Goal: Information Seeking & Learning: Learn about a topic

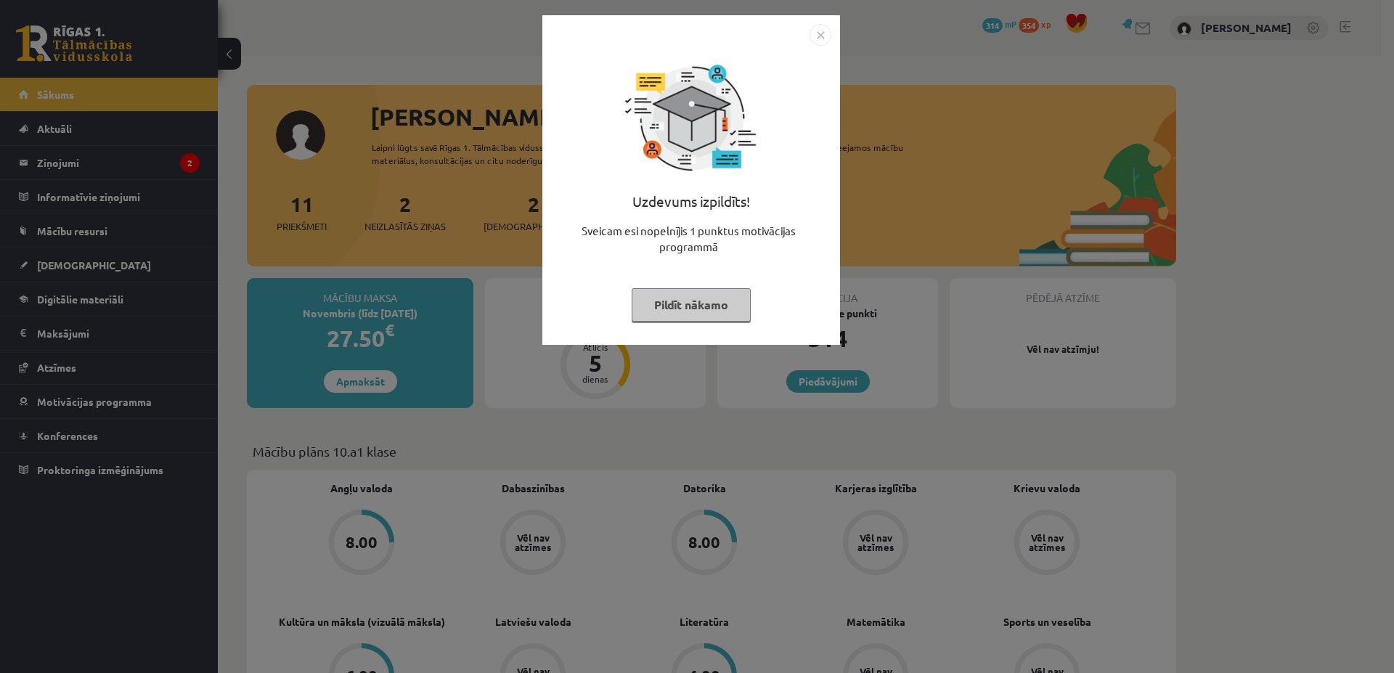
click at [707, 292] on button "Pildīt nākamo" at bounding box center [690, 304] width 119 height 33
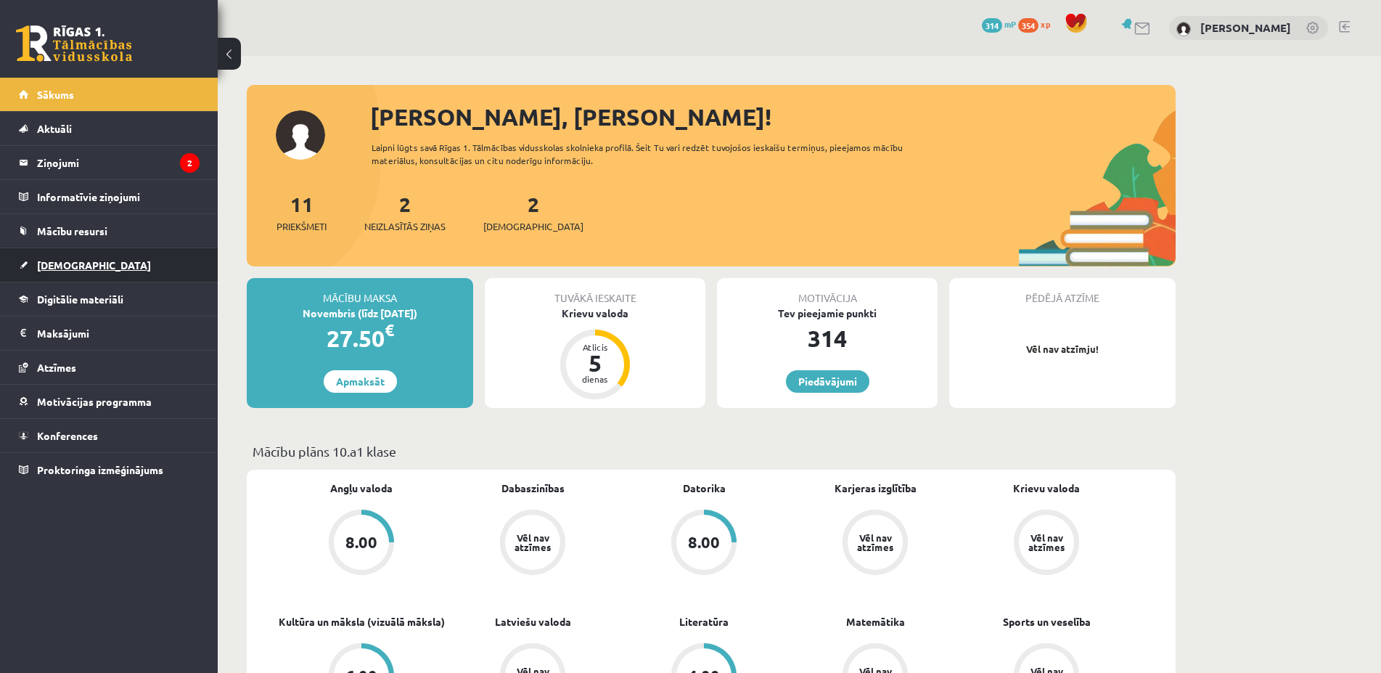
click at [81, 268] on span "[DEMOGRAPHIC_DATA]" at bounding box center [94, 264] width 114 height 13
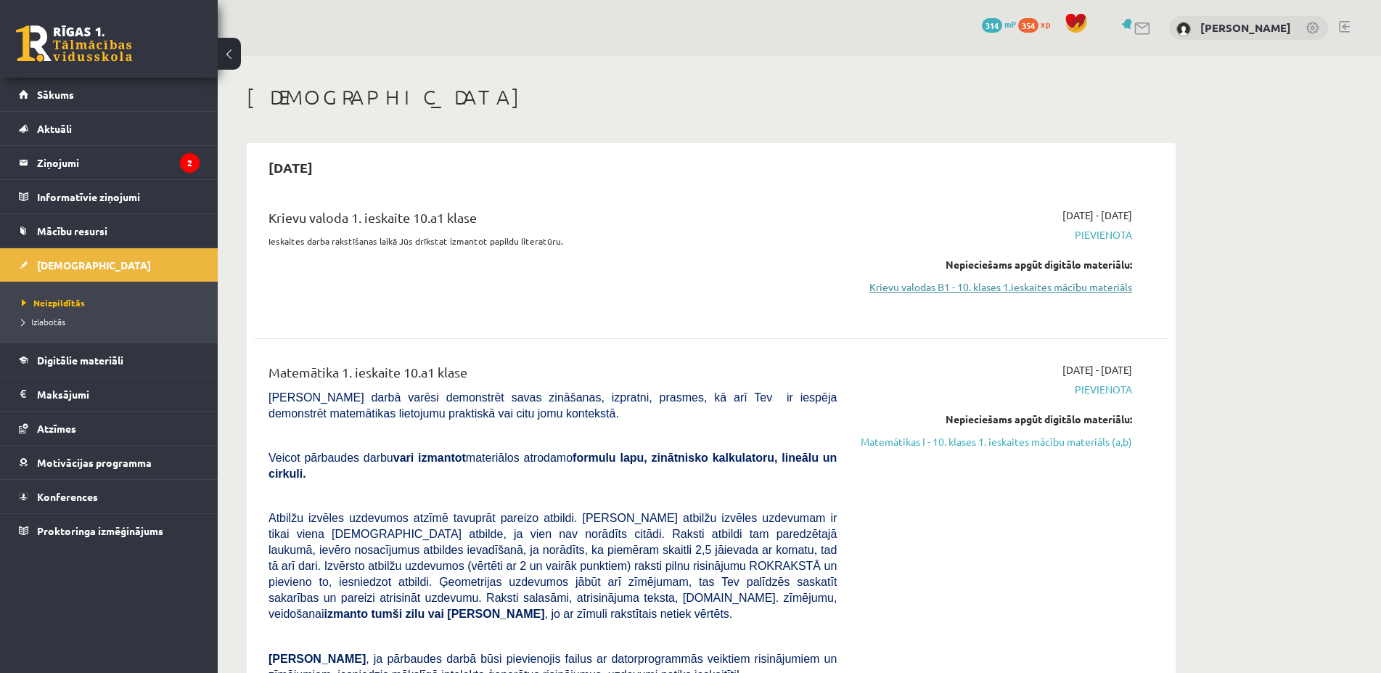
click at [1012, 287] on link "Krievu valodas B1 - 10. klases 1.ieskaites mācību materiāls" at bounding box center [996, 286] width 274 height 15
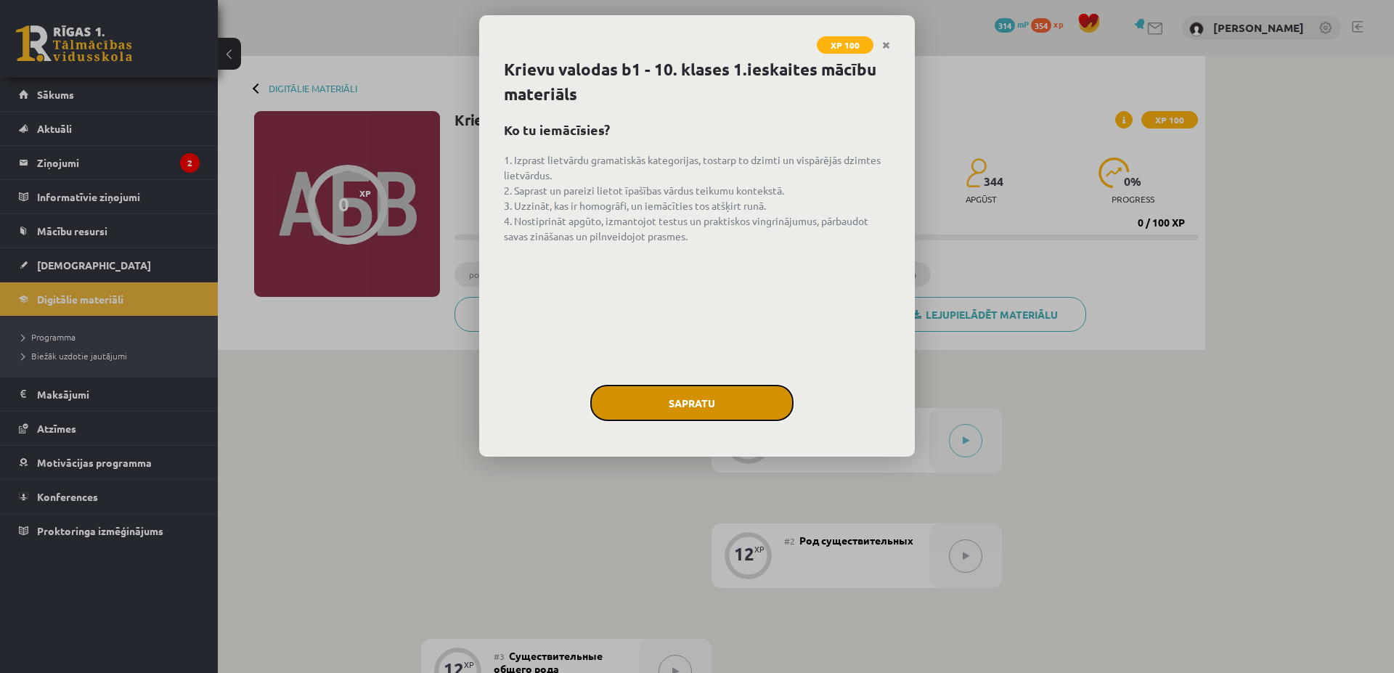
click at [756, 405] on button "Sapratu" at bounding box center [691, 403] width 203 height 36
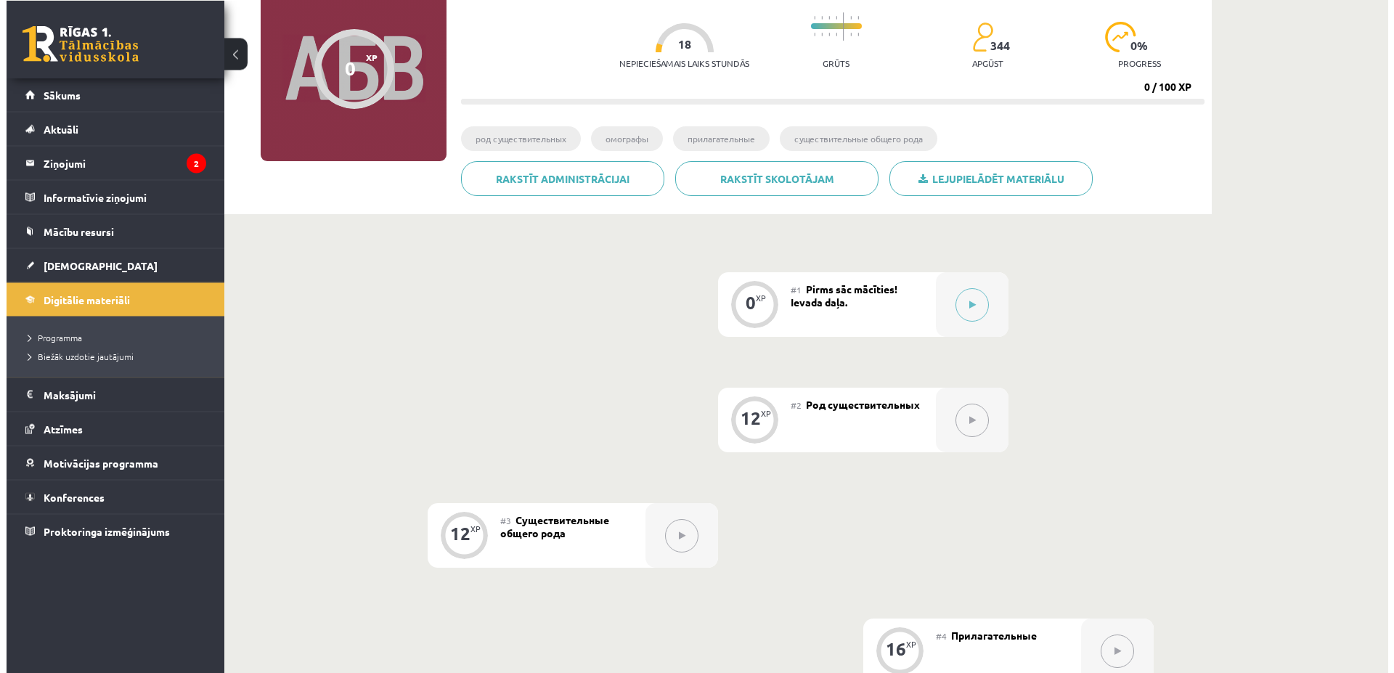
scroll to position [222, 0]
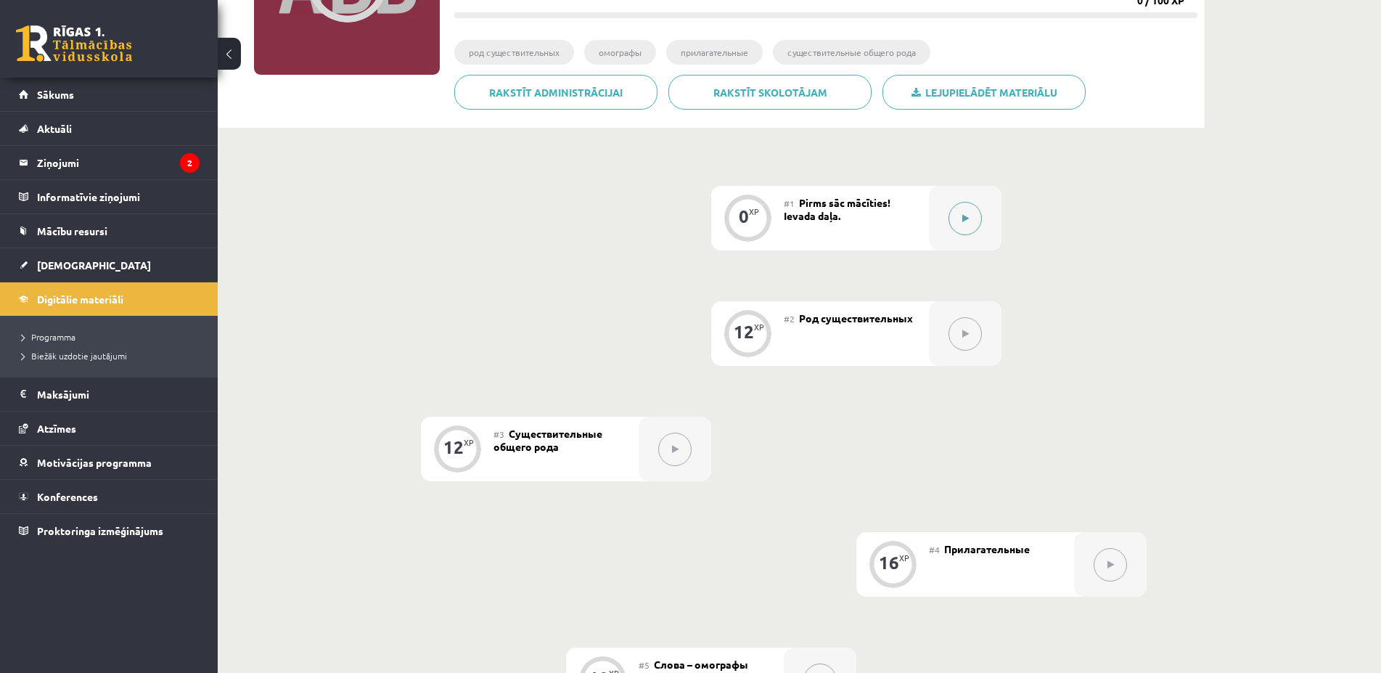
click at [957, 230] on button at bounding box center [965, 218] width 33 height 33
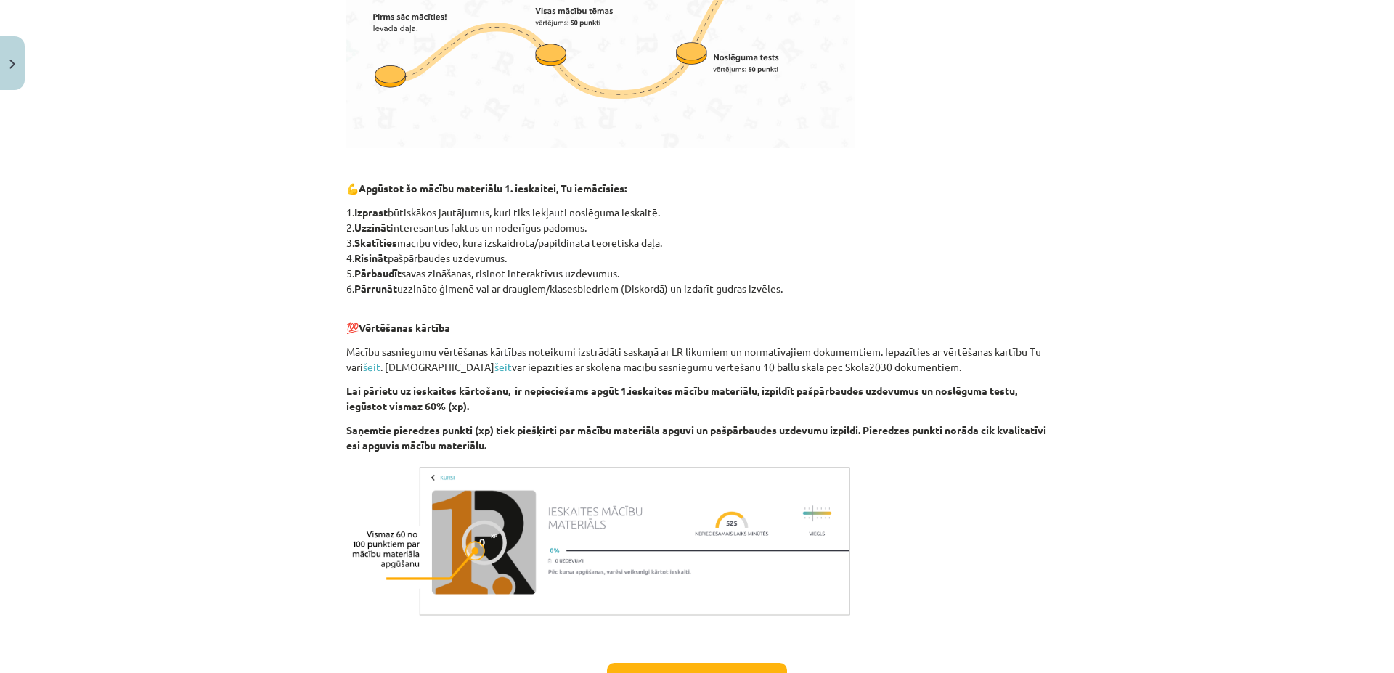
scroll to position [682, 0]
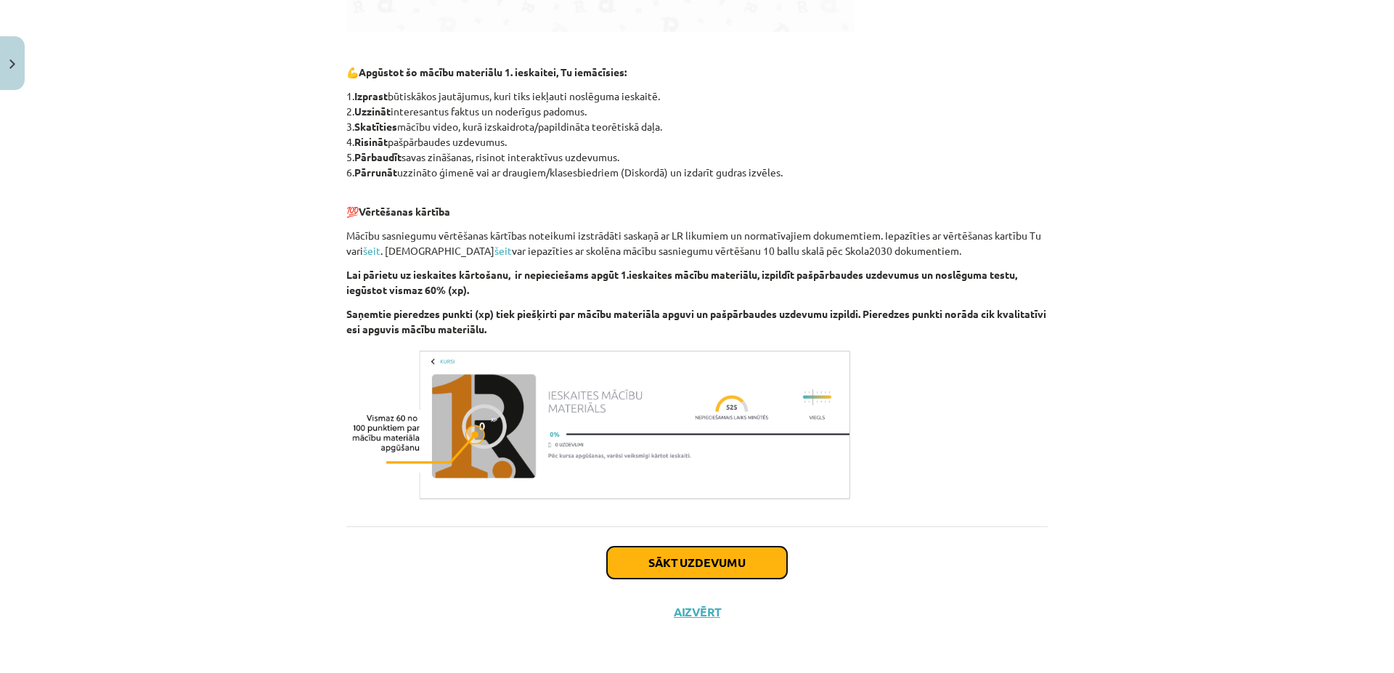
click at [732, 558] on button "Sākt uzdevumu" at bounding box center [697, 563] width 180 height 32
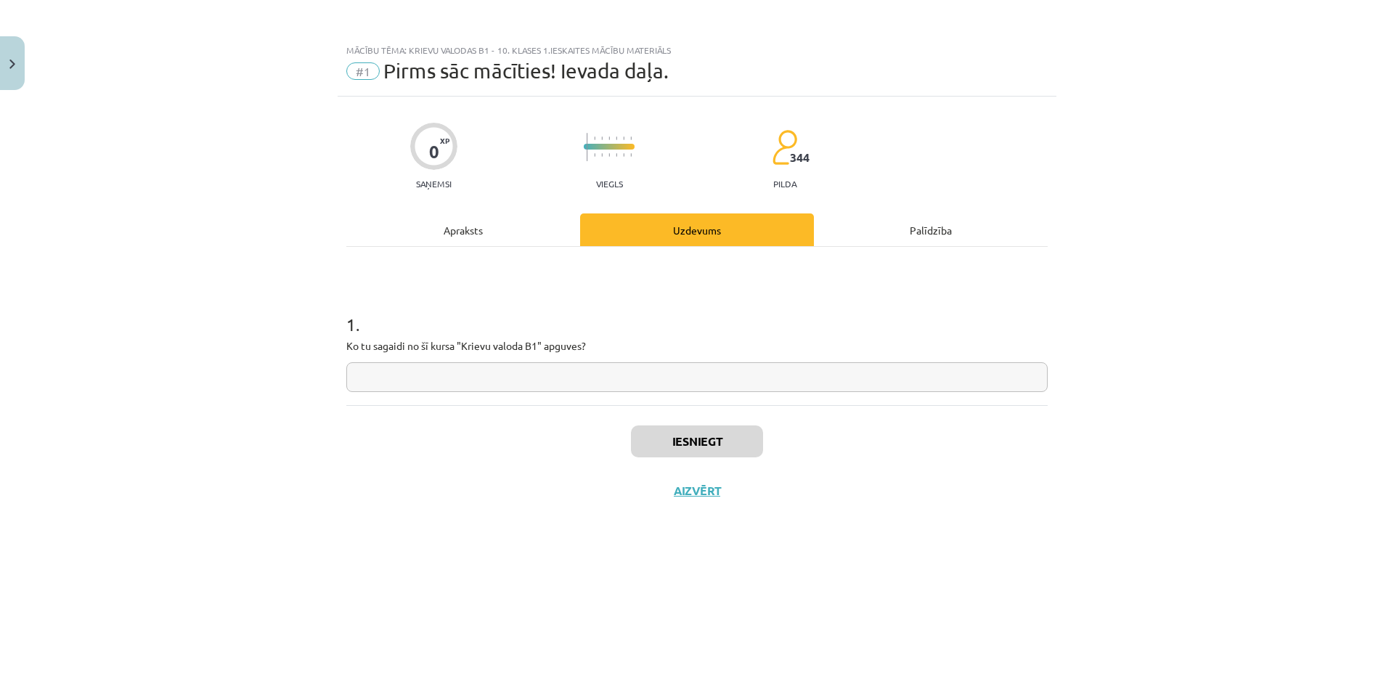
scroll to position [0, 0]
click at [753, 368] on input "text" at bounding box center [696, 377] width 701 height 30
click at [1153, 605] on div "Mācību tēma: Krievu valodas b1 - 10. klases 1.ieskaites mācību materiāls #1 Pir…" at bounding box center [697, 336] width 1394 height 673
click at [684, 401] on div "1 . Ko tu sagaidi no šī kursa "Krievu valoda B1" apguves?" at bounding box center [696, 326] width 701 height 158
click at [678, 389] on input "text" at bounding box center [696, 377] width 701 height 30
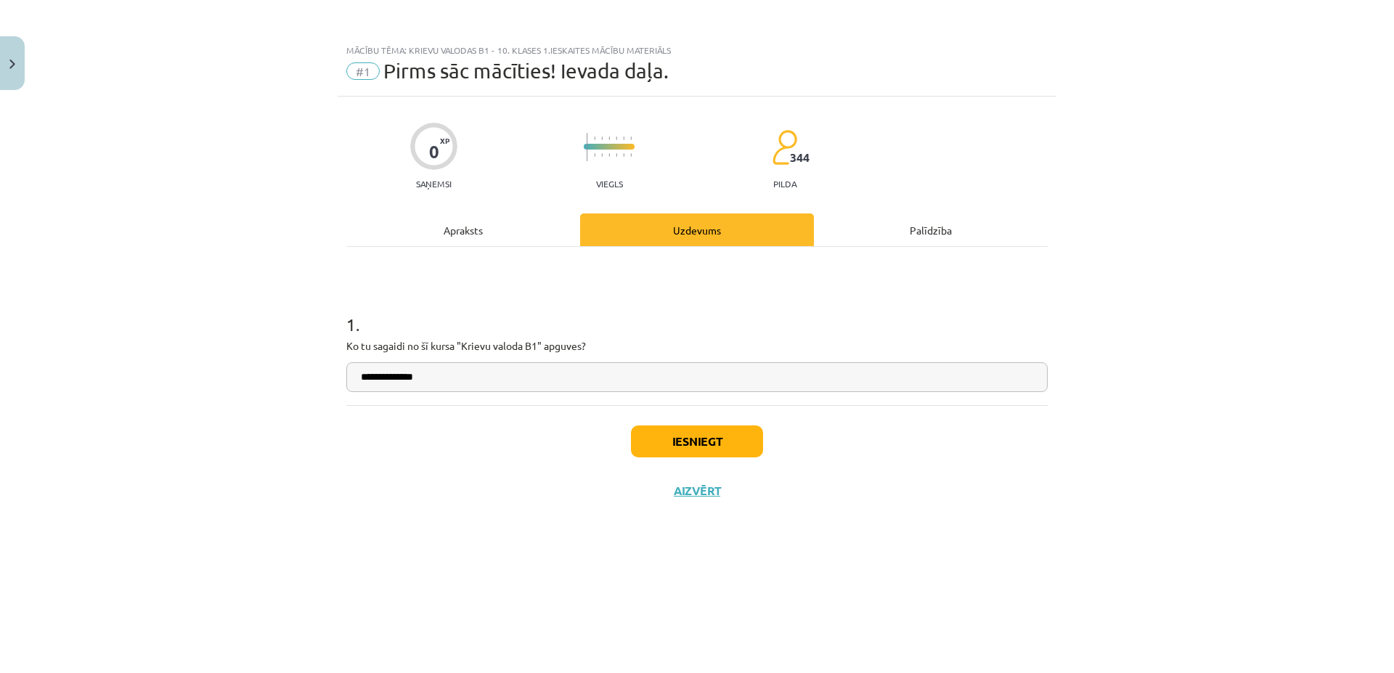
type input "**********"
click at [708, 435] on button "Iesniegt" at bounding box center [697, 441] width 132 height 32
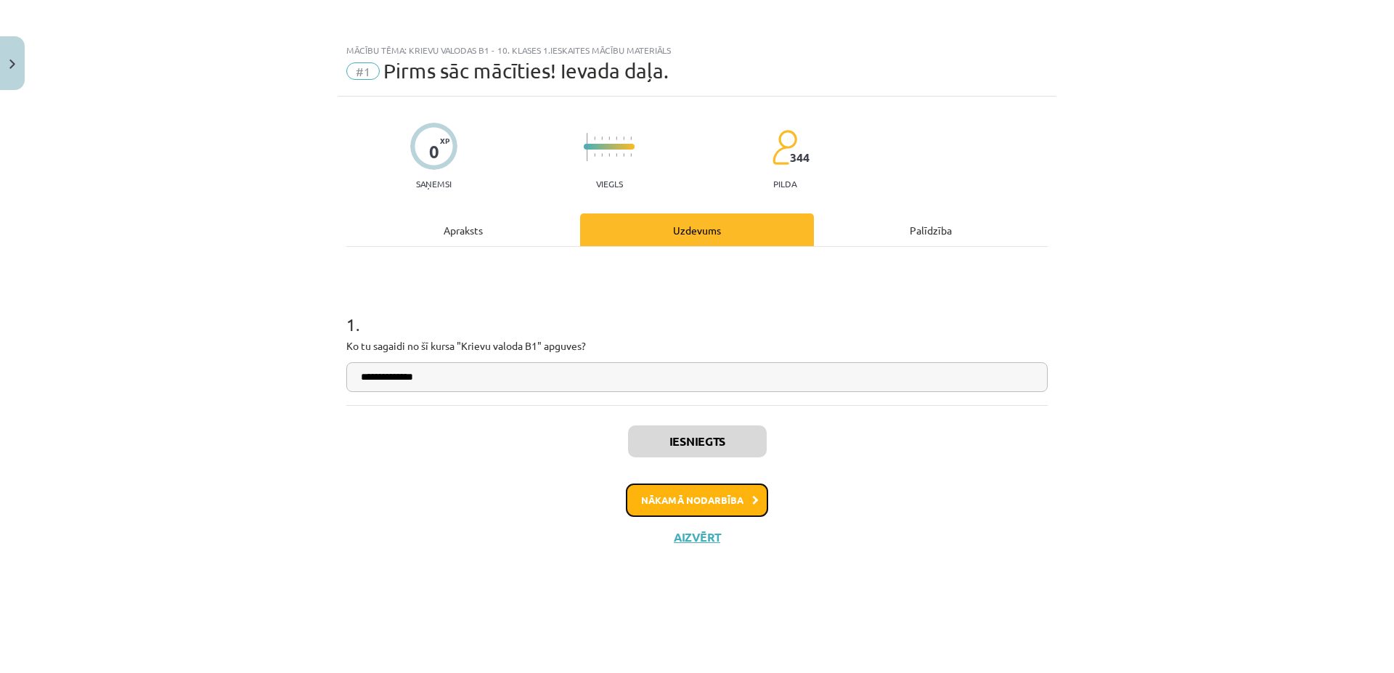
click at [753, 502] on icon at bounding box center [755, 500] width 7 height 9
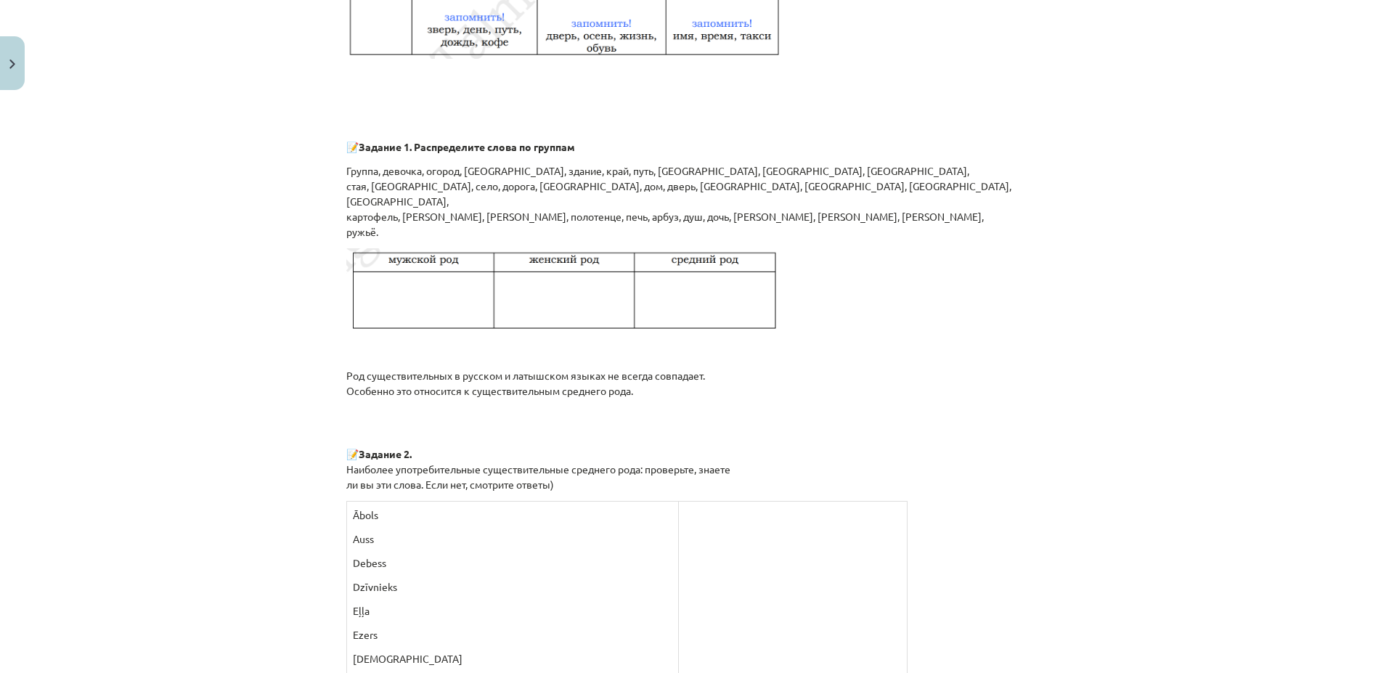
scroll to position [1045, 0]
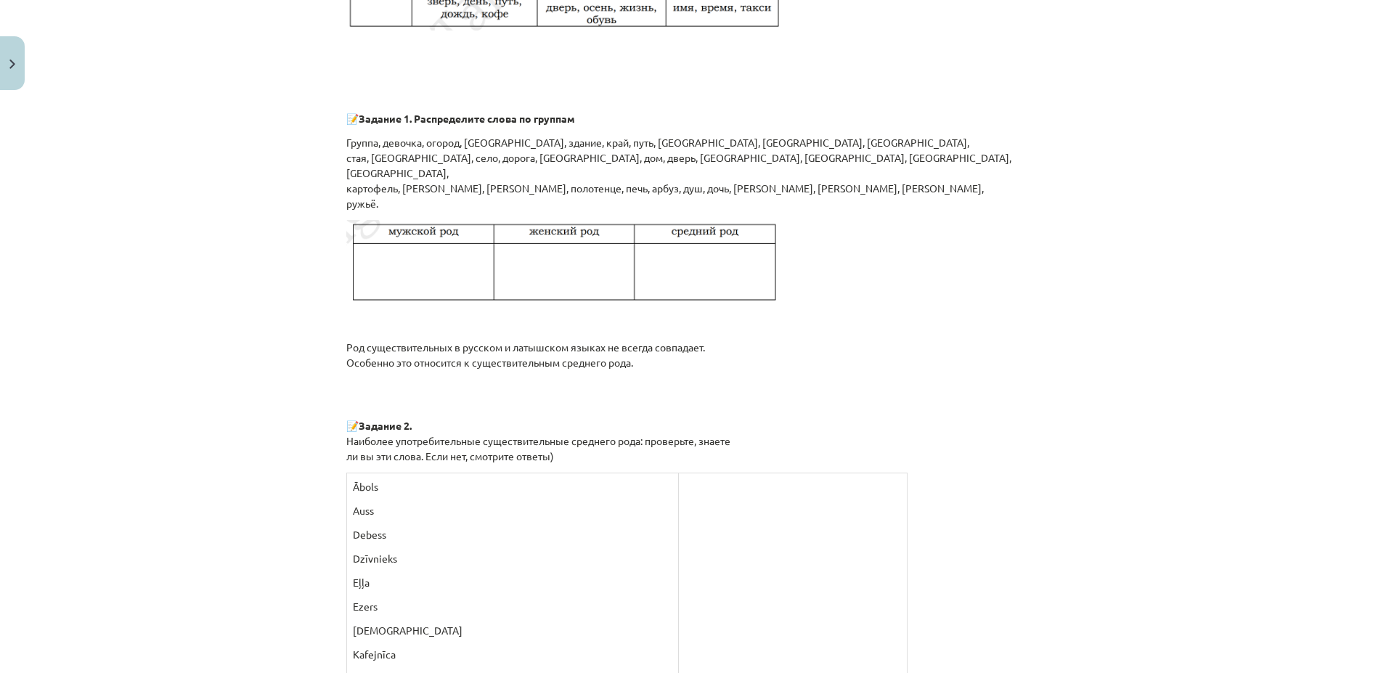
click at [465, 280] on img at bounding box center [563, 263] width 435 height 87
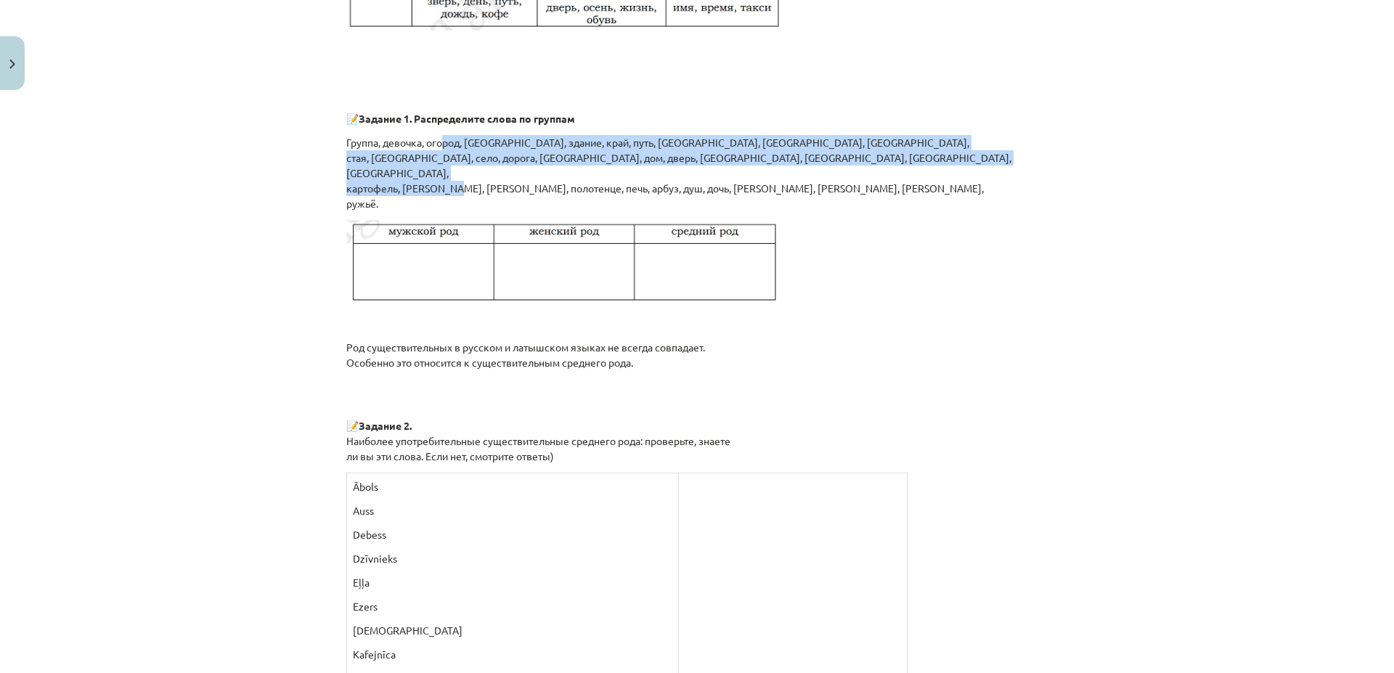
drag, startPoint x: 438, startPoint y: 160, endPoint x: 438, endPoint y: 199, distance: 38.5
click at [438, 193] on p "Группа, девочка, [GEOGRAPHIC_DATA], [GEOGRAPHIC_DATA], здание, край, путь, [GEO…" at bounding box center [696, 173] width 701 height 76
click at [438, 263] on img at bounding box center [563, 263] width 435 height 87
click at [466, 280] on img at bounding box center [563, 263] width 435 height 87
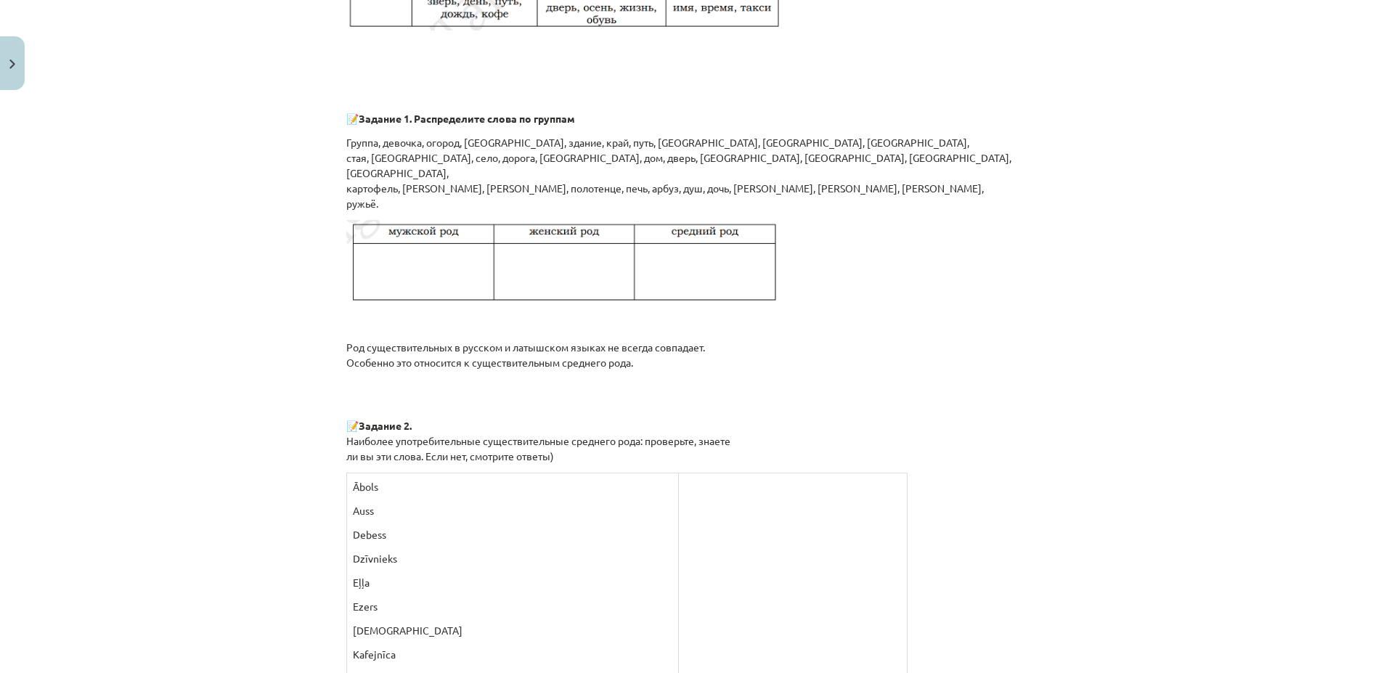
click at [917, 472] on div "Я ГОВОРЮ ПО-РУССКИ ПОМНИТЕ! СУЩЕСТВИТЕЛЬНОЕ – [DEMOGRAPHIC_DATA] – отвечает на …" at bounding box center [696, 504] width 701 height 2578
drag, startPoint x: 378, startPoint y: 181, endPoint x: 388, endPoint y: 201, distance: 21.7
click at [383, 199] on p "Группа, девочка, [GEOGRAPHIC_DATA], [GEOGRAPHIC_DATA], здание, край, путь, [GEO…" at bounding box center [696, 173] width 701 height 76
click at [481, 261] on img at bounding box center [563, 263] width 435 height 87
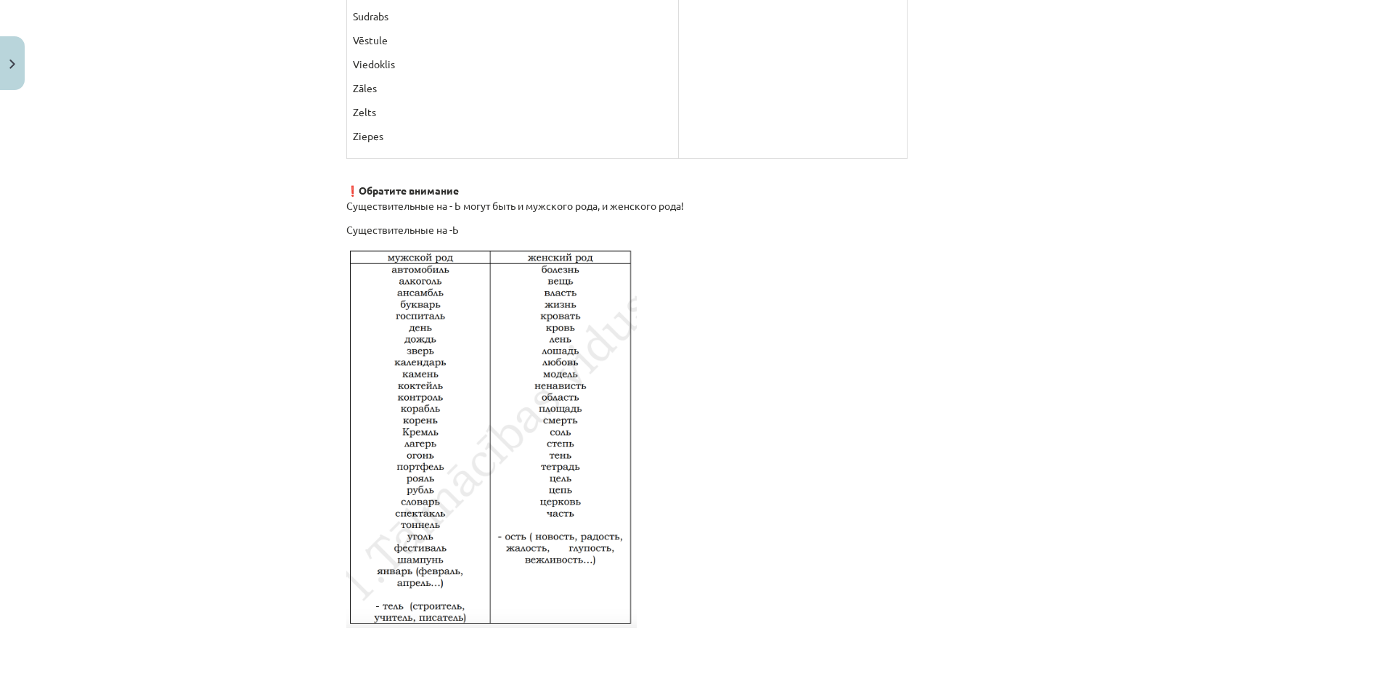
scroll to position [2333, 0]
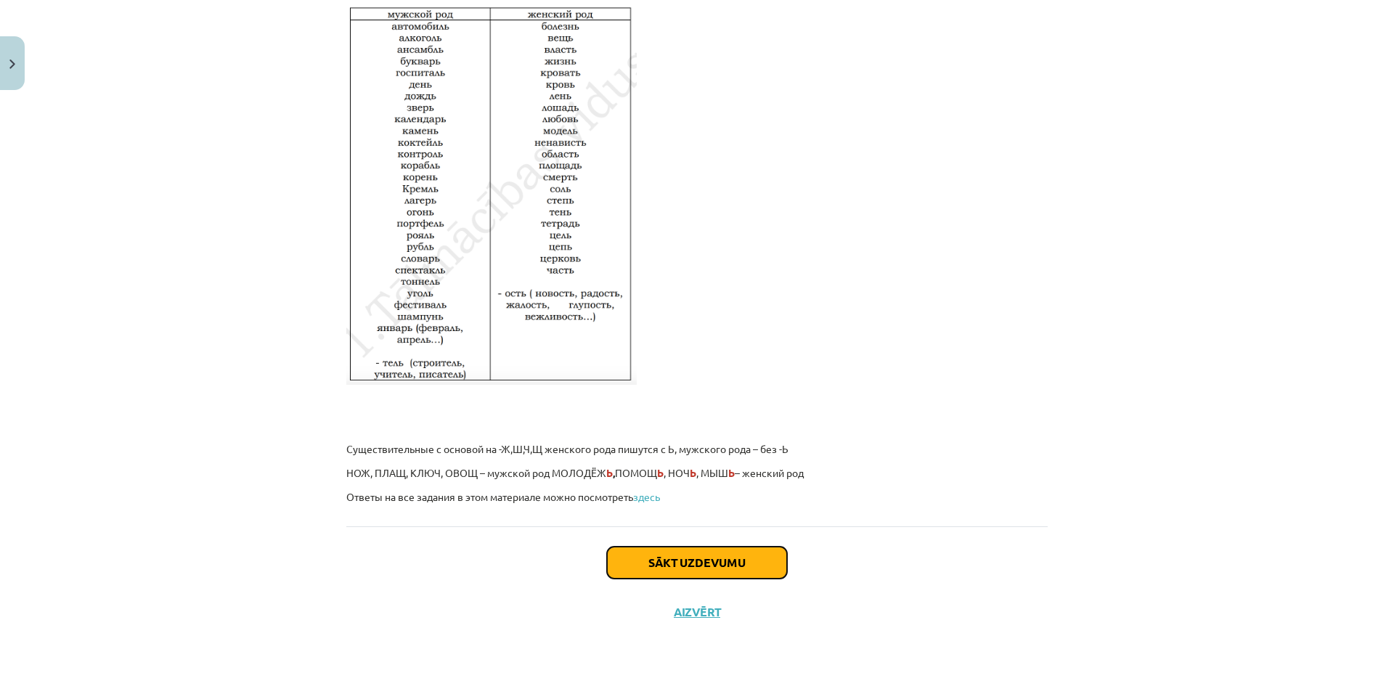
click at [736, 559] on button "Sākt uzdevumu" at bounding box center [697, 563] width 180 height 32
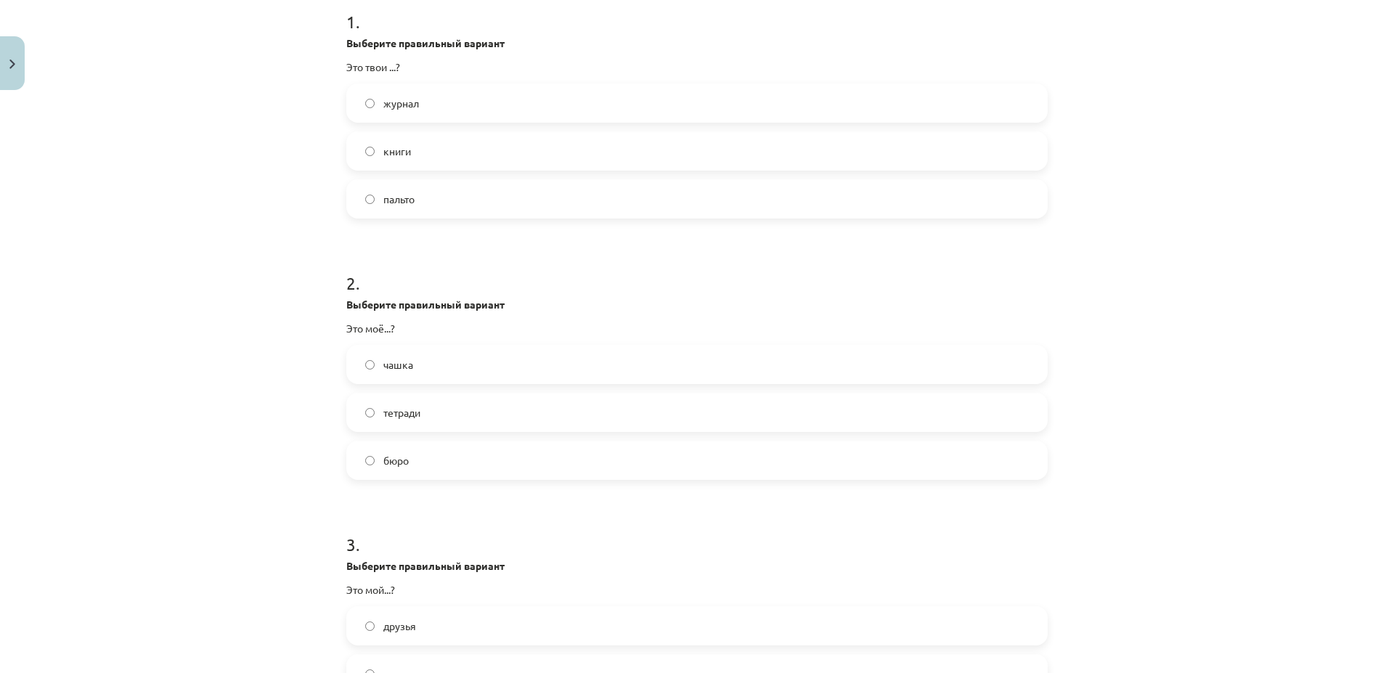
scroll to position [121, 0]
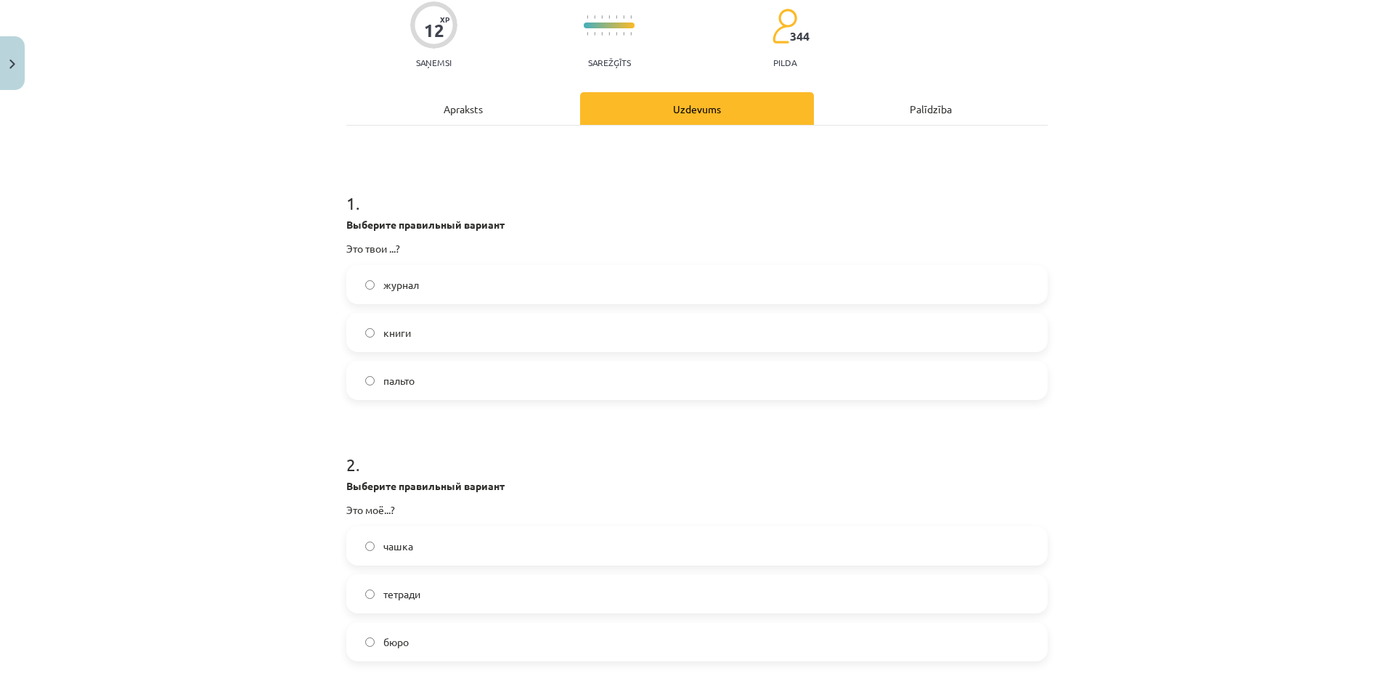
drag, startPoint x: 383, startPoint y: 337, endPoint x: 441, endPoint y: 470, distance: 144.7
click at [383, 340] on label "книги" at bounding box center [697, 332] width 698 height 36
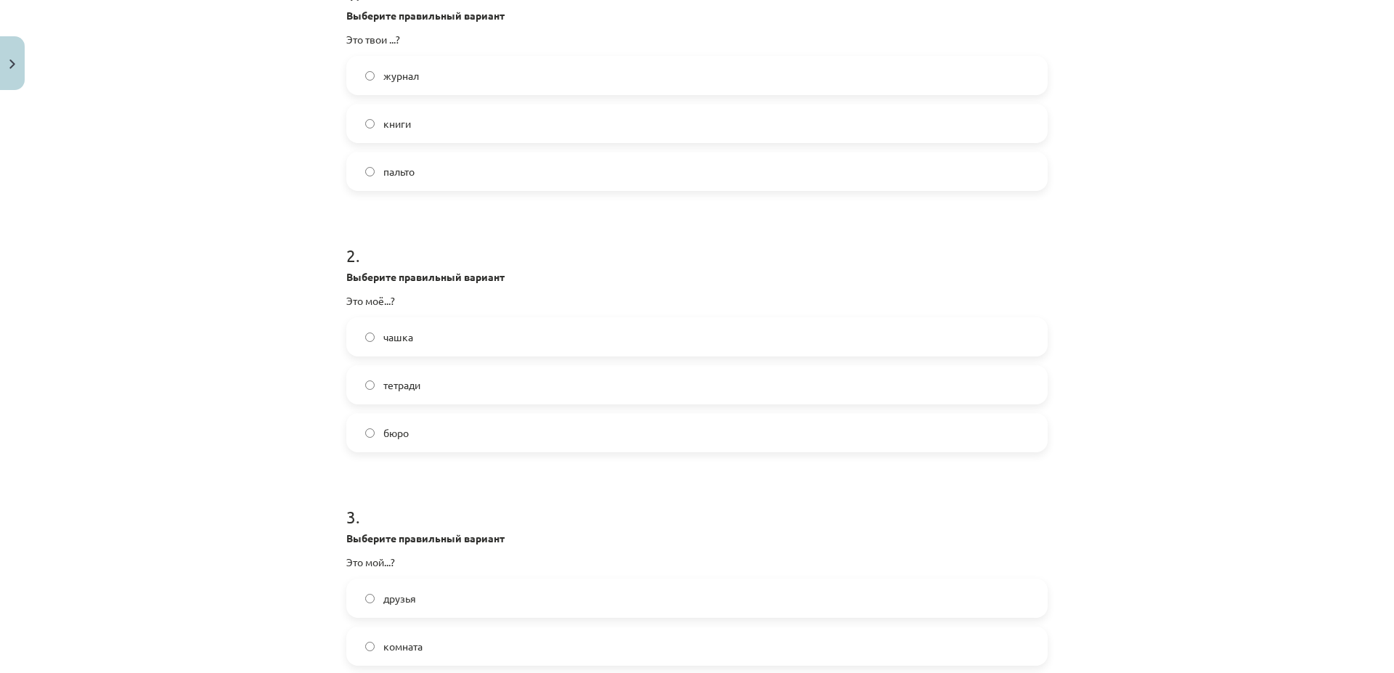
scroll to position [539, 0]
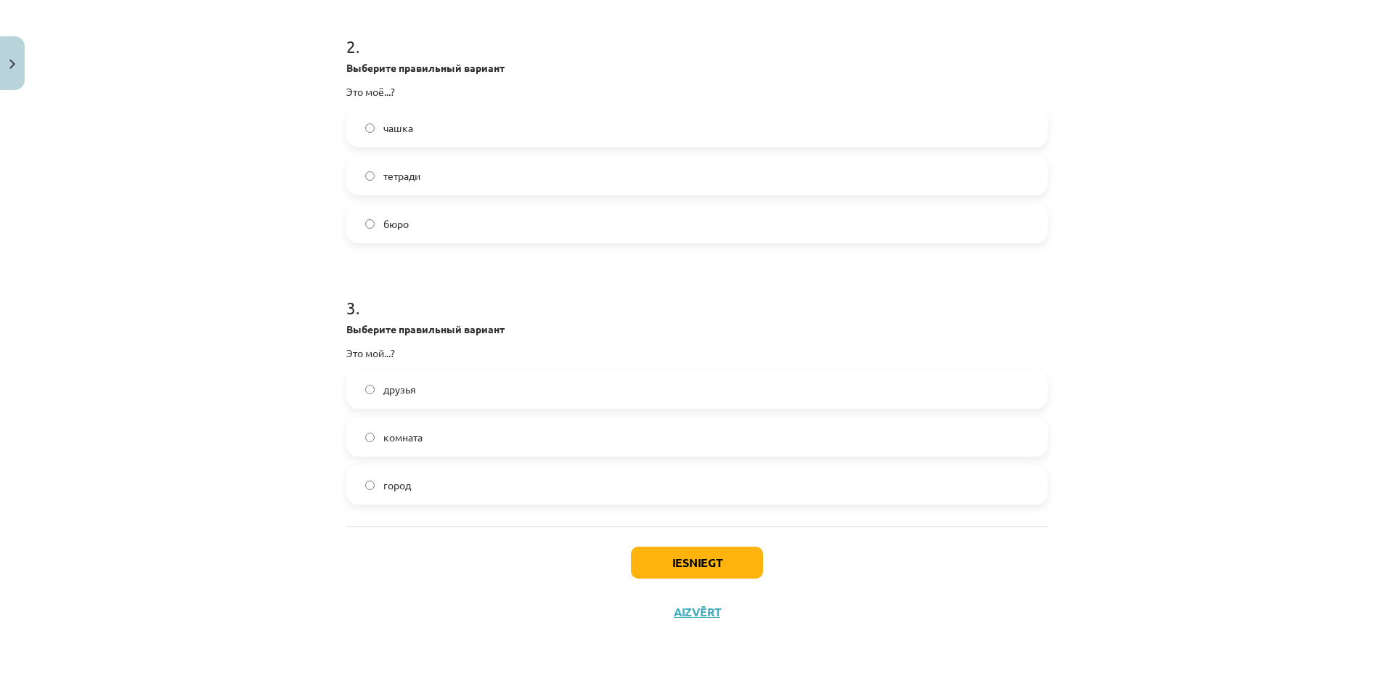
click at [383, 486] on span "город" at bounding box center [397, 485] width 28 height 15
click at [718, 569] on button "Iesniegt" at bounding box center [697, 563] width 132 height 32
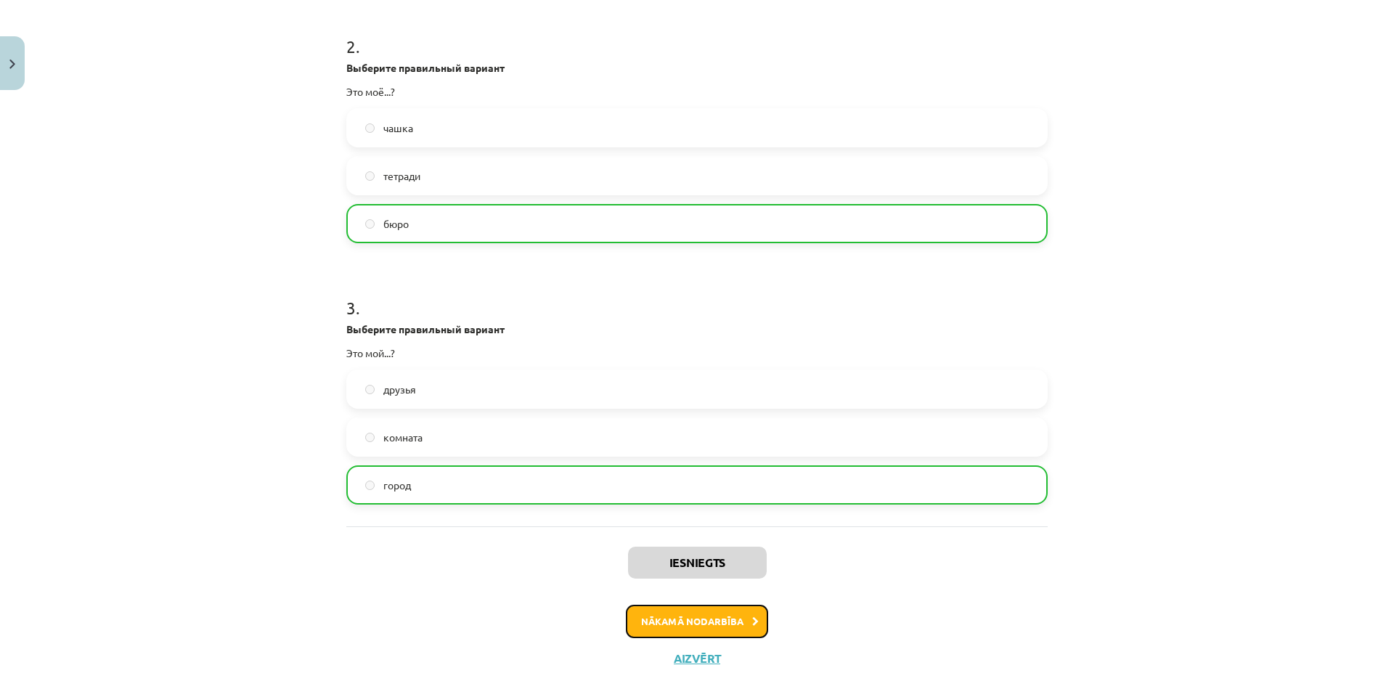
click at [725, 622] on button "Nākamā nodarbība" at bounding box center [697, 621] width 142 height 33
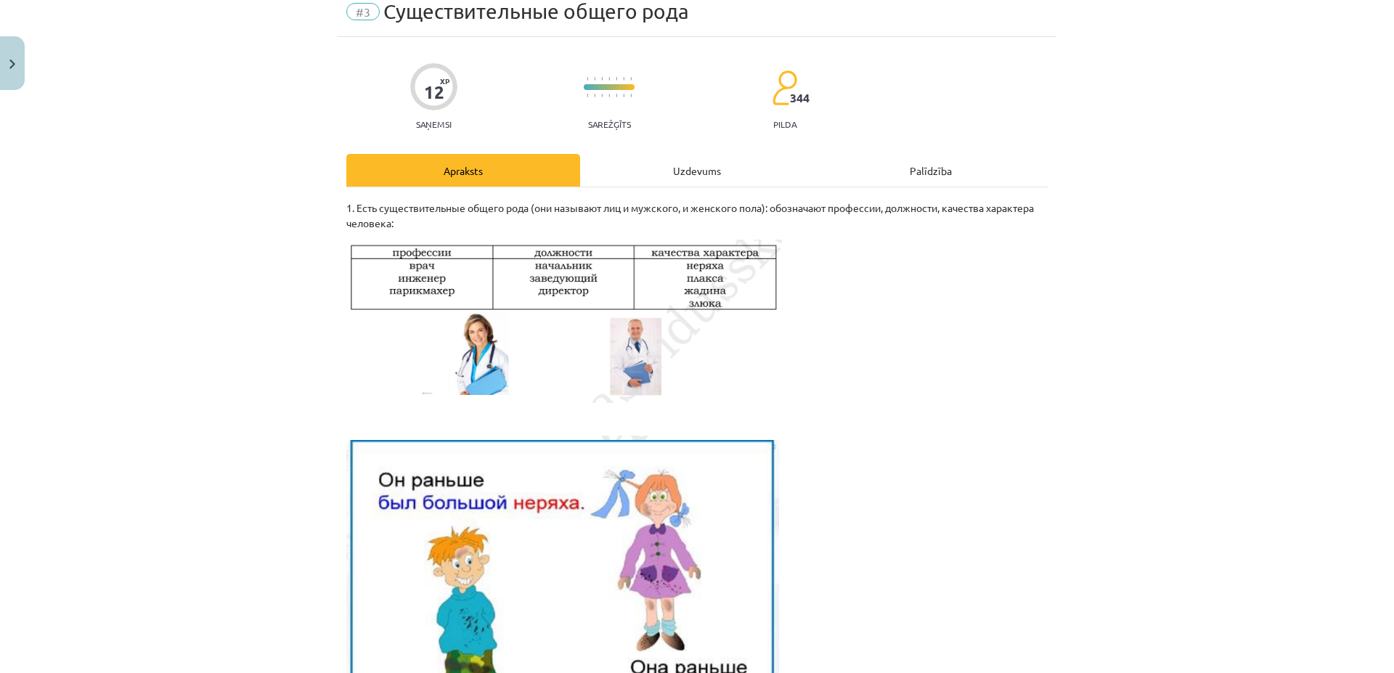
scroll to position [0, 0]
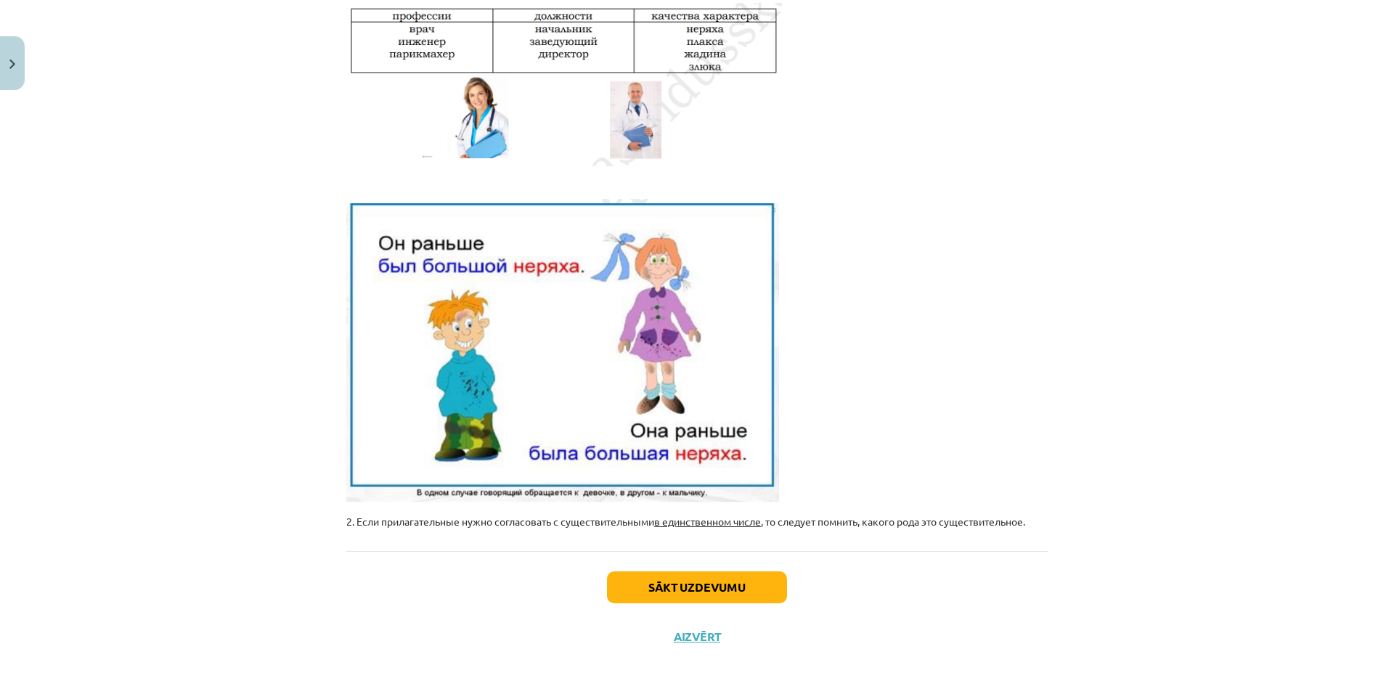
scroll to position [321, 0]
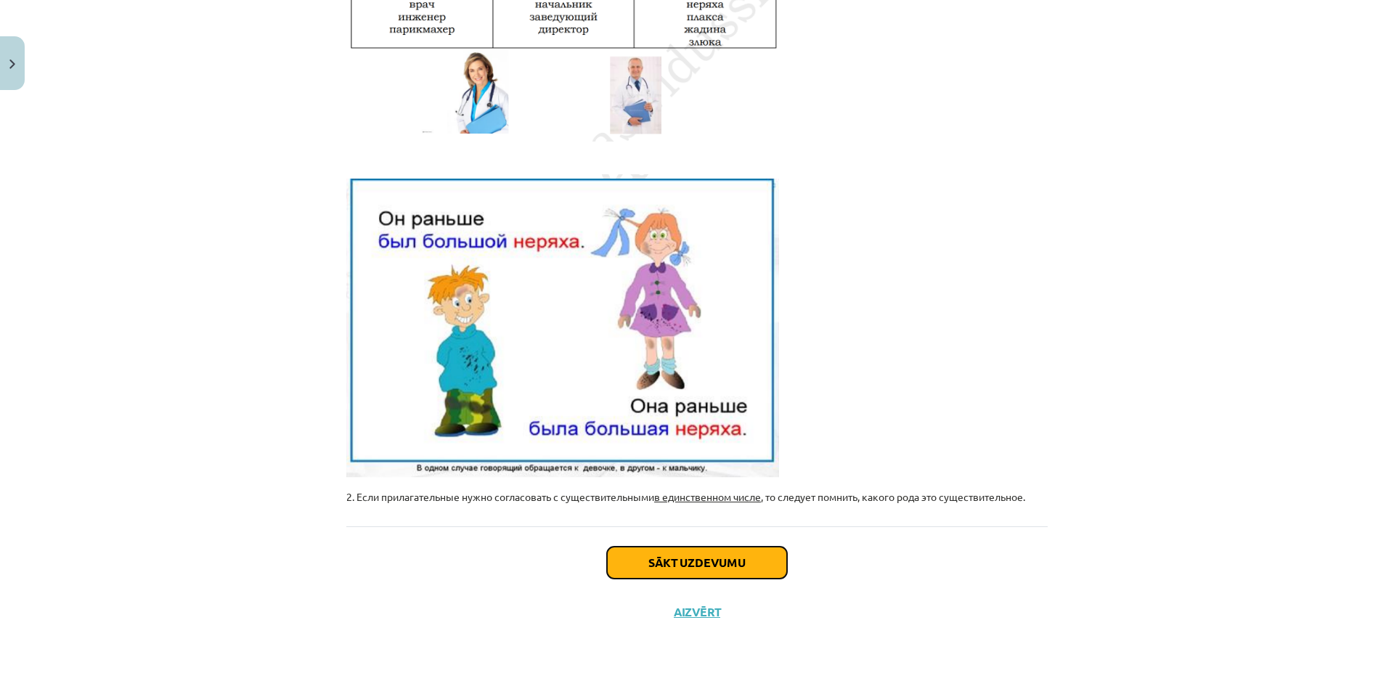
click at [729, 562] on button "Sākt uzdevumu" at bounding box center [697, 563] width 180 height 32
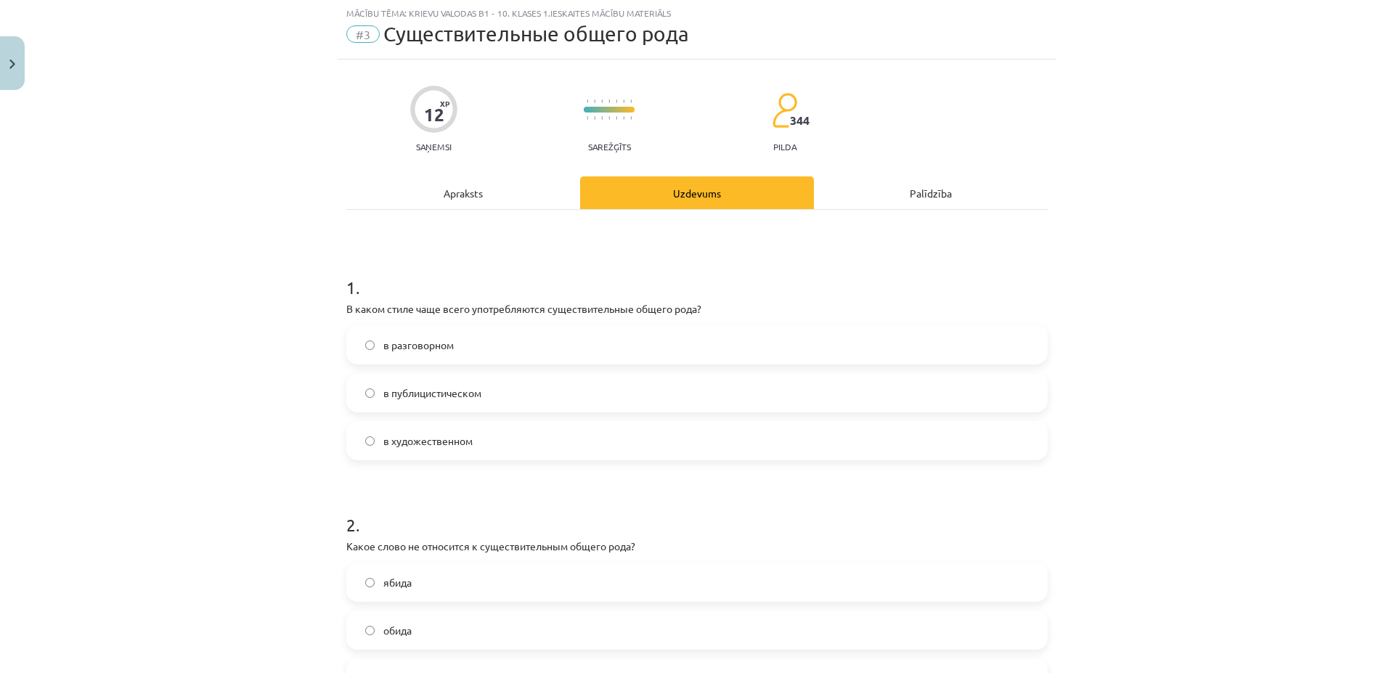
scroll to position [36, 0]
click at [374, 351] on label "в разговорном" at bounding box center [697, 345] width 698 height 36
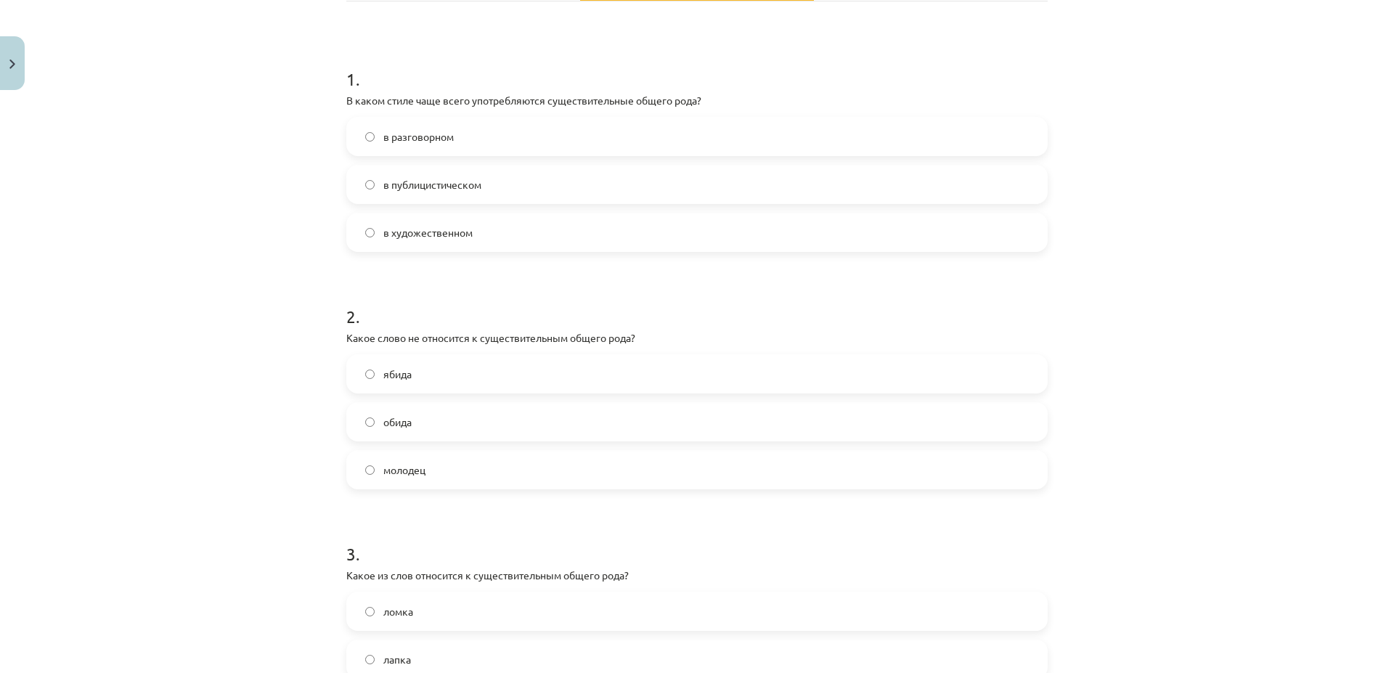
click at [404, 377] on span "ябида" at bounding box center [397, 374] width 28 height 15
click at [383, 373] on span "ябида" at bounding box center [397, 374] width 28 height 15
click at [383, 424] on span "обида" at bounding box center [397, 421] width 28 height 15
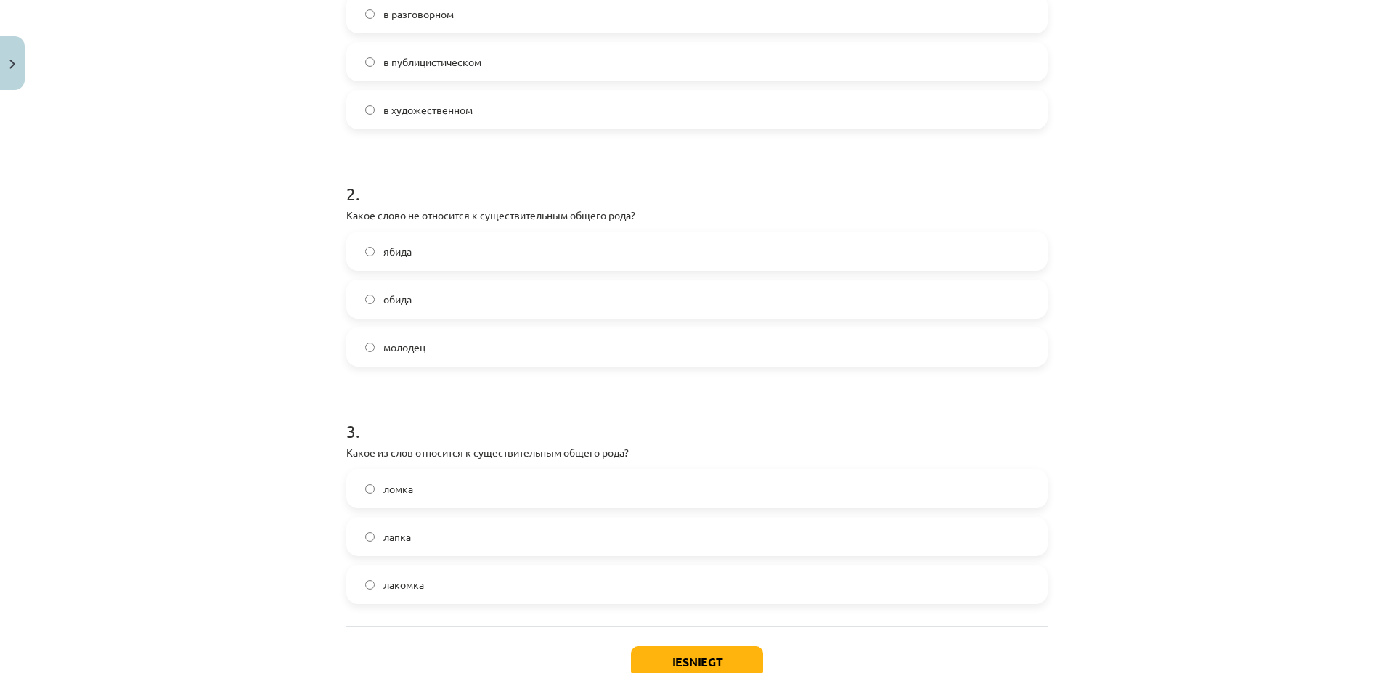
scroll to position [467, 0]
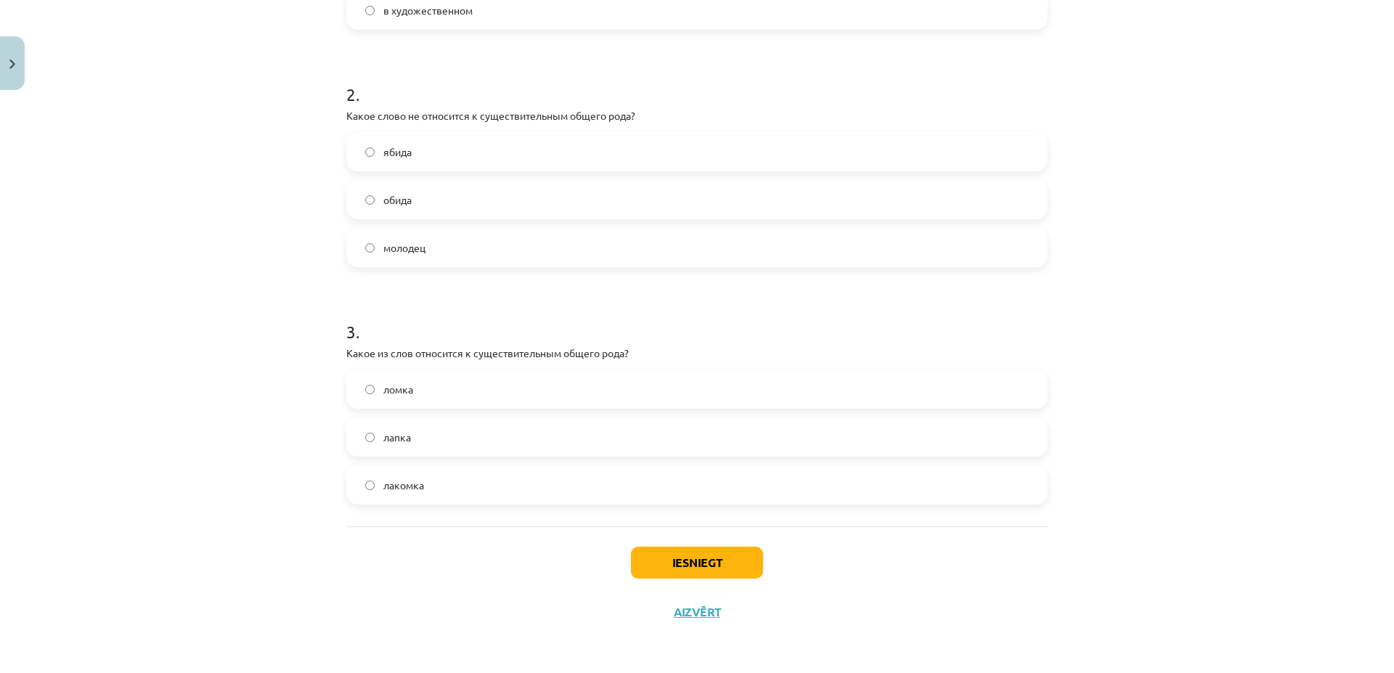
click at [412, 392] on label "ломка" at bounding box center [697, 389] width 698 height 36
click at [703, 570] on button "Iesniegt" at bounding box center [697, 563] width 132 height 32
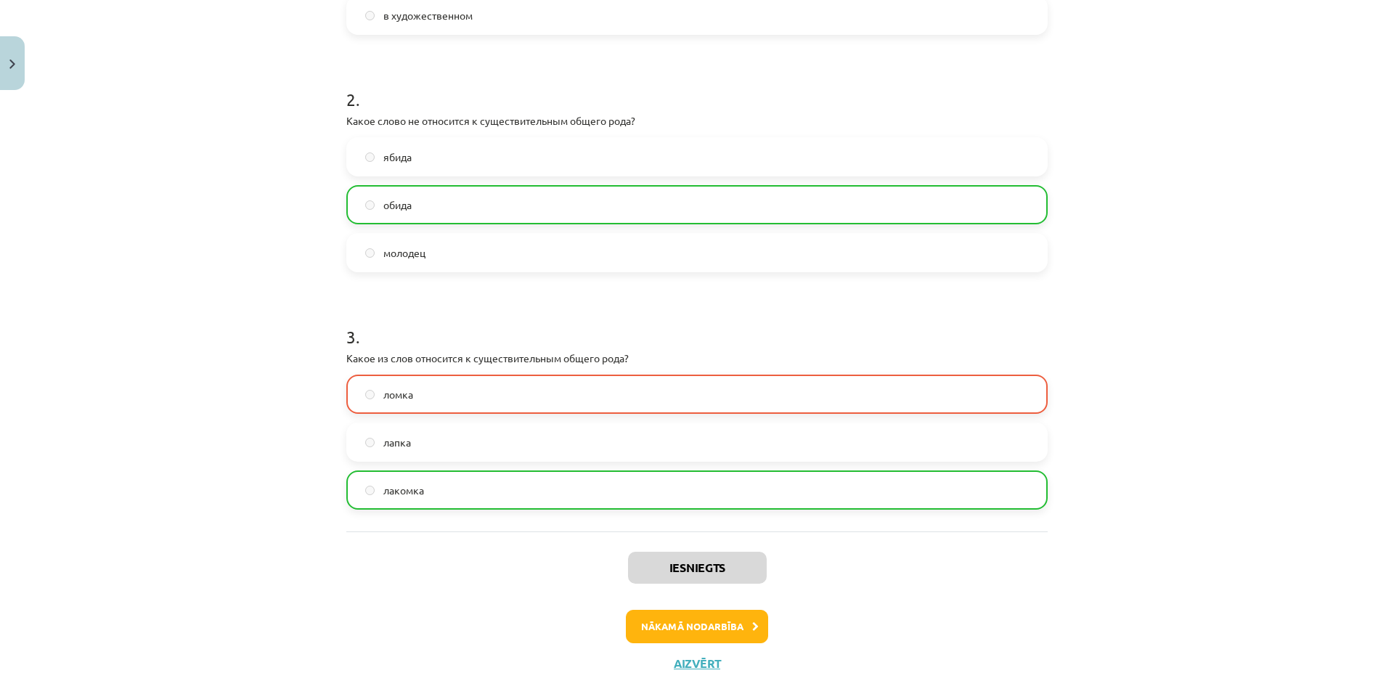
scroll to position [514, 0]
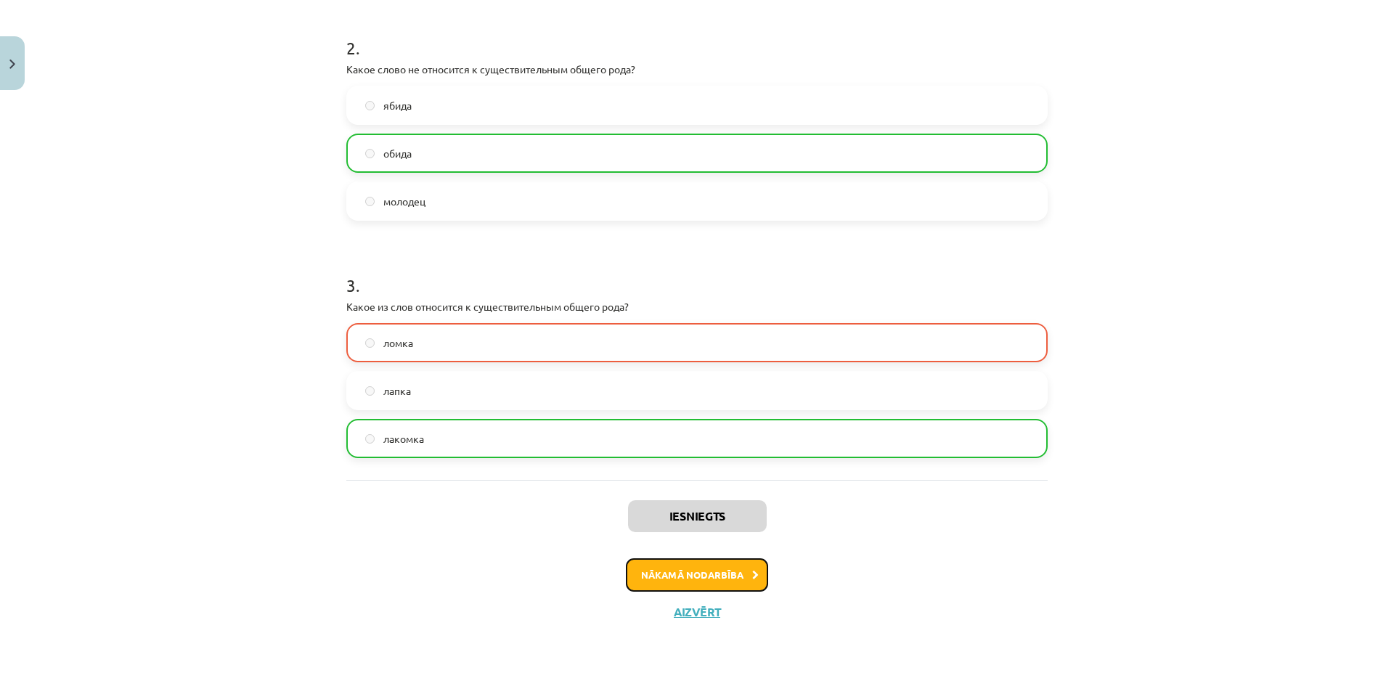
click at [727, 565] on button "Nākamā nodarbība" at bounding box center [697, 574] width 142 height 33
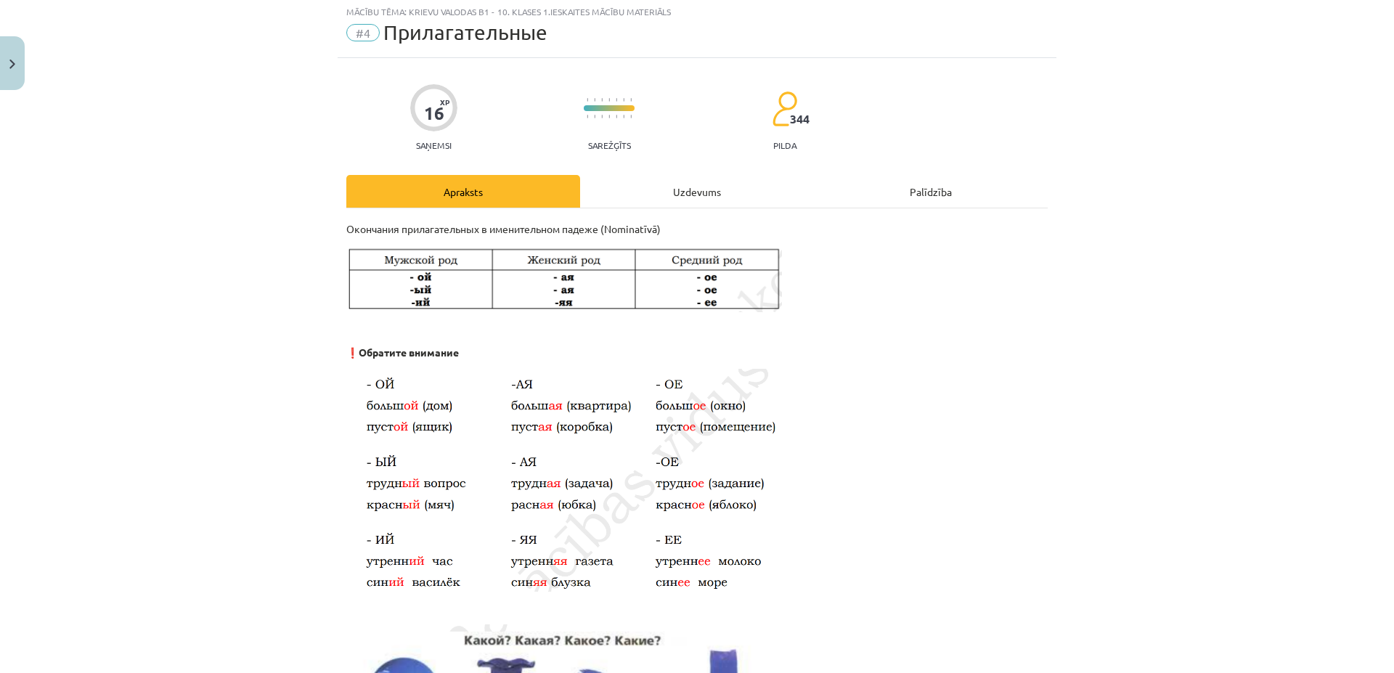
scroll to position [36, 0]
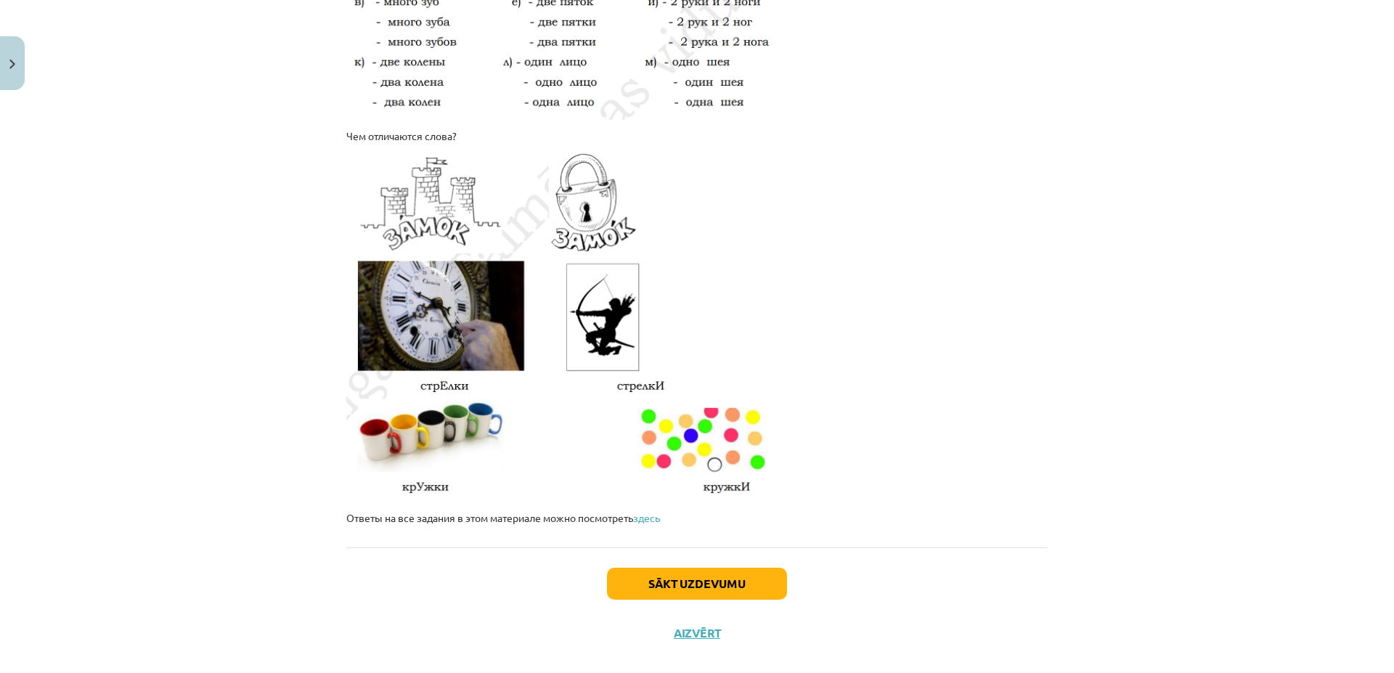
scroll to position [2336, 0]
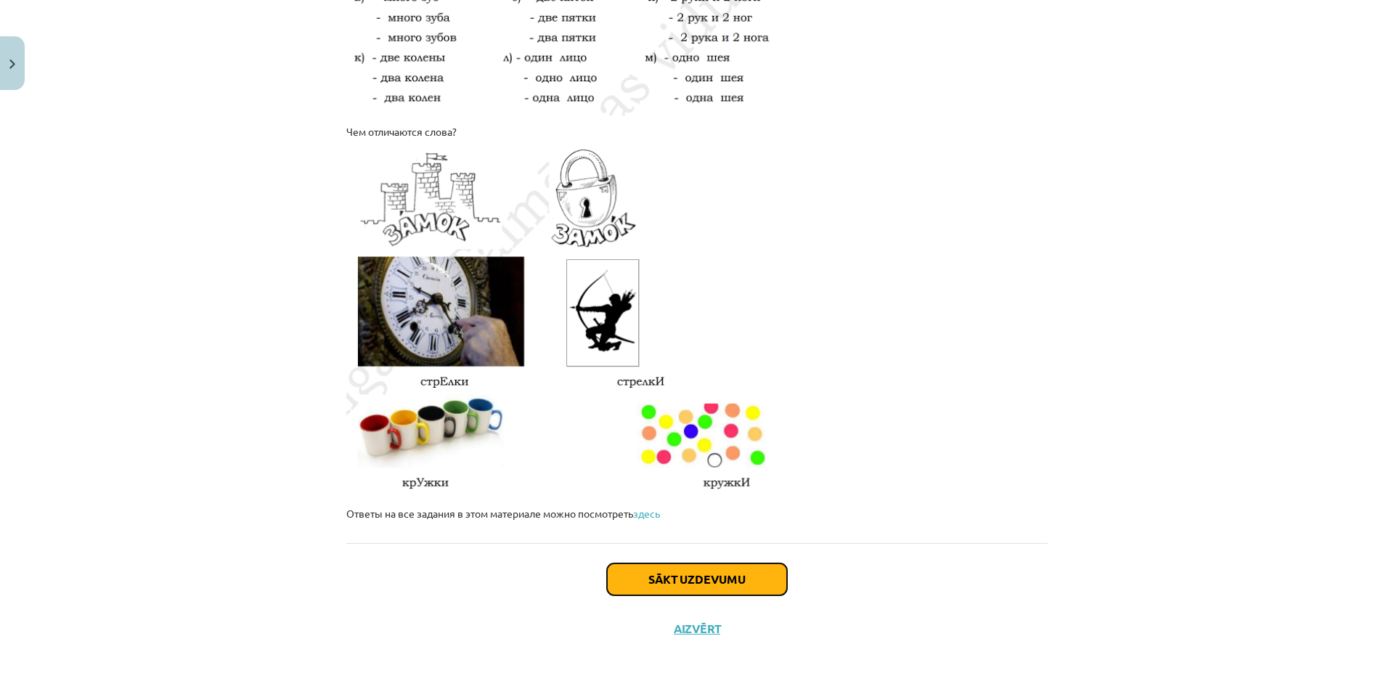
click at [711, 586] on button "Sākt uzdevumu" at bounding box center [697, 579] width 180 height 32
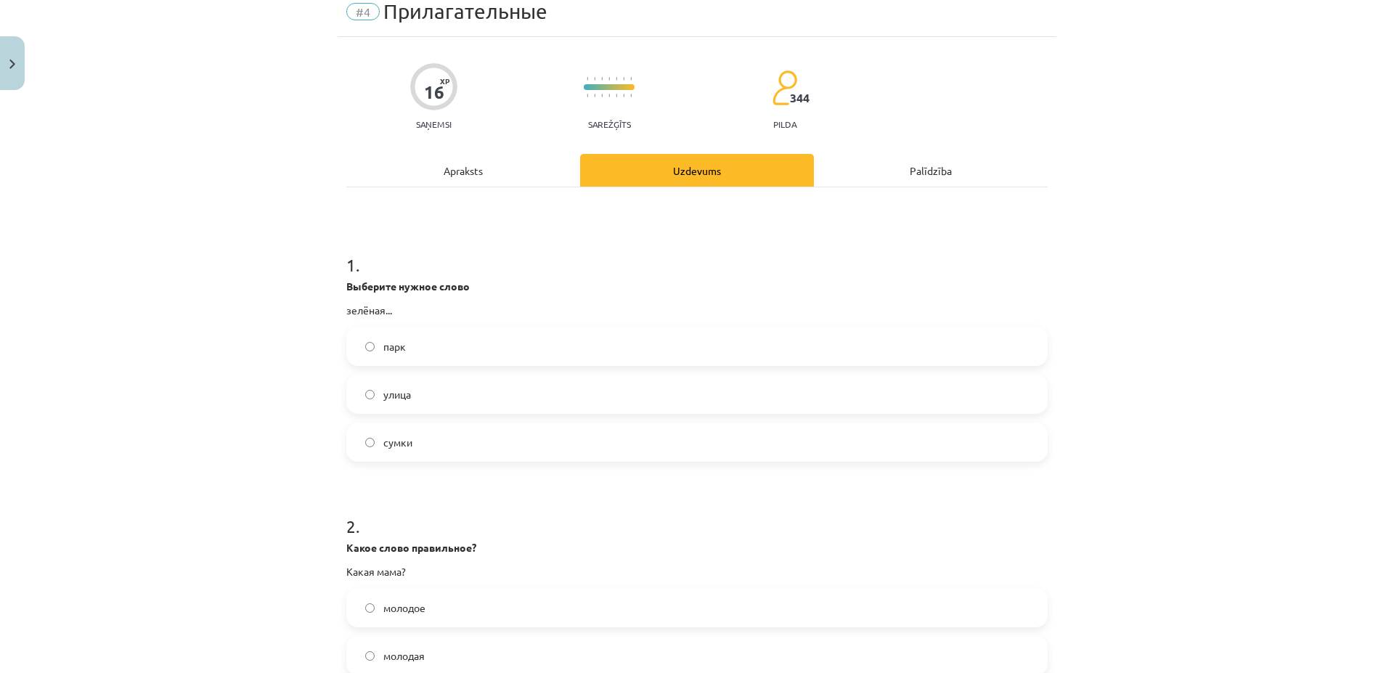
scroll to position [0, 0]
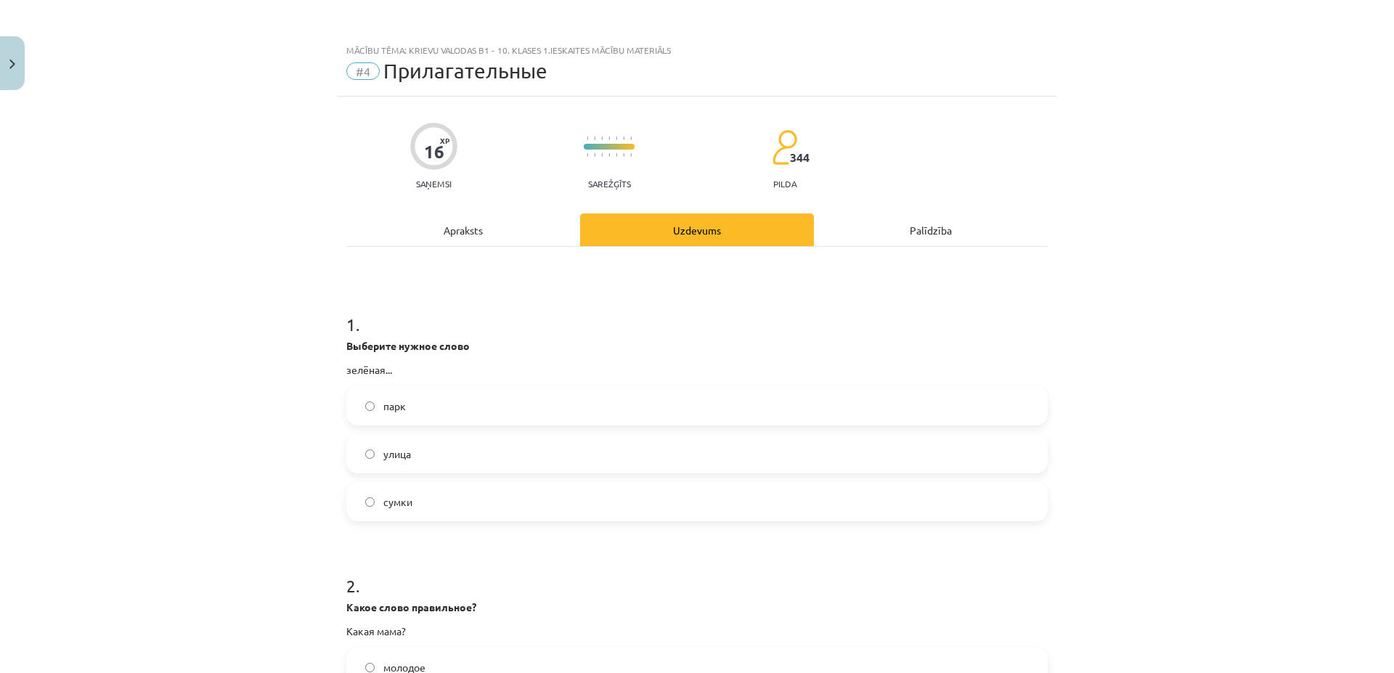
click at [383, 457] on span "улица" at bounding box center [397, 453] width 28 height 15
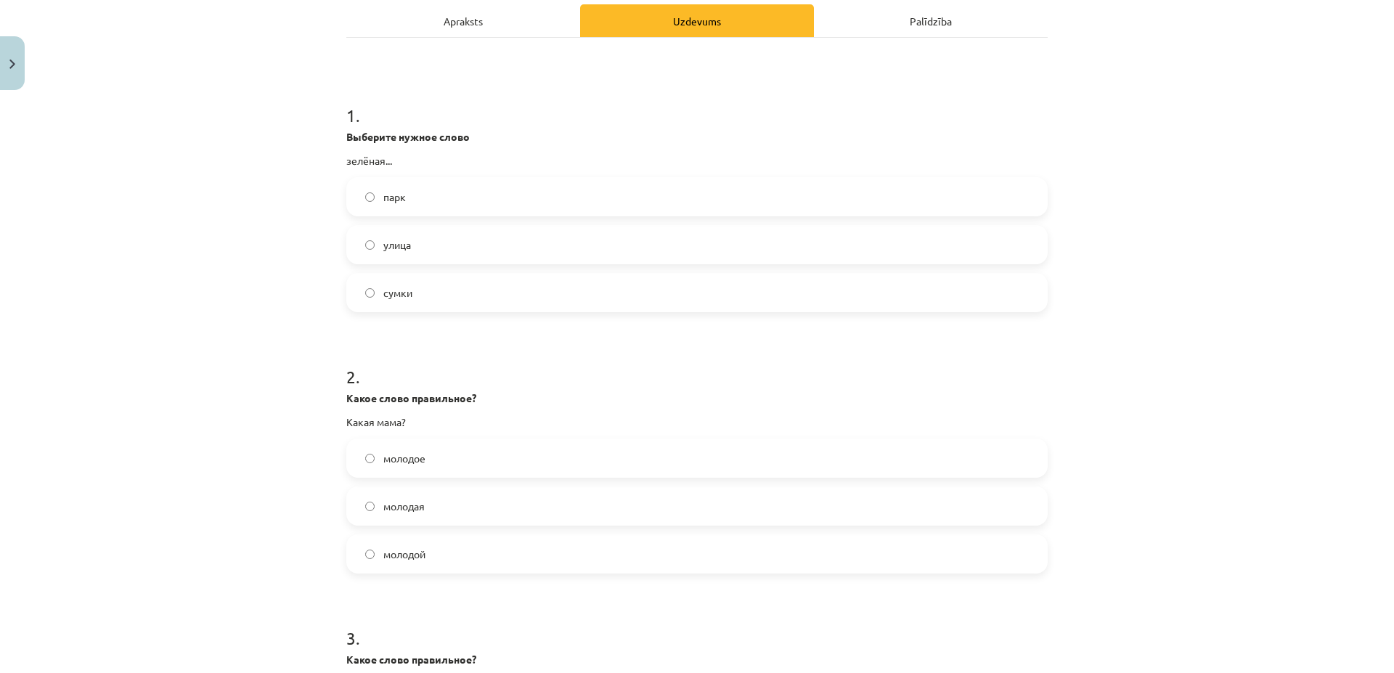
click at [416, 509] on span "молодая" at bounding box center [403, 506] width 41 height 15
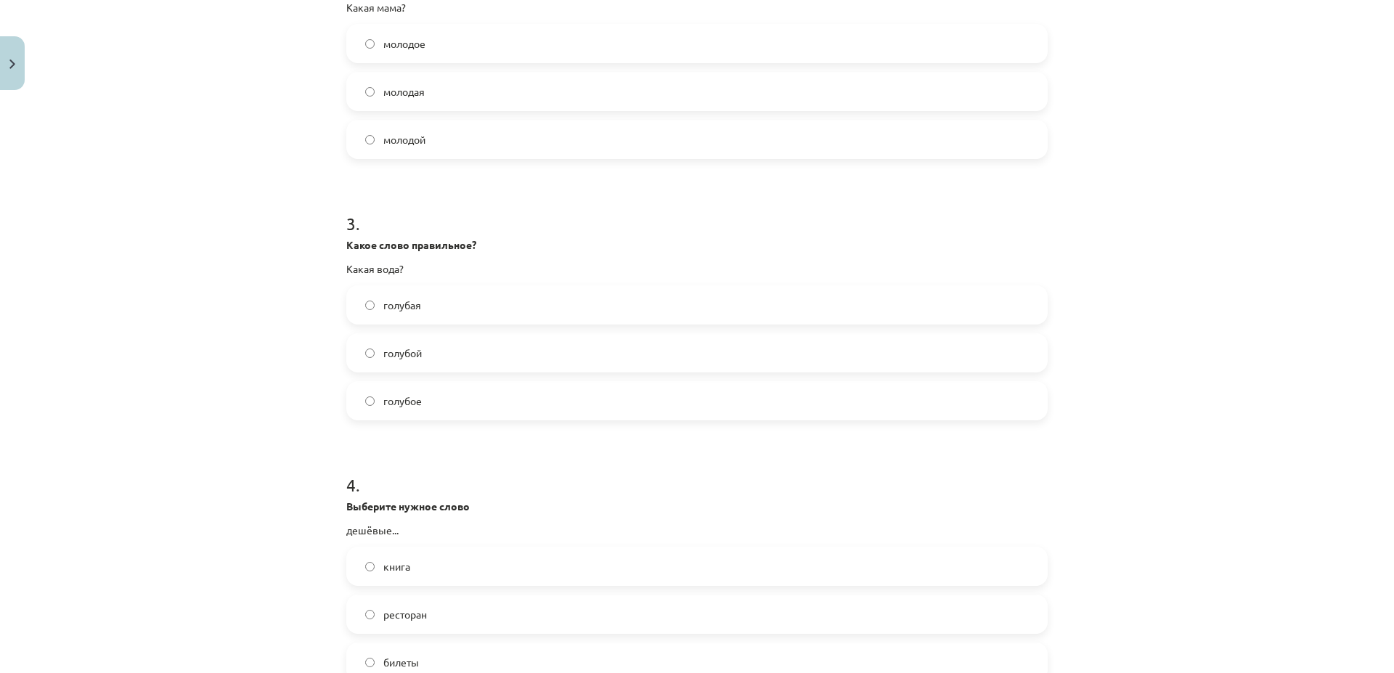
scroll to position [627, 0]
click at [461, 327] on div "голубая голубой голубое" at bounding box center [696, 349] width 701 height 135
click at [454, 311] on label "голубая" at bounding box center [697, 301] width 698 height 36
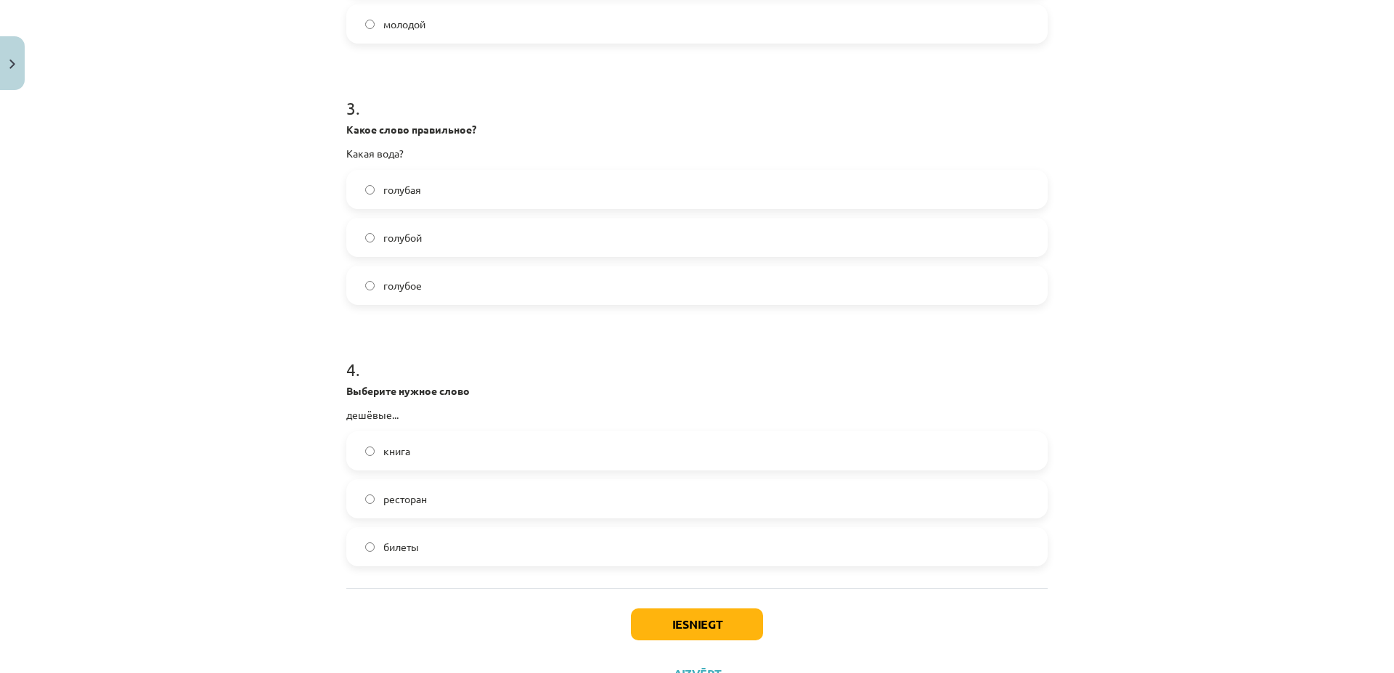
scroll to position [801, 0]
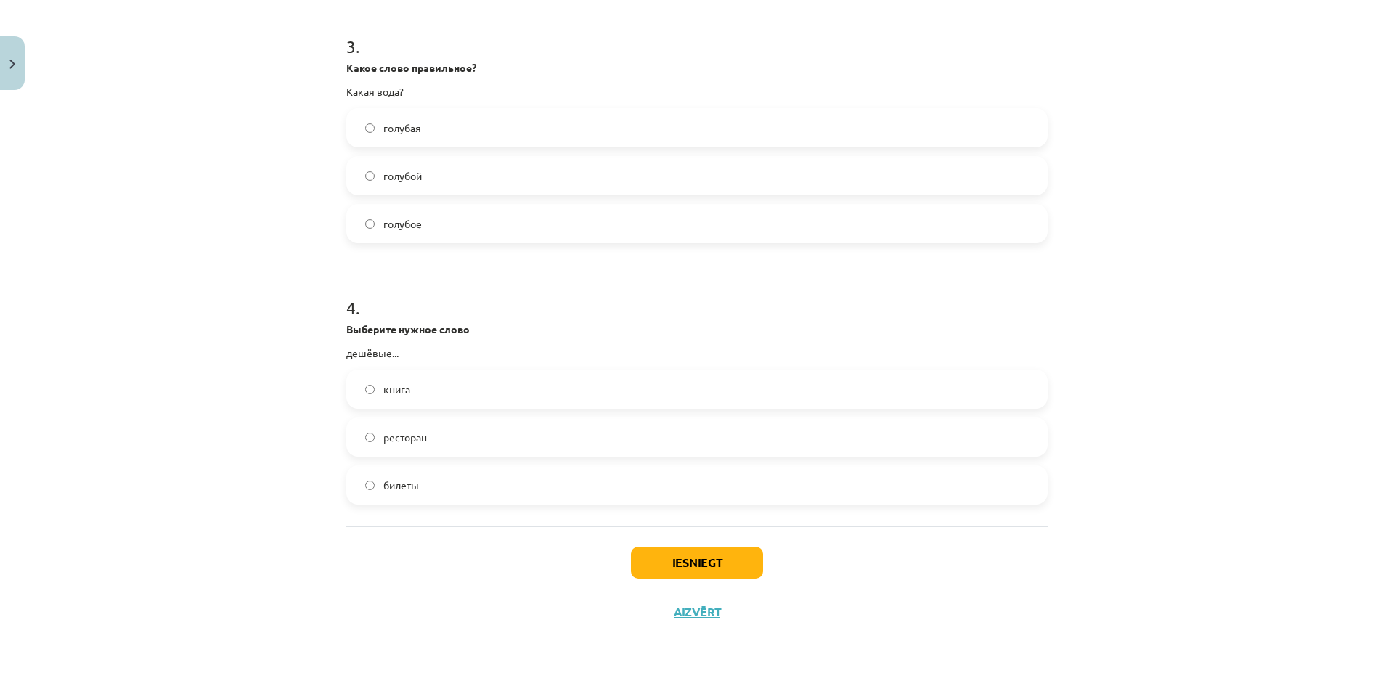
click at [475, 500] on label "билеты" at bounding box center [697, 485] width 698 height 36
click at [650, 568] on button "Iesniegt" at bounding box center [697, 563] width 132 height 32
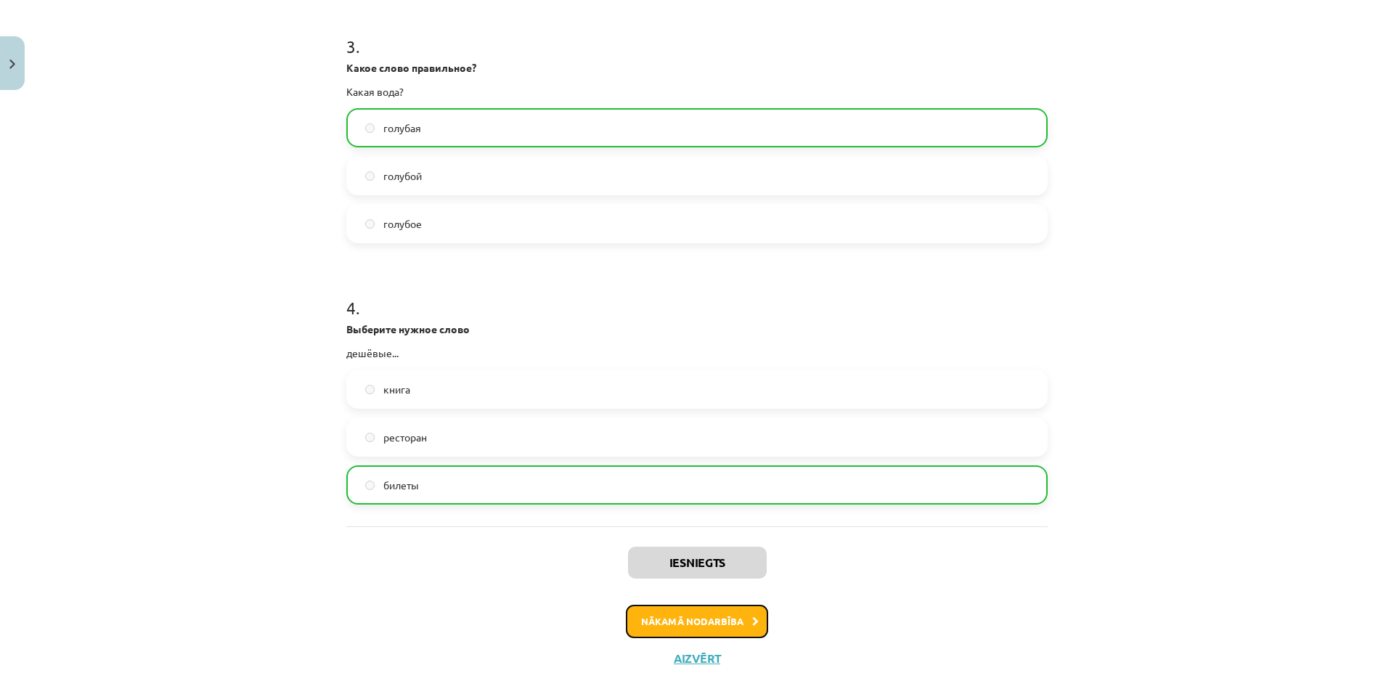
click at [708, 611] on button "Nākamā nodarbība" at bounding box center [697, 621] width 142 height 33
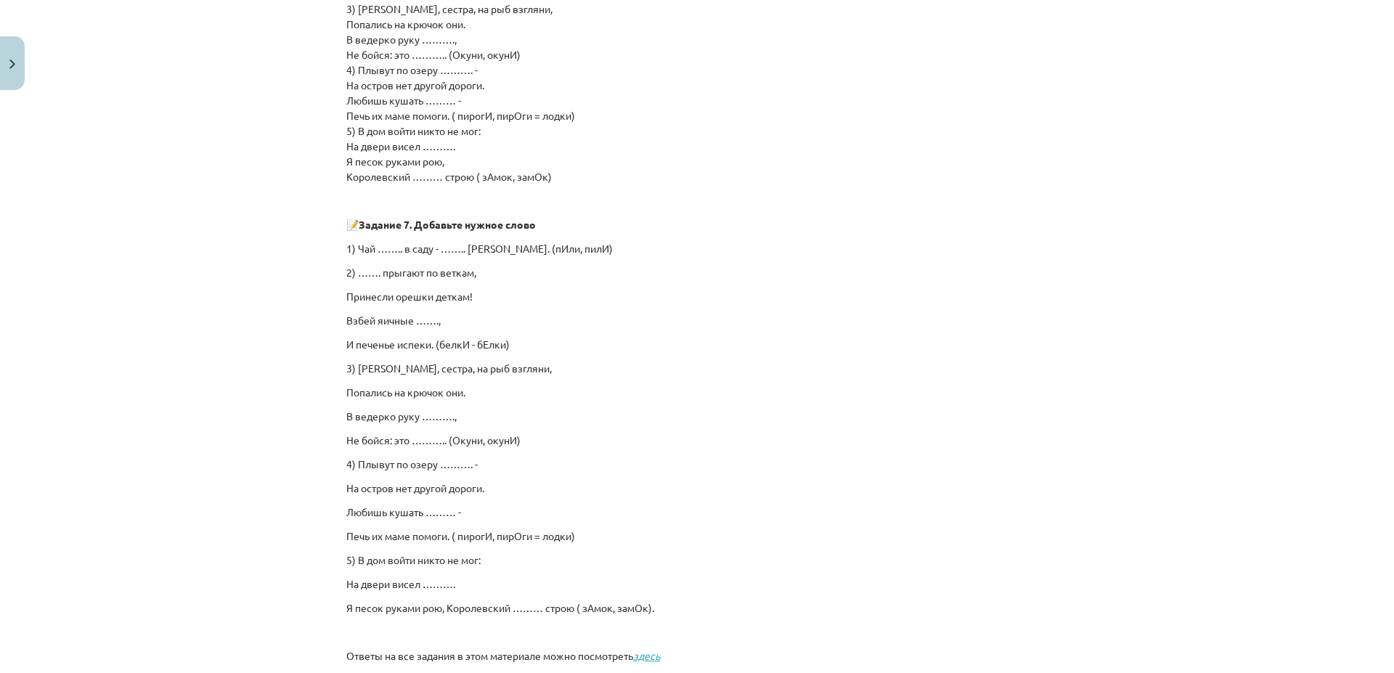
scroll to position [879, 0]
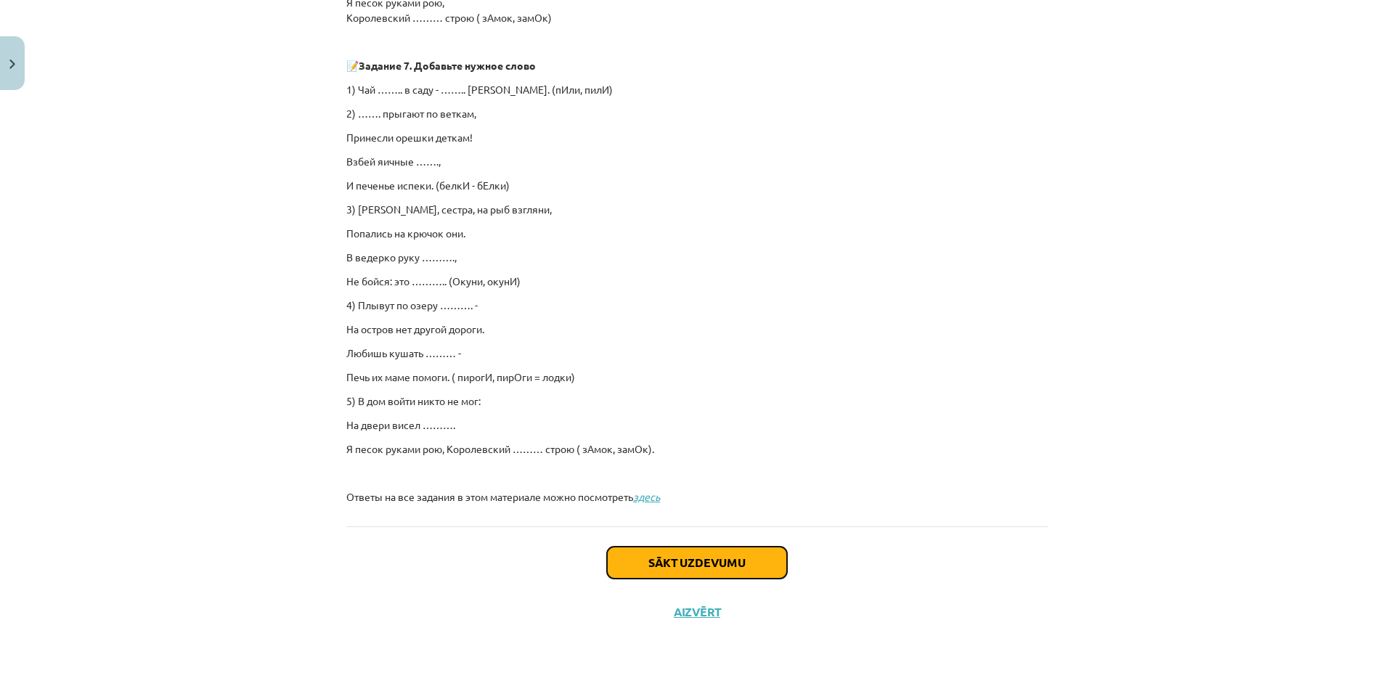
click at [729, 556] on button "Sākt uzdevumu" at bounding box center [697, 563] width 180 height 32
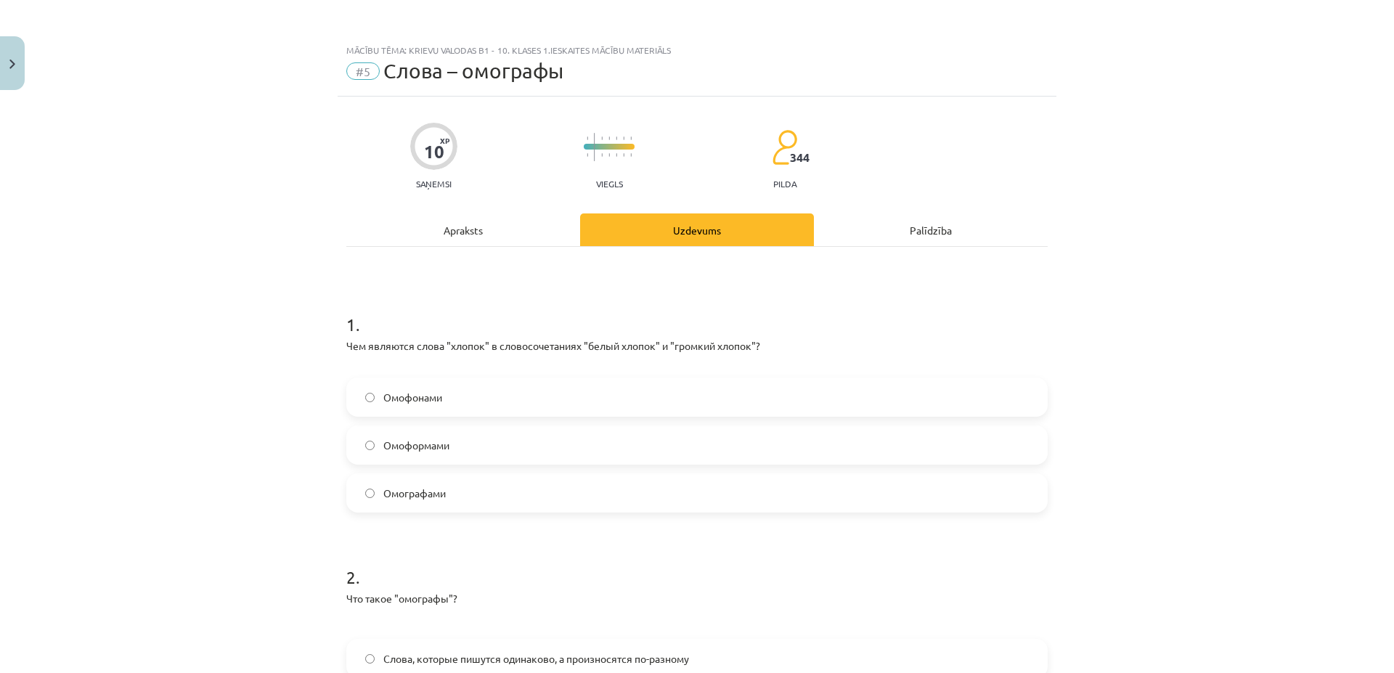
scroll to position [209, 0]
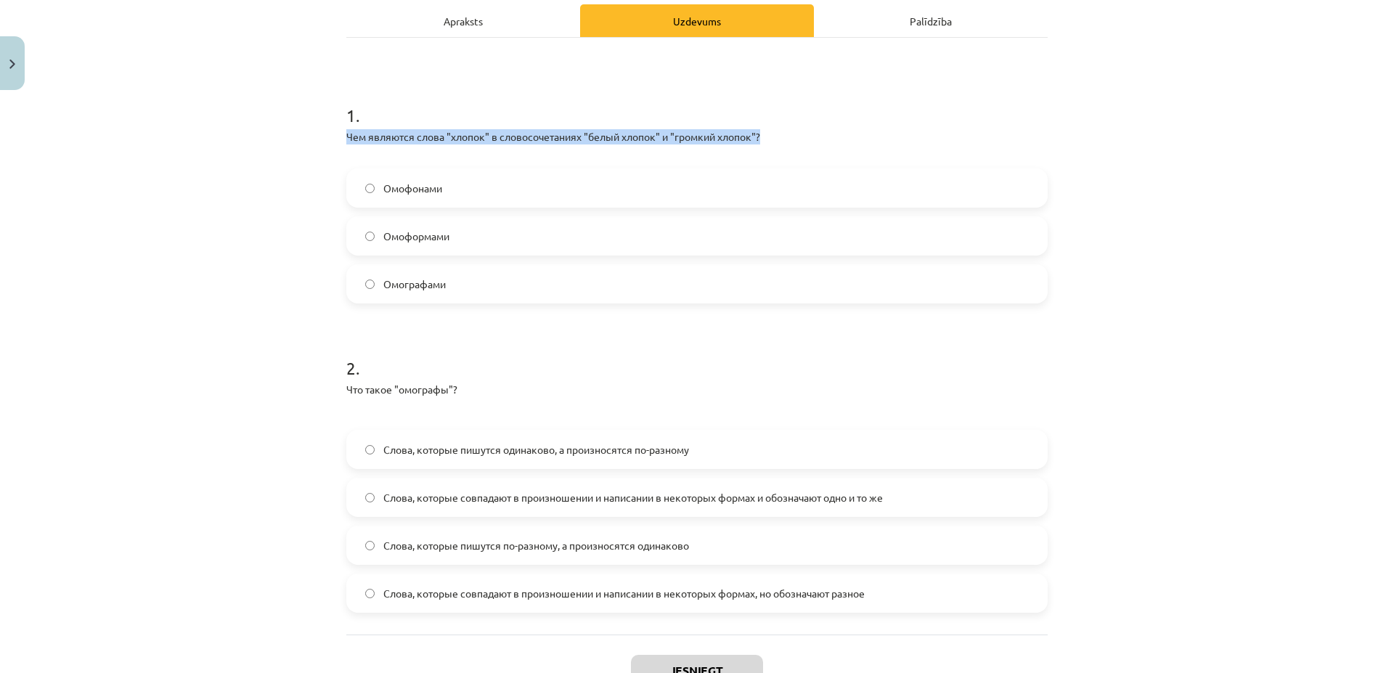
drag, startPoint x: 764, startPoint y: 136, endPoint x: 319, endPoint y: 139, distance: 444.9
click at [319, 139] on div "Mācību tēma: Krievu valodas b1 - 10. klases 1.ieskaites mācību materiāls #5 Сло…" at bounding box center [697, 336] width 1394 height 673
copy p "Чем являются слова "хлопок" в словосочетаниях "белый хлопок" и "громкий хлопок"?"
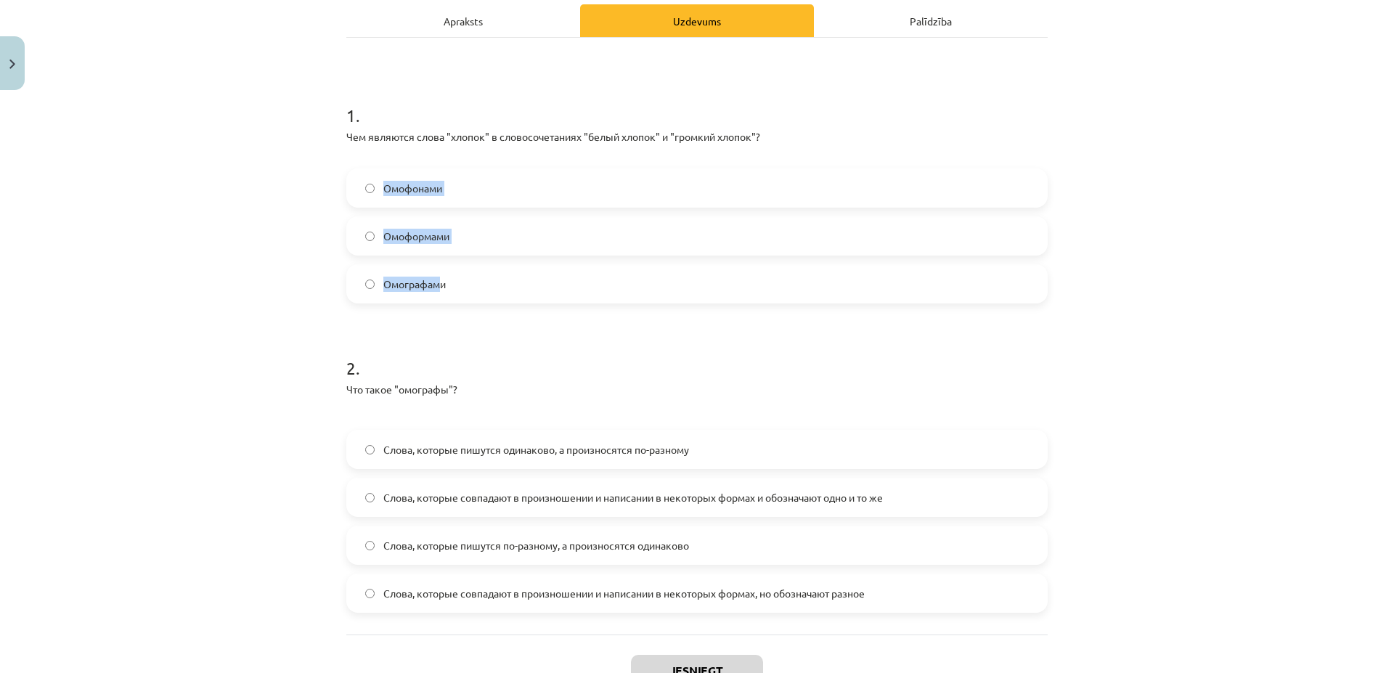
drag, startPoint x: 365, startPoint y: 172, endPoint x: 431, endPoint y: 287, distance: 133.0
click at [431, 287] on div "Омофонами Омоформами Омографами" at bounding box center [696, 235] width 701 height 135
click at [322, 173] on div "Mācību tēma: Krievu valodas b1 - 10. klases 1.ieskaites mācību materiāls #5 Сло…" at bounding box center [697, 336] width 1394 height 673
drag, startPoint x: 371, startPoint y: 192, endPoint x: 440, endPoint y: 289, distance: 119.2
click at [473, 300] on div "Омофонами Омоформами Омографами" at bounding box center [696, 235] width 701 height 135
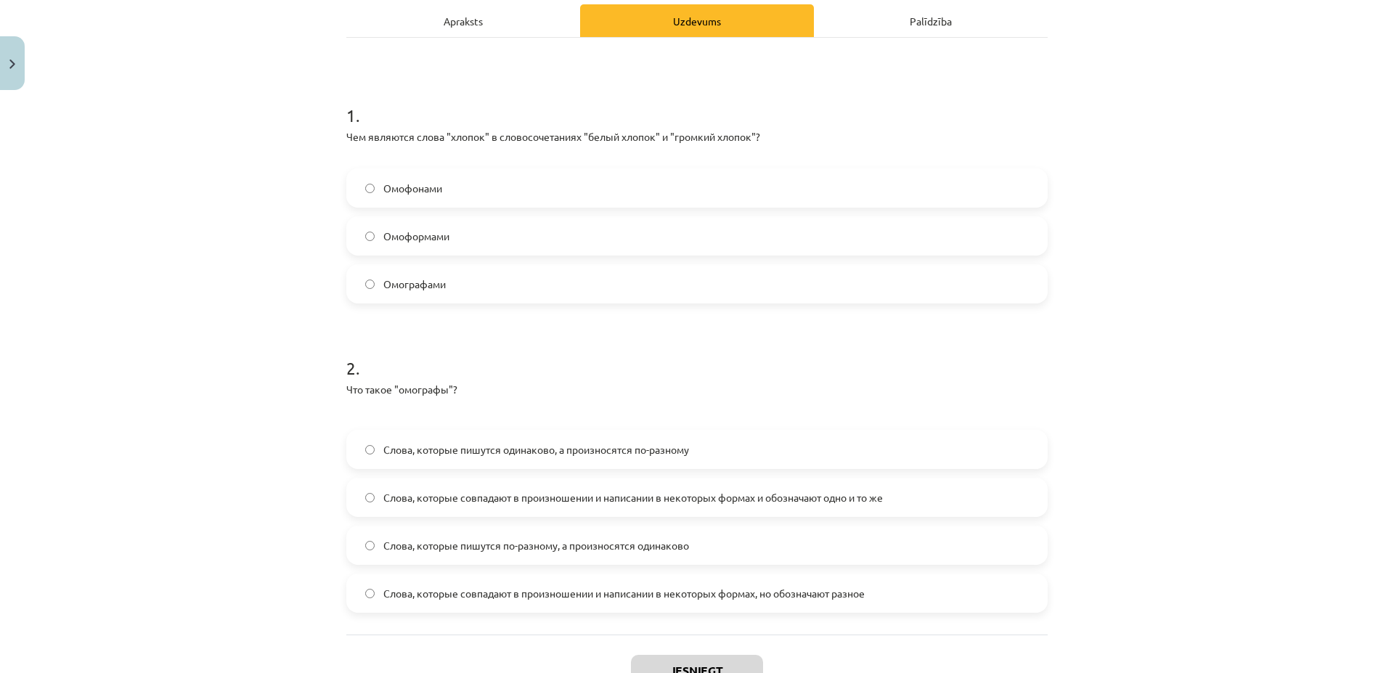
click at [585, 369] on h1 "2 ." at bounding box center [696, 354] width 701 height 45
click at [391, 283] on span "Омографами" at bounding box center [414, 284] width 62 height 15
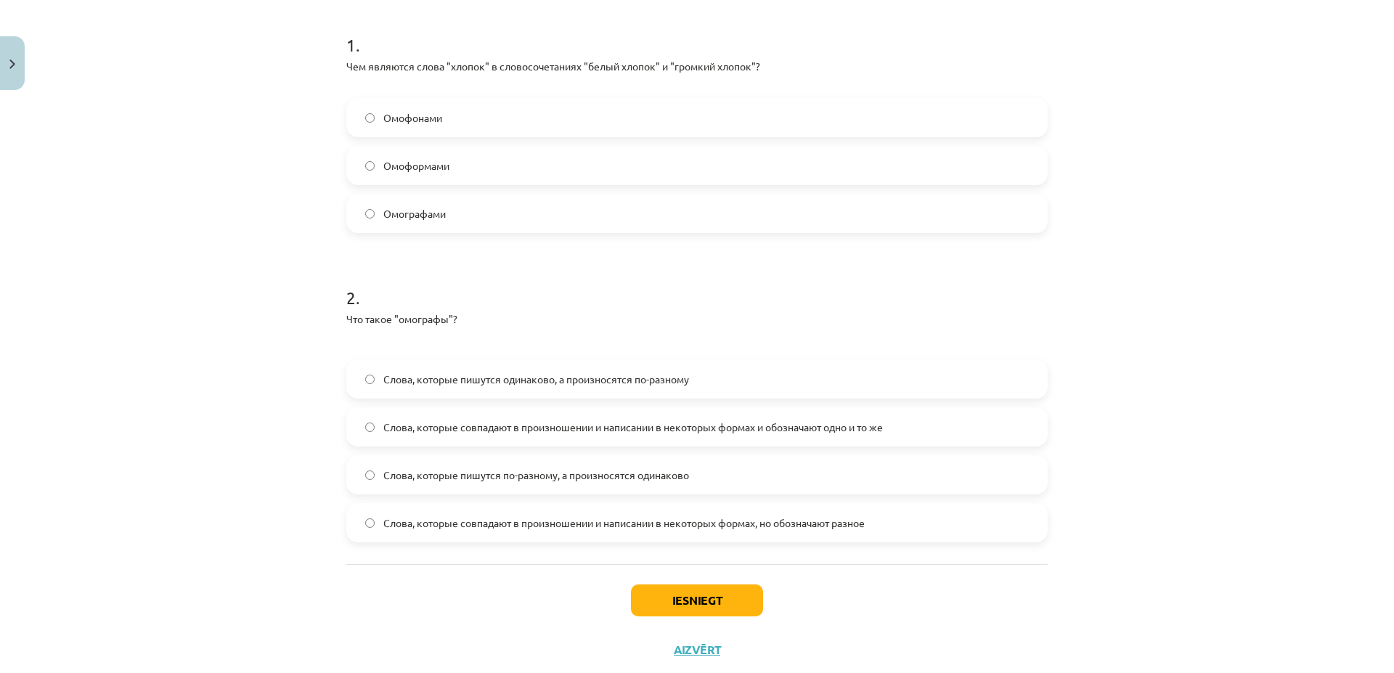
scroll to position [317, 0]
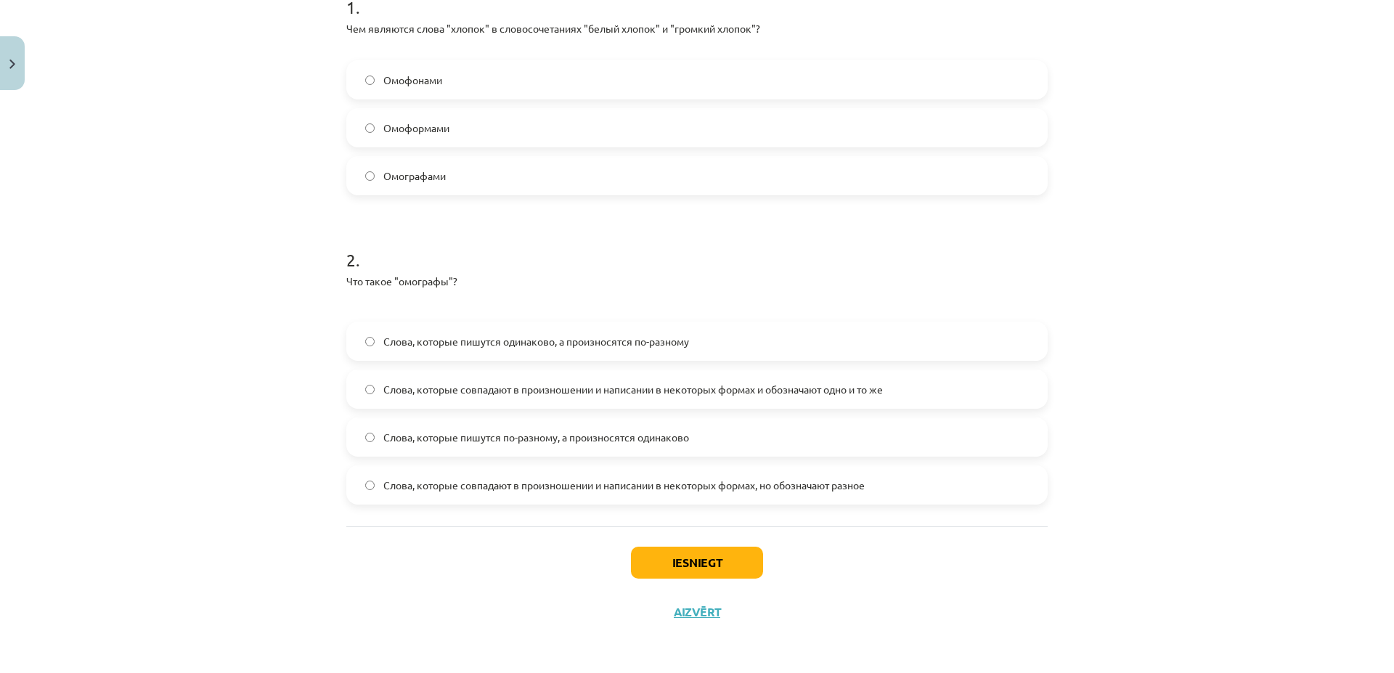
click at [509, 486] on span "Слова, которые совпадают в произношении и написании в некоторых формах, но обоз…" at bounding box center [623, 485] width 481 height 15
click at [673, 555] on button "Iesniegt" at bounding box center [697, 563] width 132 height 32
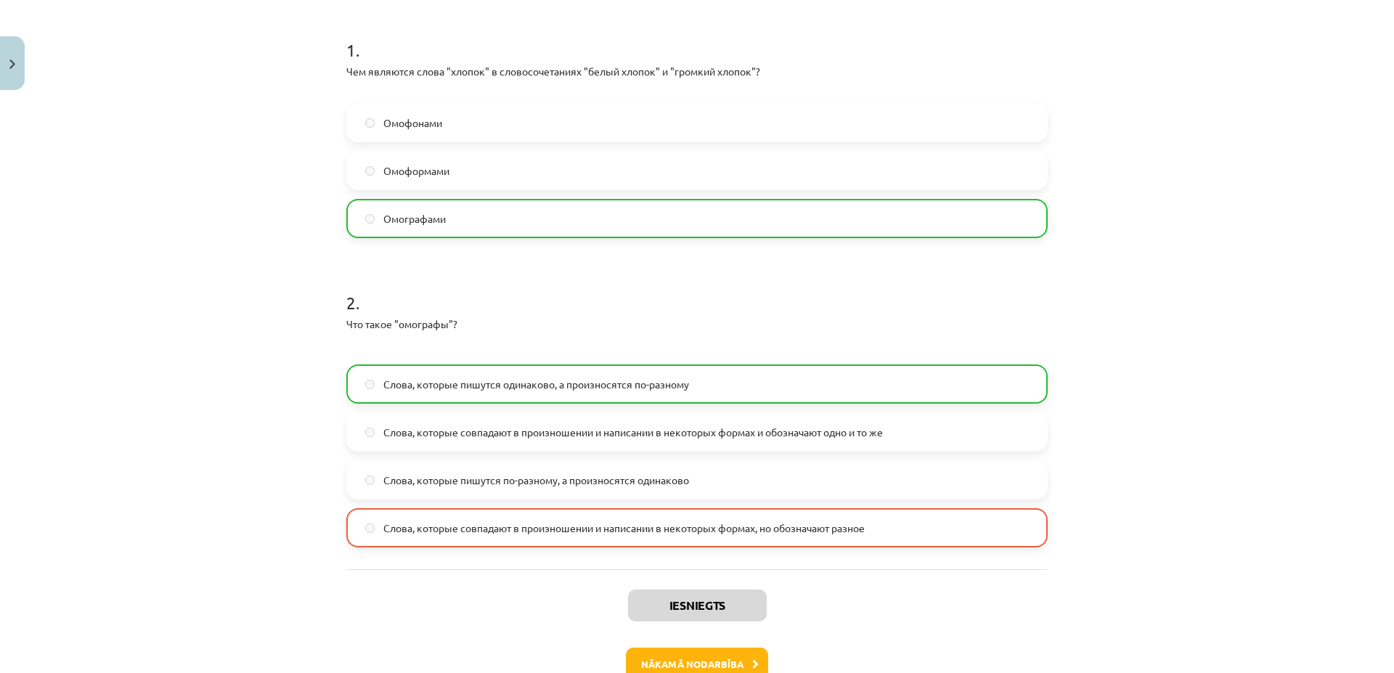
scroll to position [364, 0]
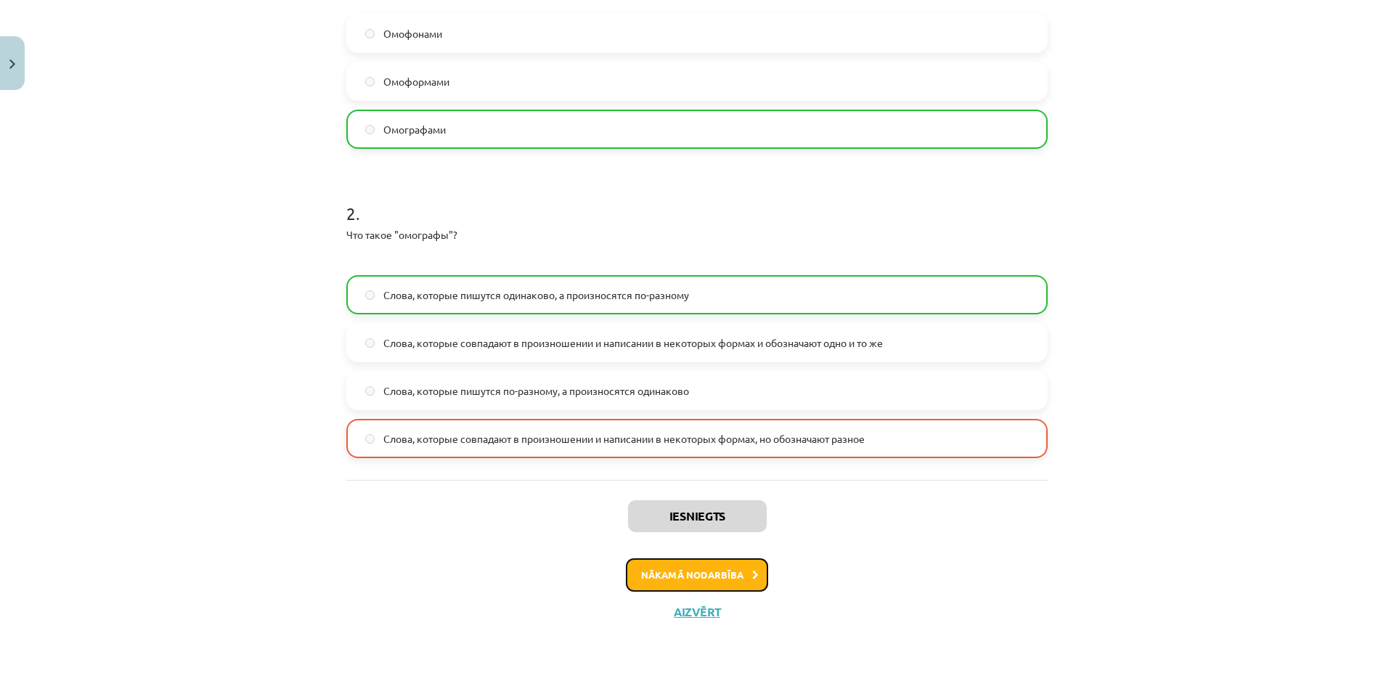
click at [726, 574] on button "Nākamā nodarbība" at bounding box center [697, 574] width 142 height 33
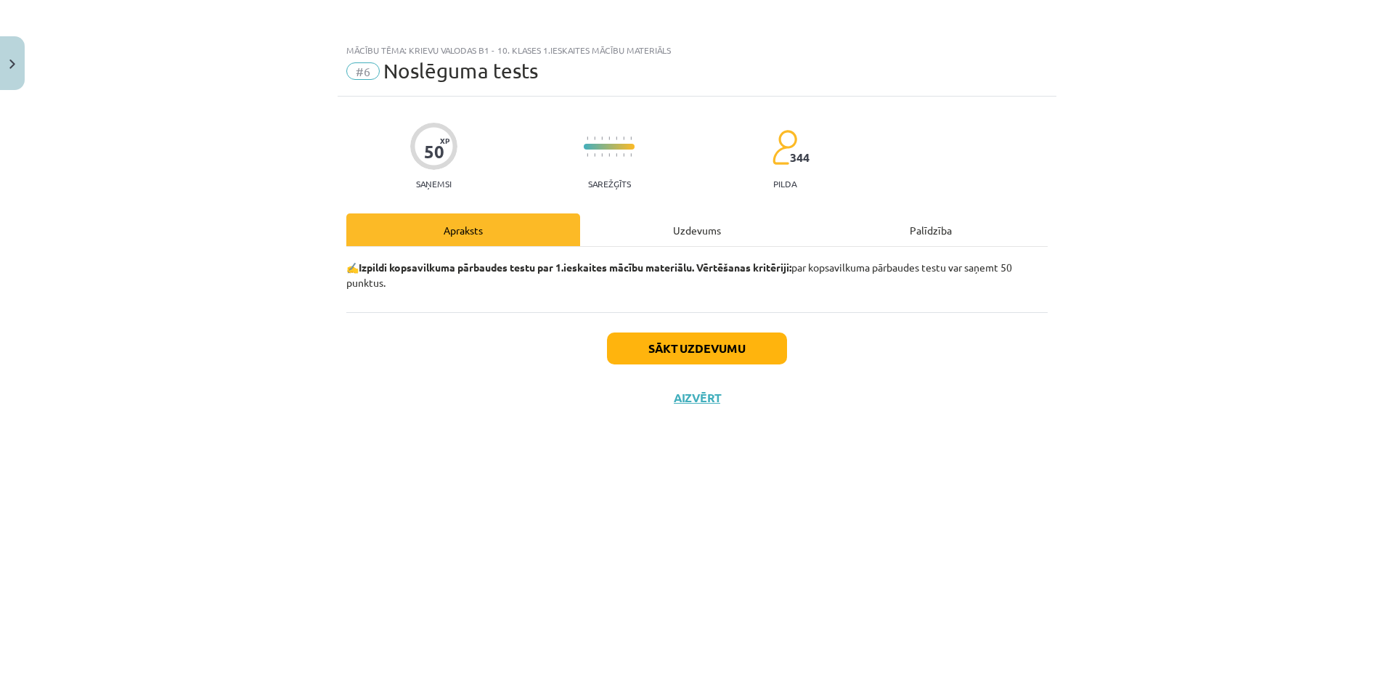
scroll to position [0, 0]
click at [729, 352] on button "Sākt uzdevumu" at bounding box center [697, 348] width 180 height 32
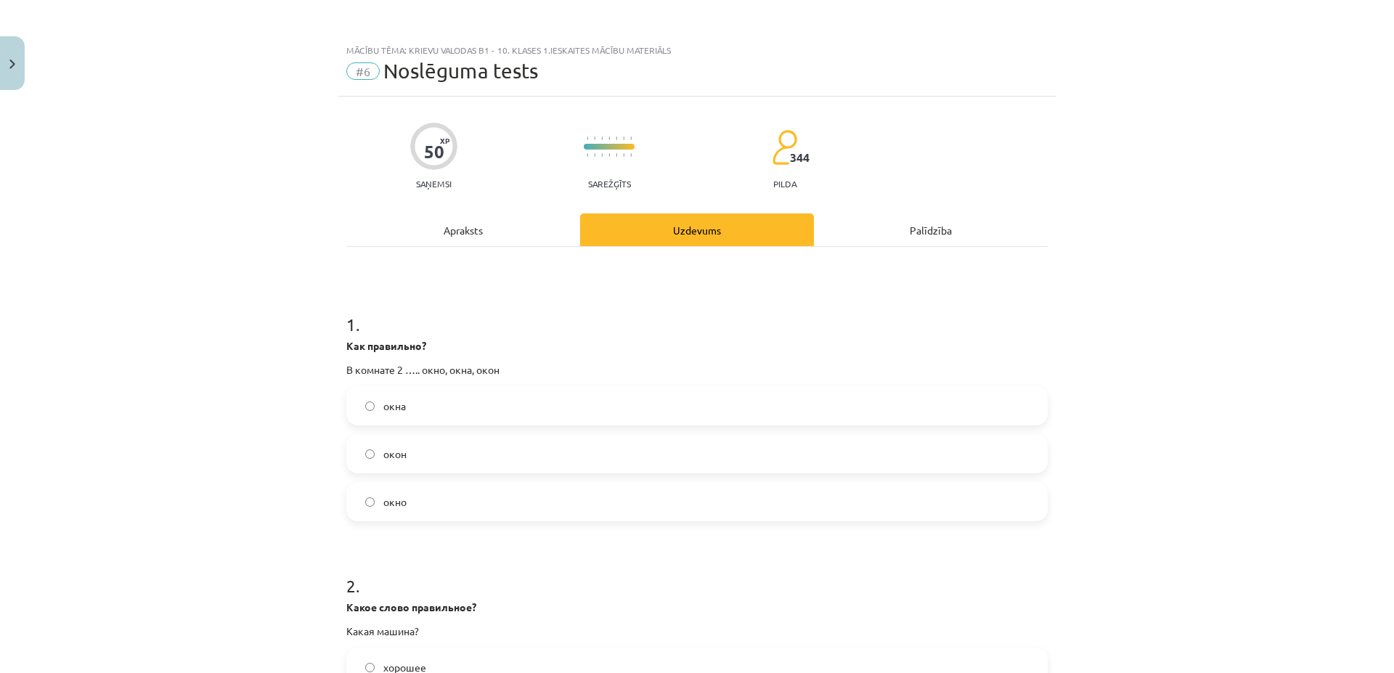
click at [430, 402] on label "окна" at bounding box center [697, 406] width 698 height 36
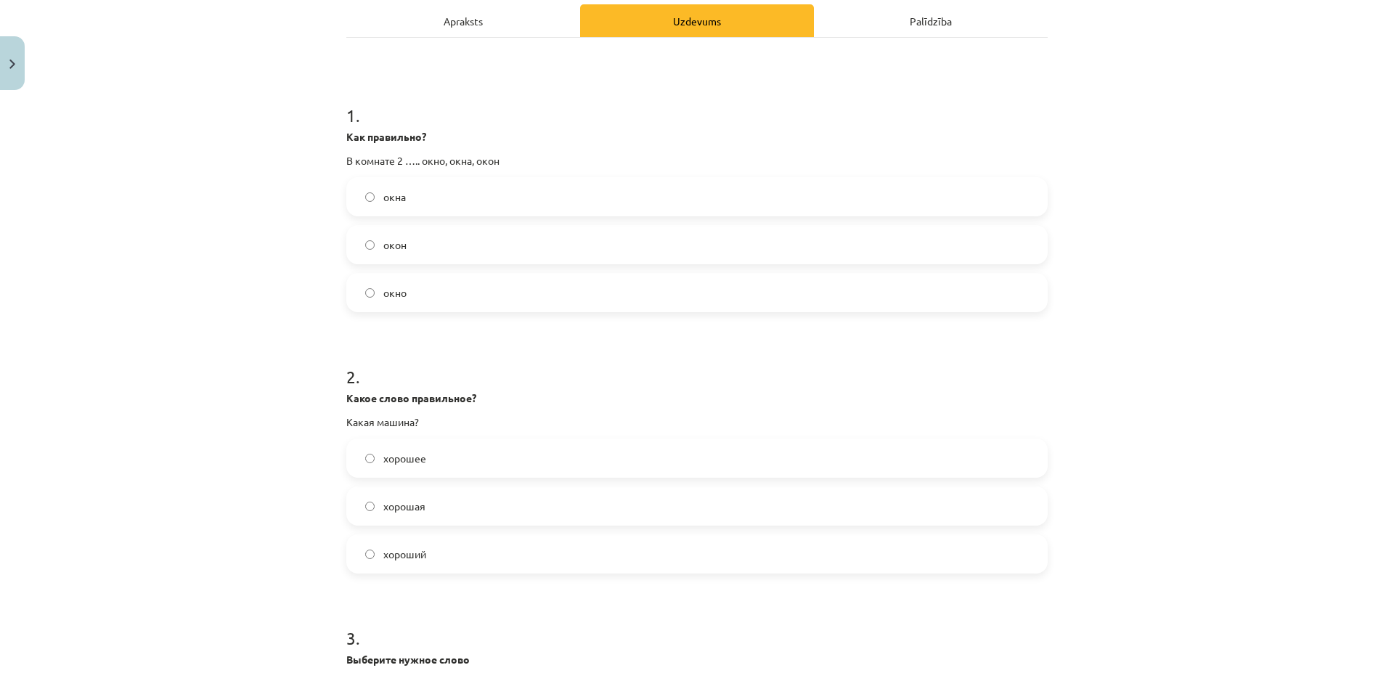
scroll to position [418, 0]
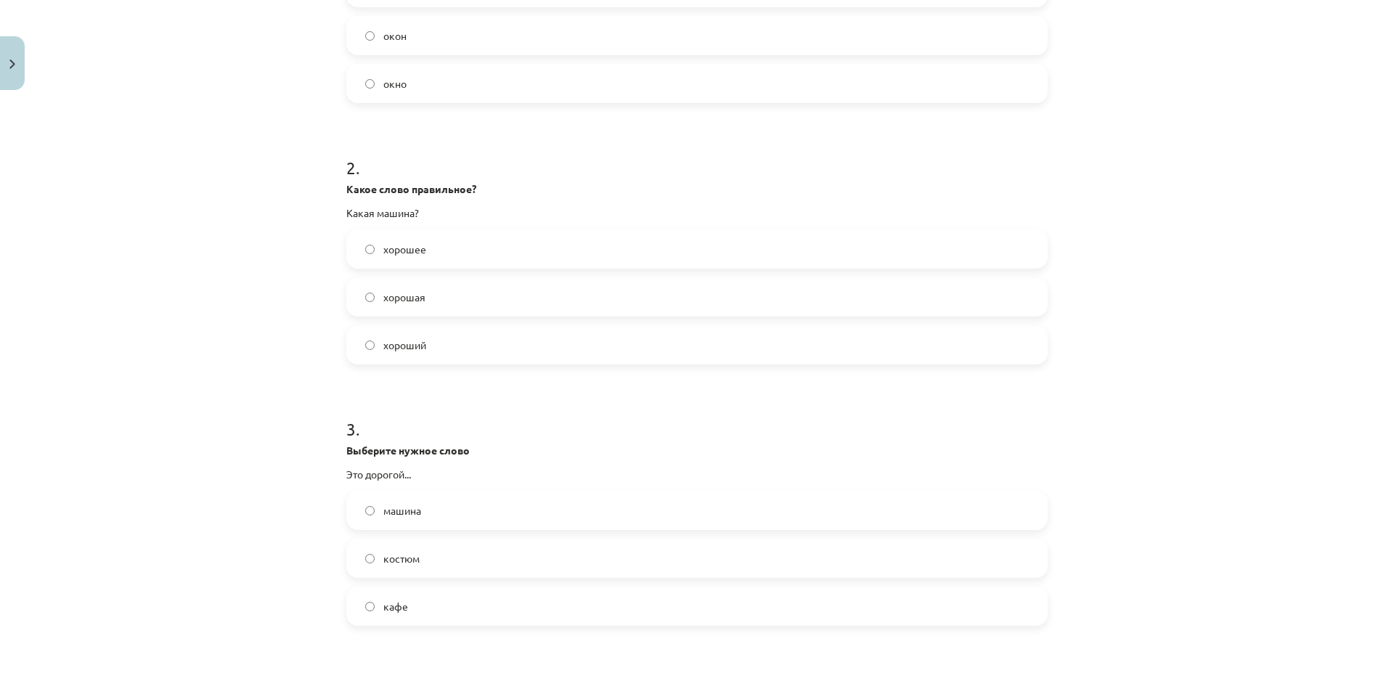
click at [410, 298] on span "хорошая" at bounding box center [404, 297] width 42 height 15
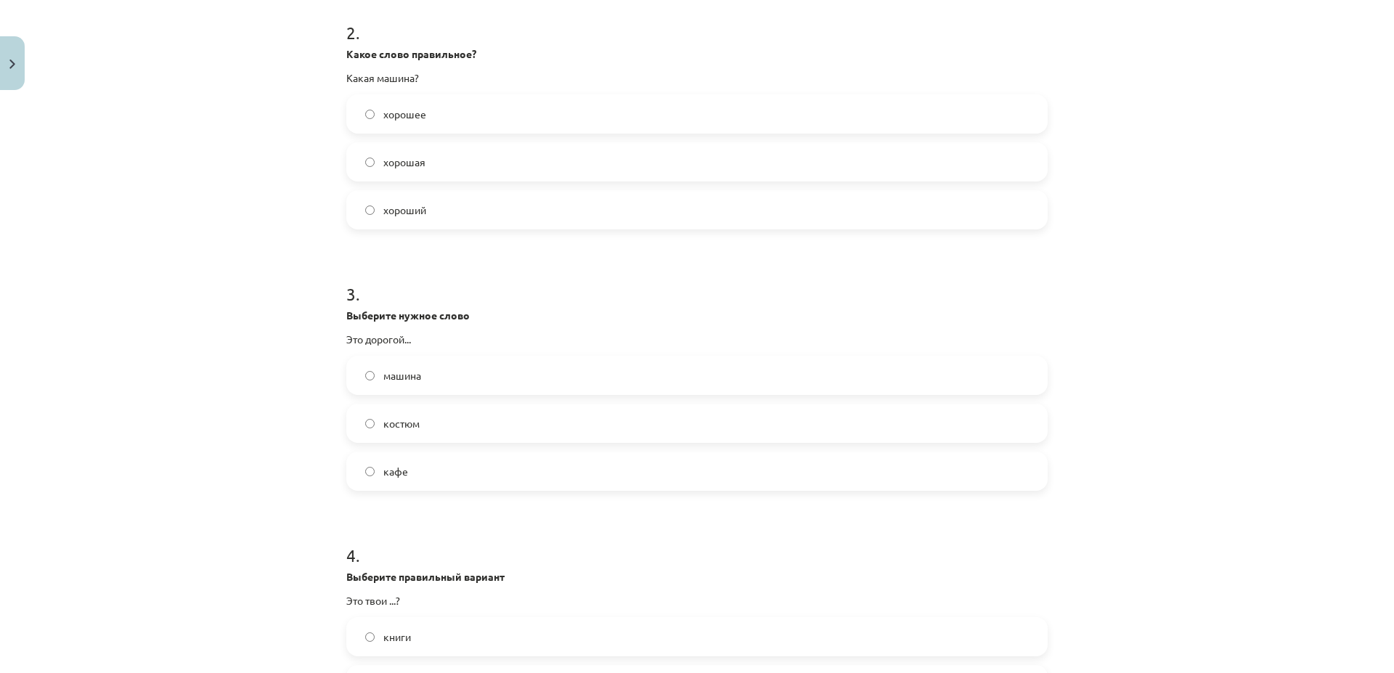
scroll to position [627, 0]
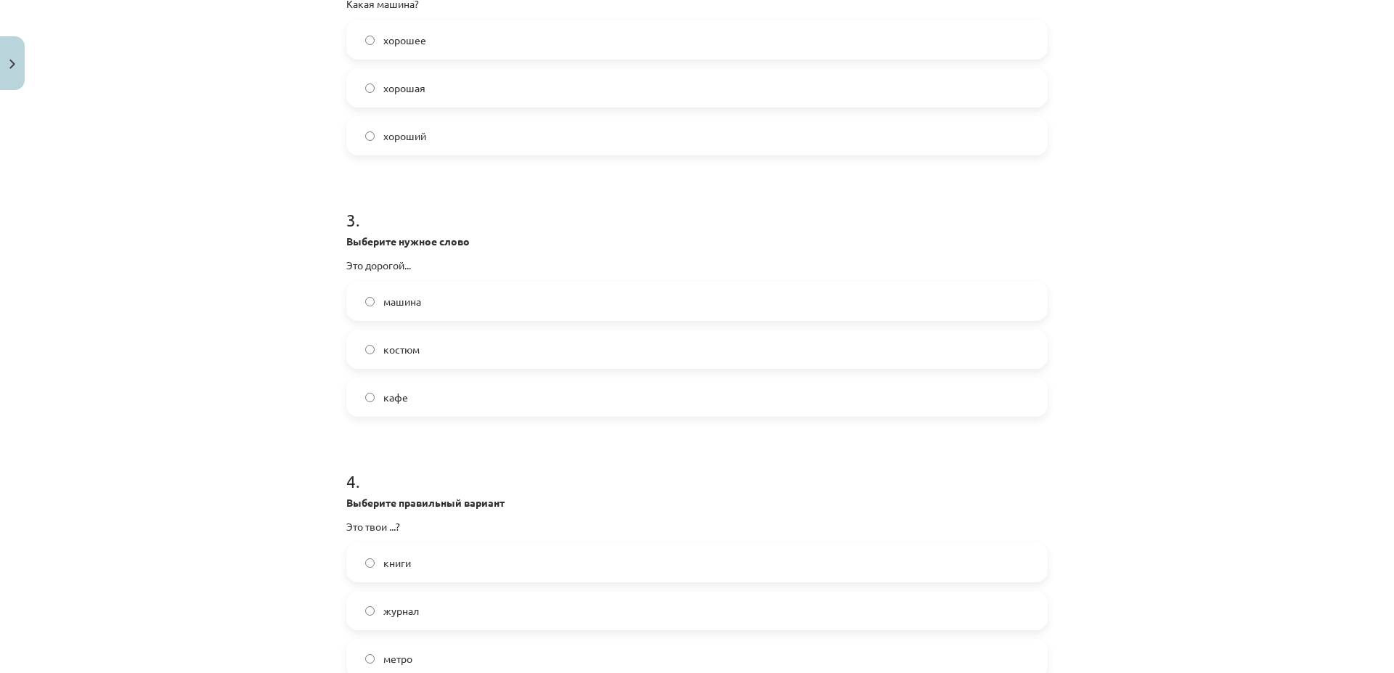
click at [375, 351] on label "костюм" at bounding box center [697, 349] width 698 height 36
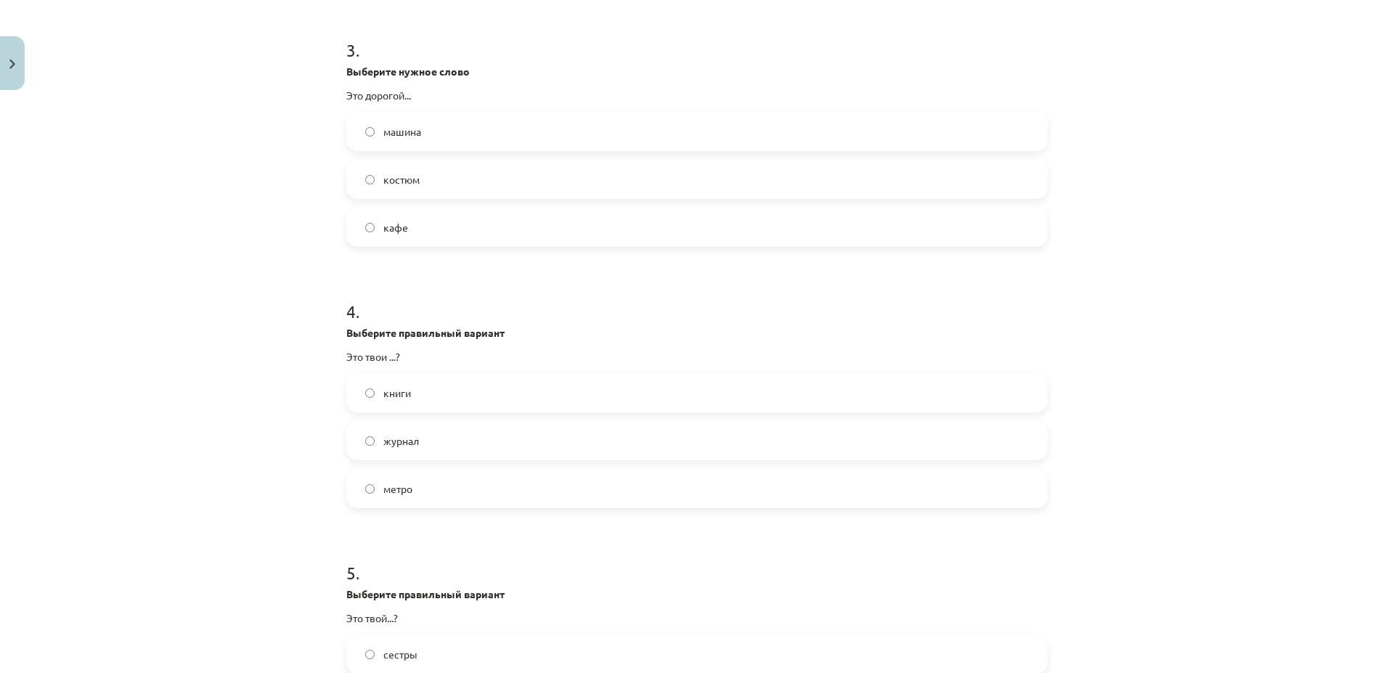
scroll to position [836, 0]
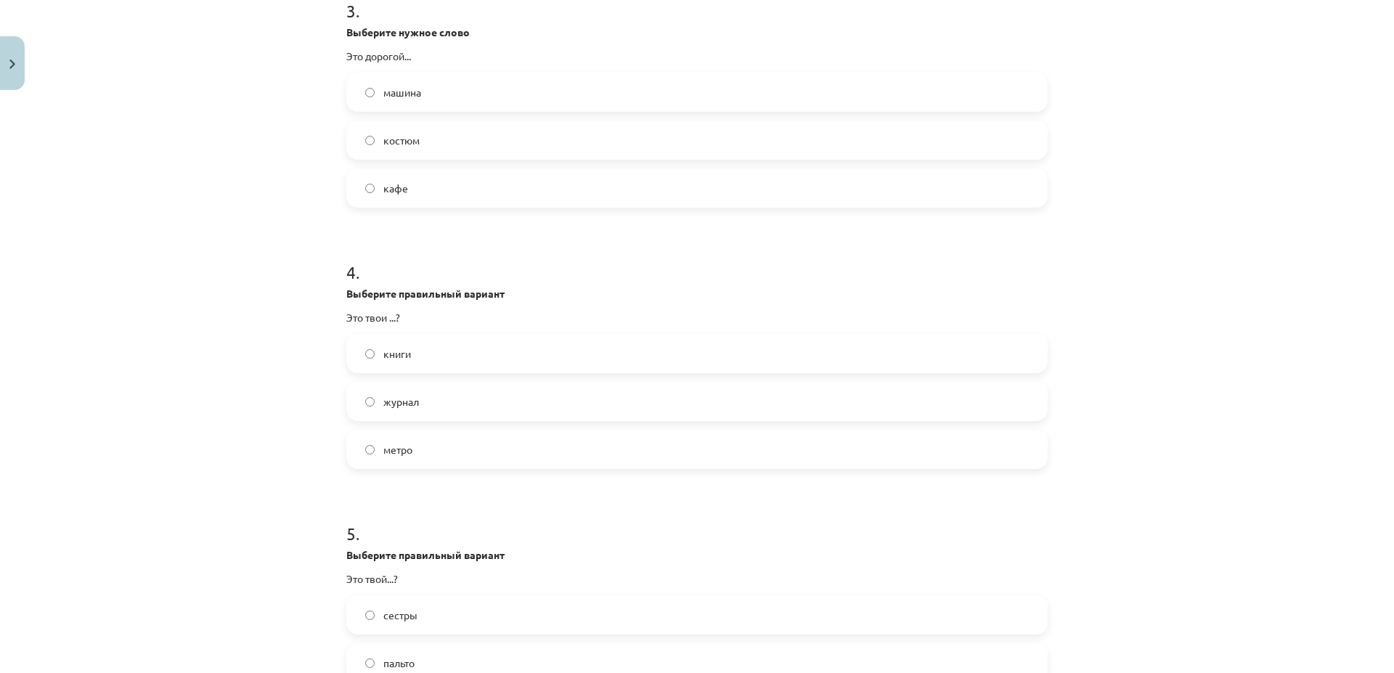
click at [497, 362] on label "книги" at bounding box center [697, 353] width 698 height 36
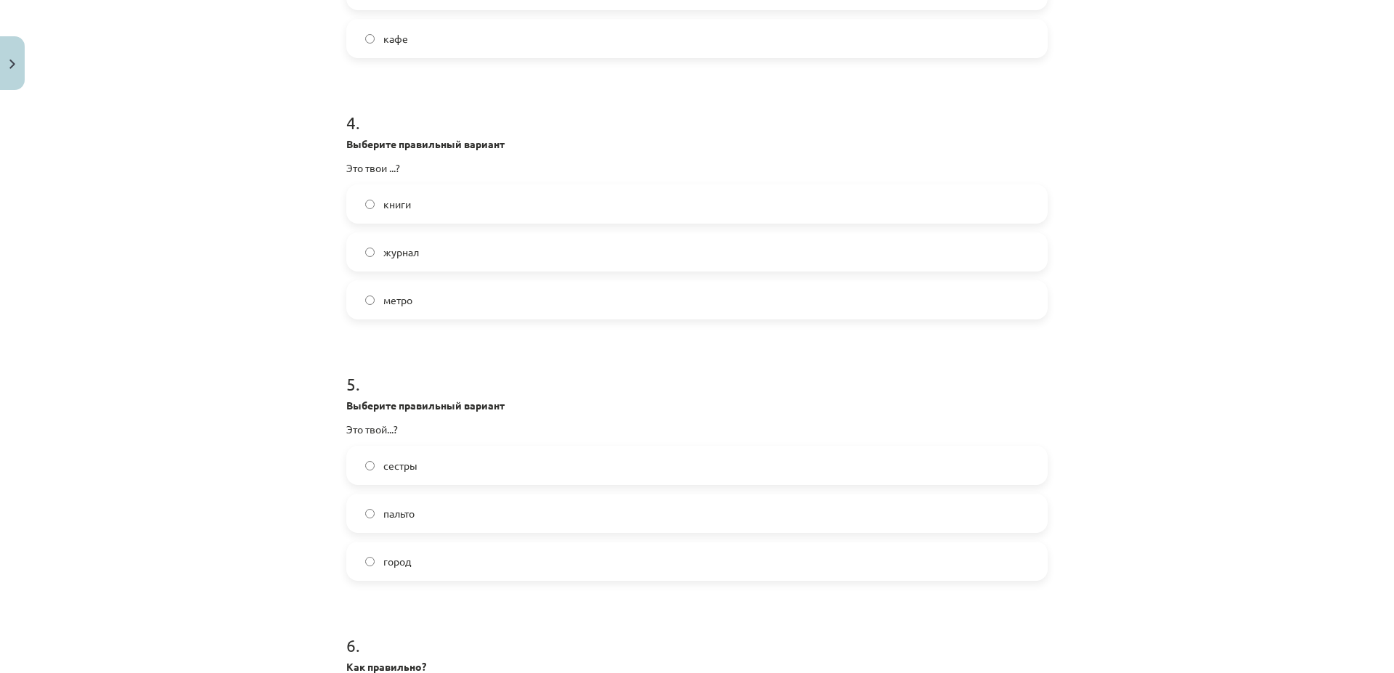
scroll to position [1045, 0]
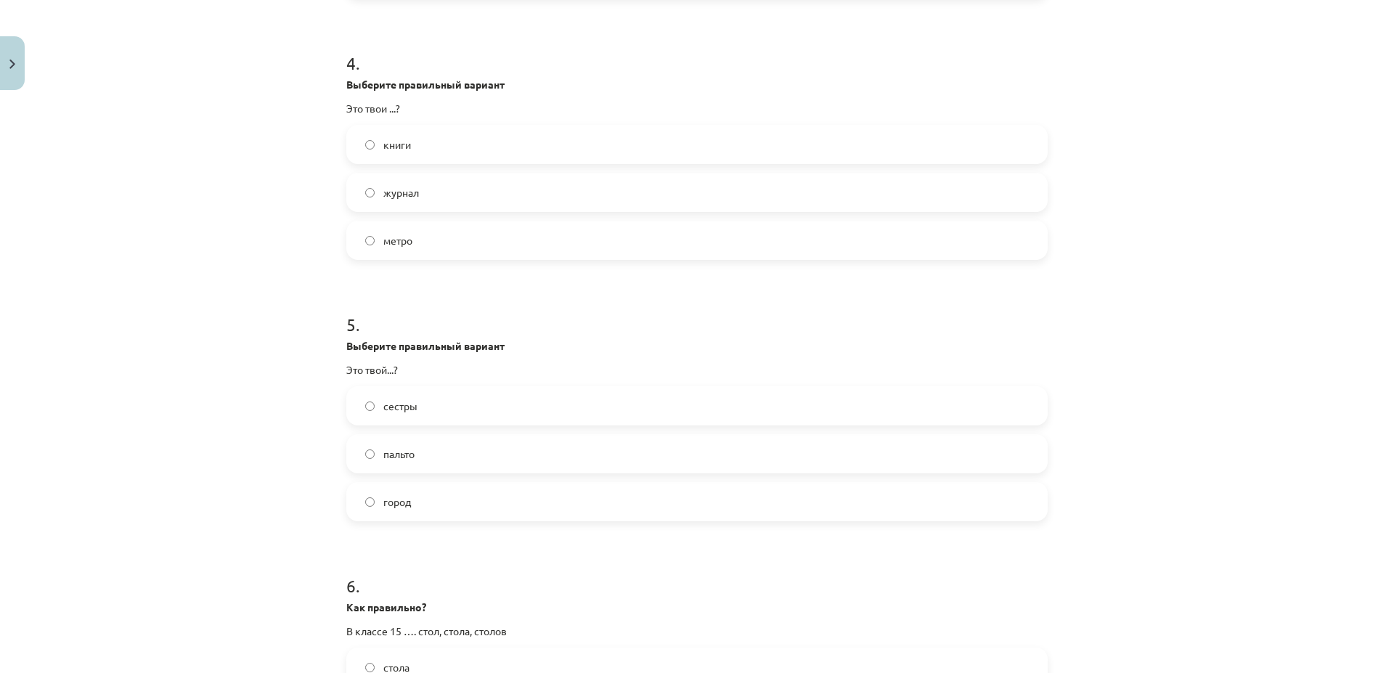
click at [533, 508] on label "город" at bounding box center [697, 501] width 698 height 36
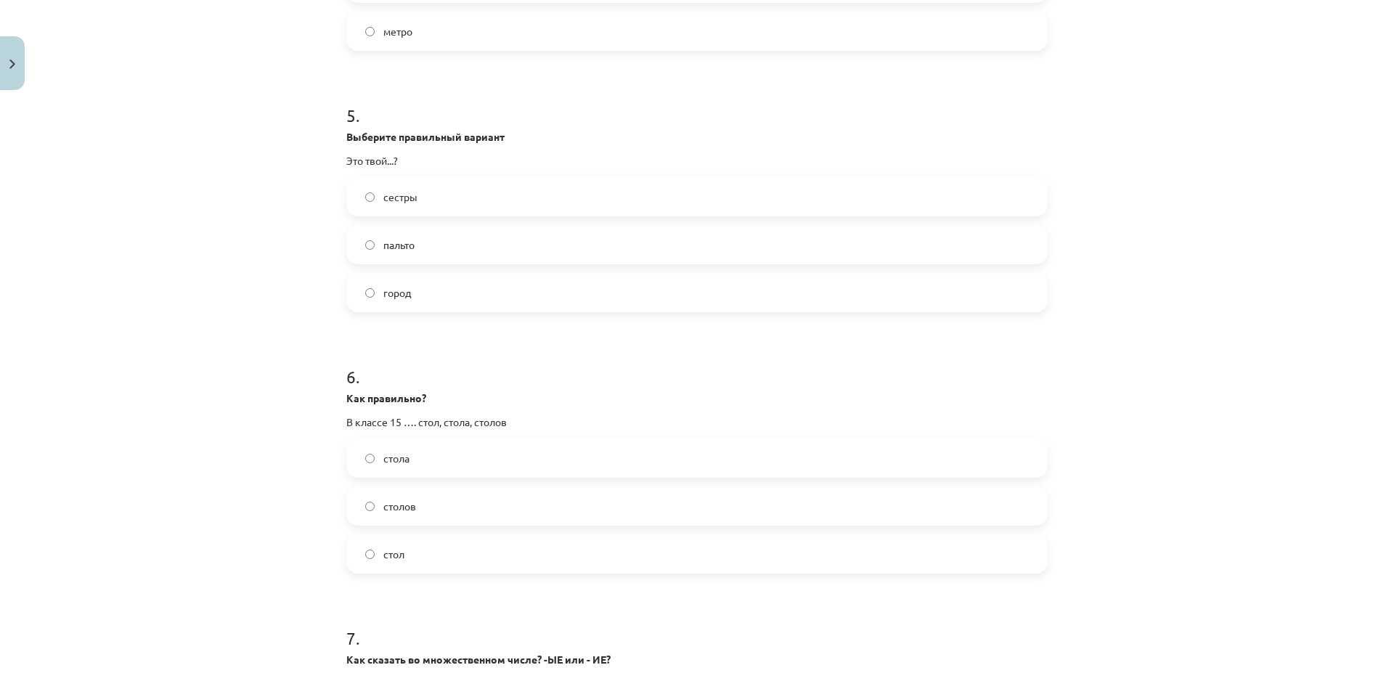
scroll to position [1463, 0]
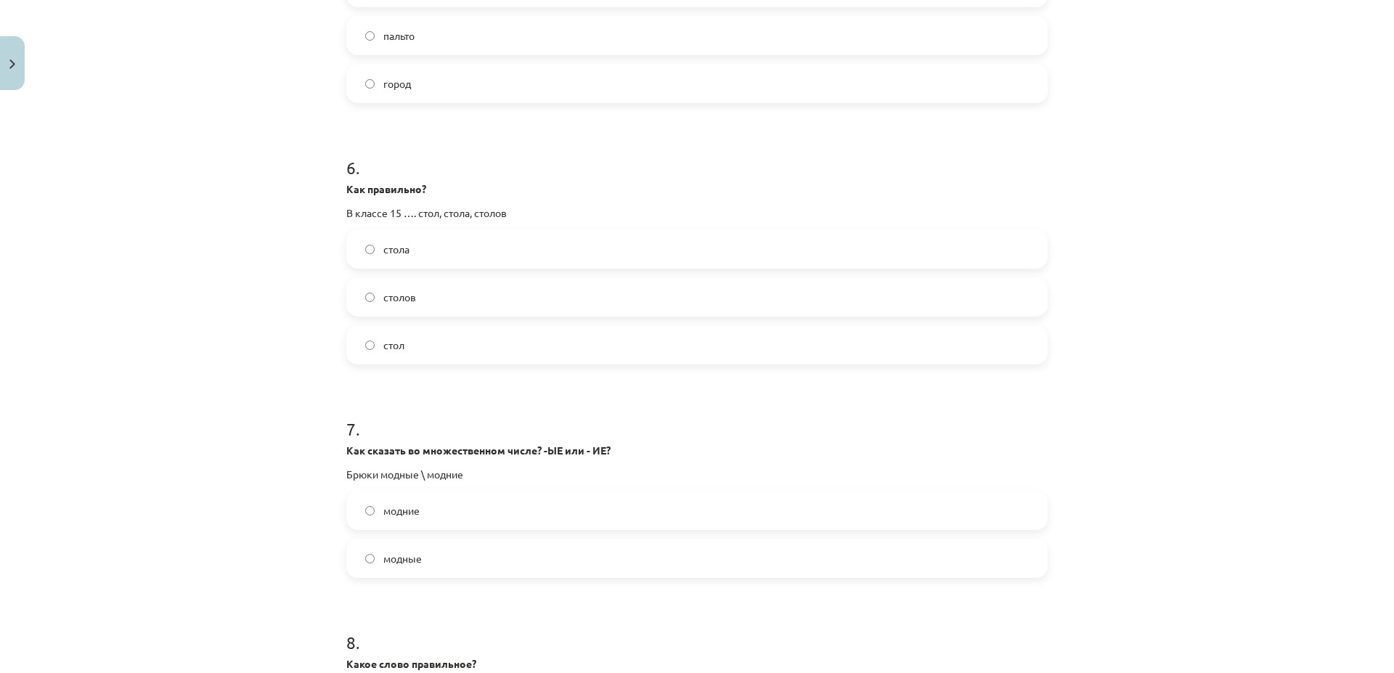
click at [454, 306] on label "столов" at bounding box center [697, 297] width 698 height 36
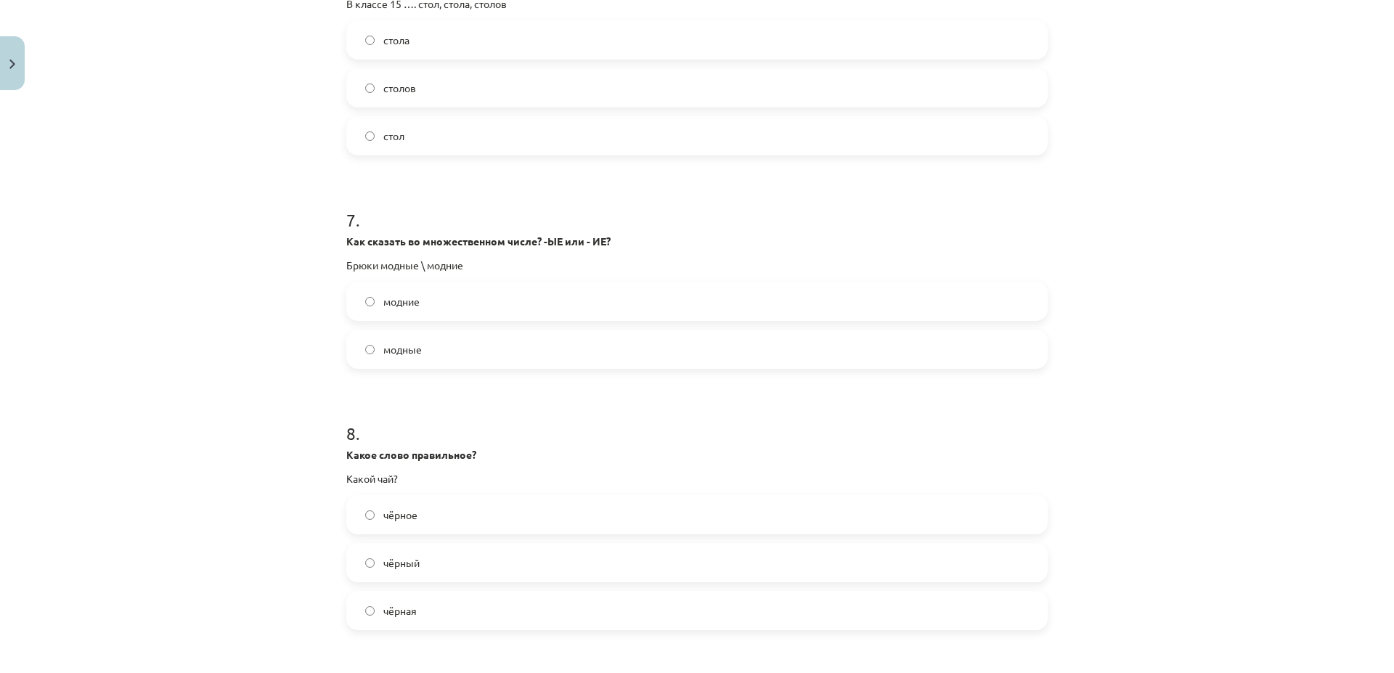
click at [495, 348] on label "модные" at bounding box center [697, 349] width 698 height 36
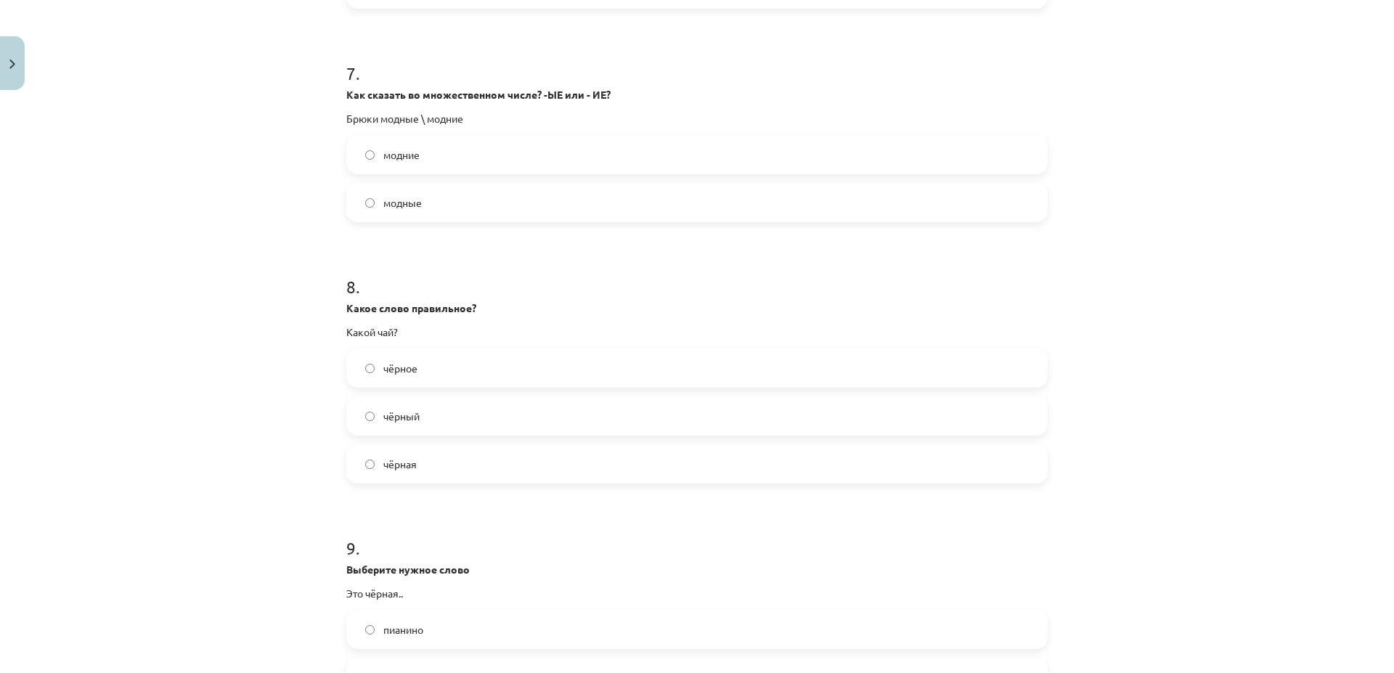
scroll to position [1881, 0]
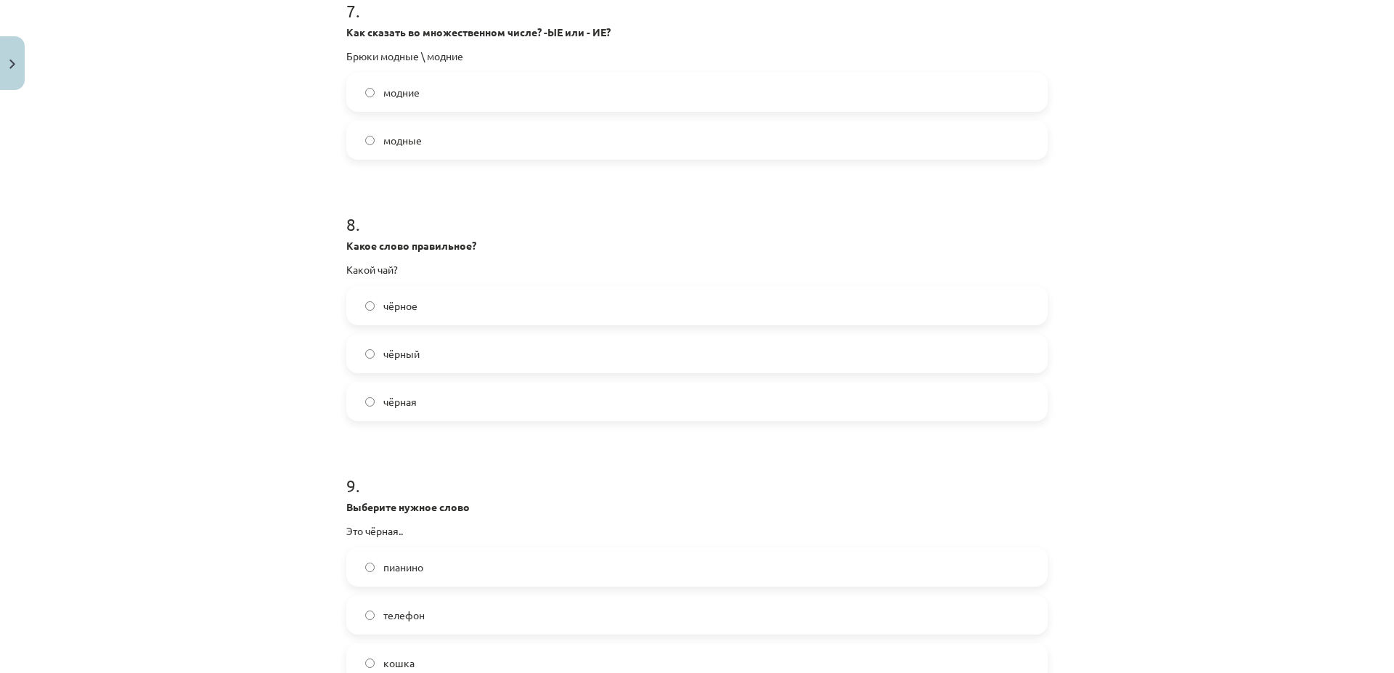
click at [433, 353] on label "чёрный" at bounding box center [697, 353] width 698 height 36
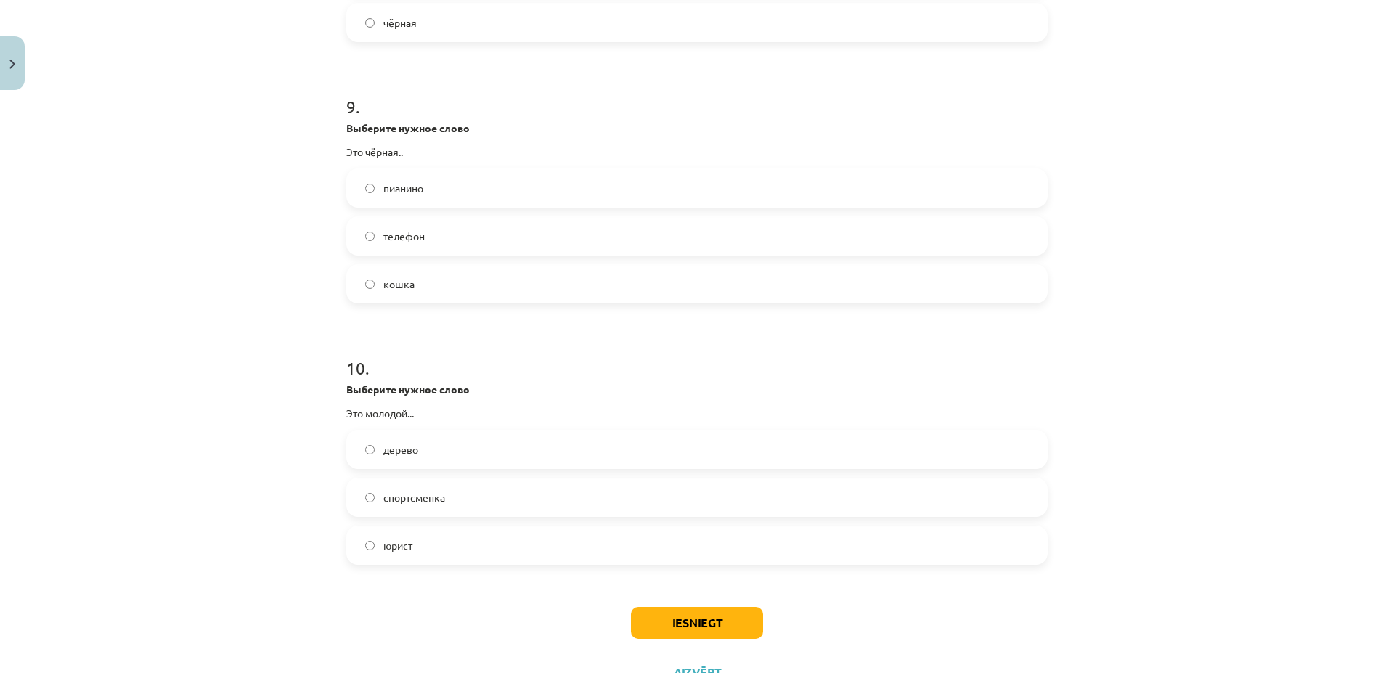
scroll to position [2299, 0]
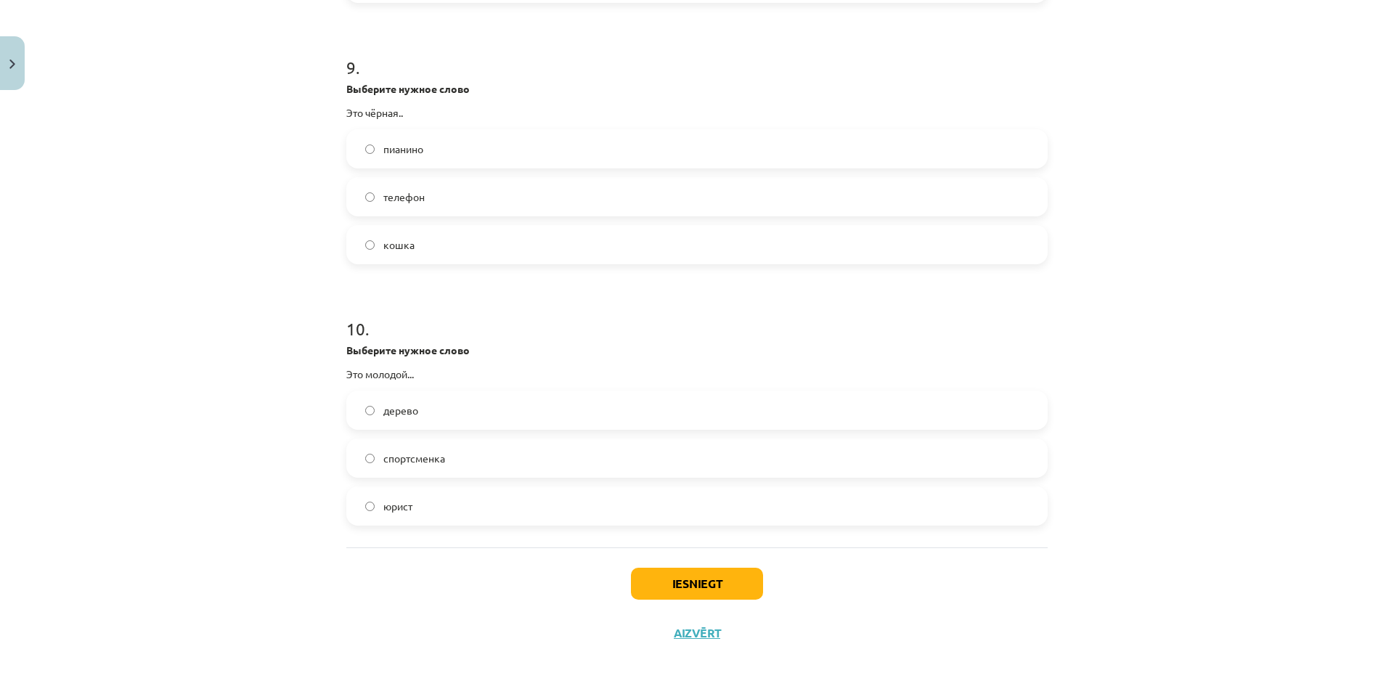
click at [435, 253] on label "кошка" at bounding box center [697, 244] width 698 height 36
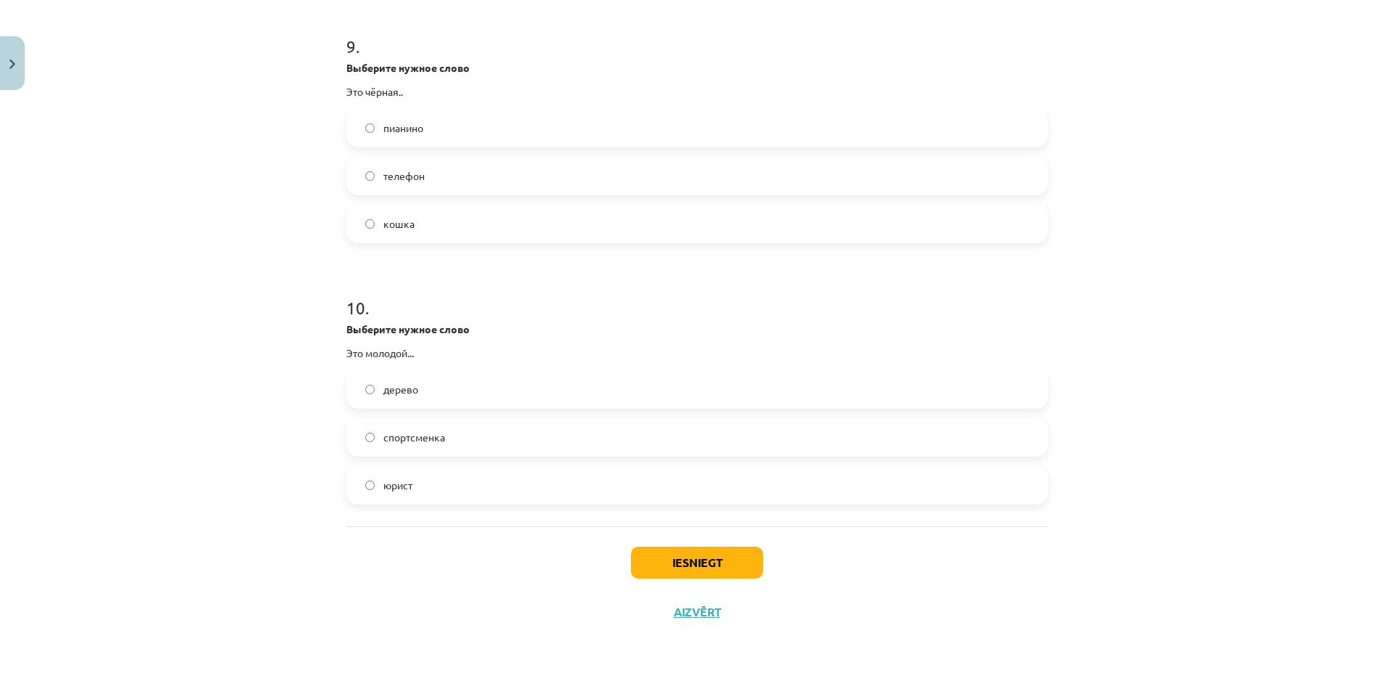
click at [399, 497] on label "юрист" at bounding box center [697, 485] width 698 height 36
click at [665, 565] on button "Iesniegt" at bounding box center [697, 563] width 132 height 32
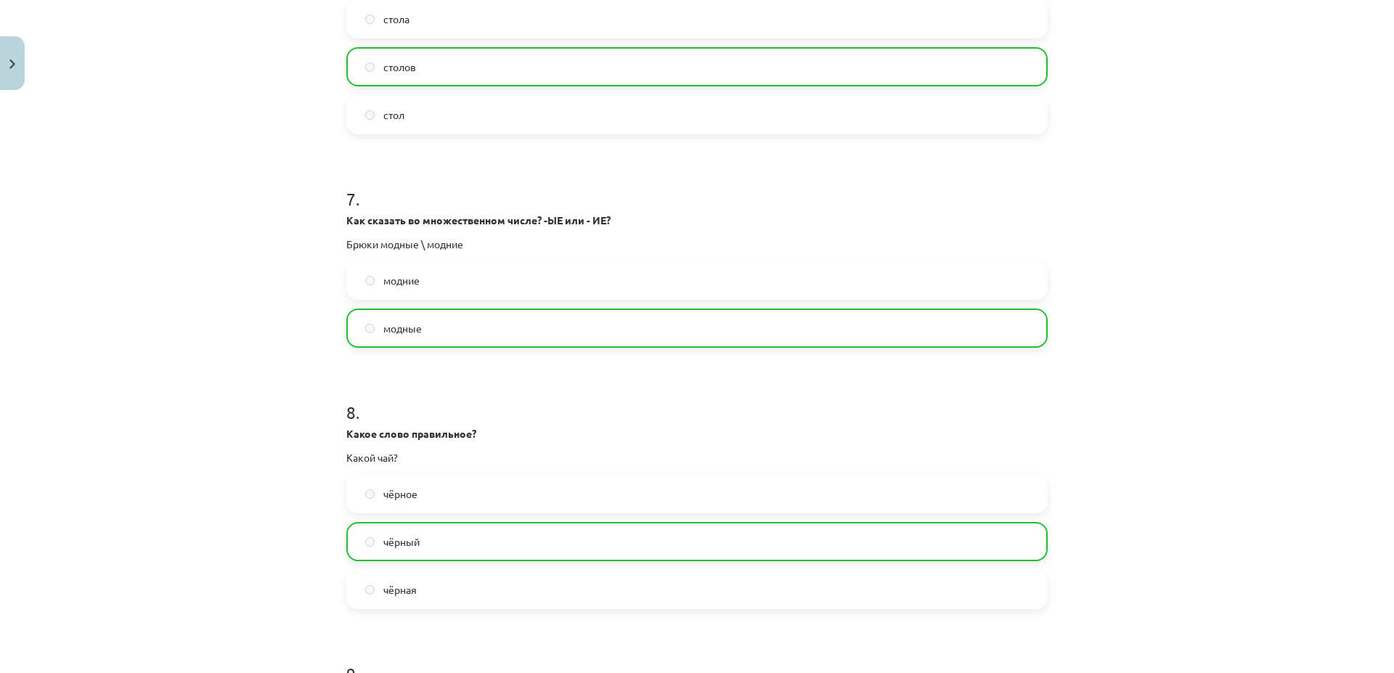
scroll to position [2367, 0]
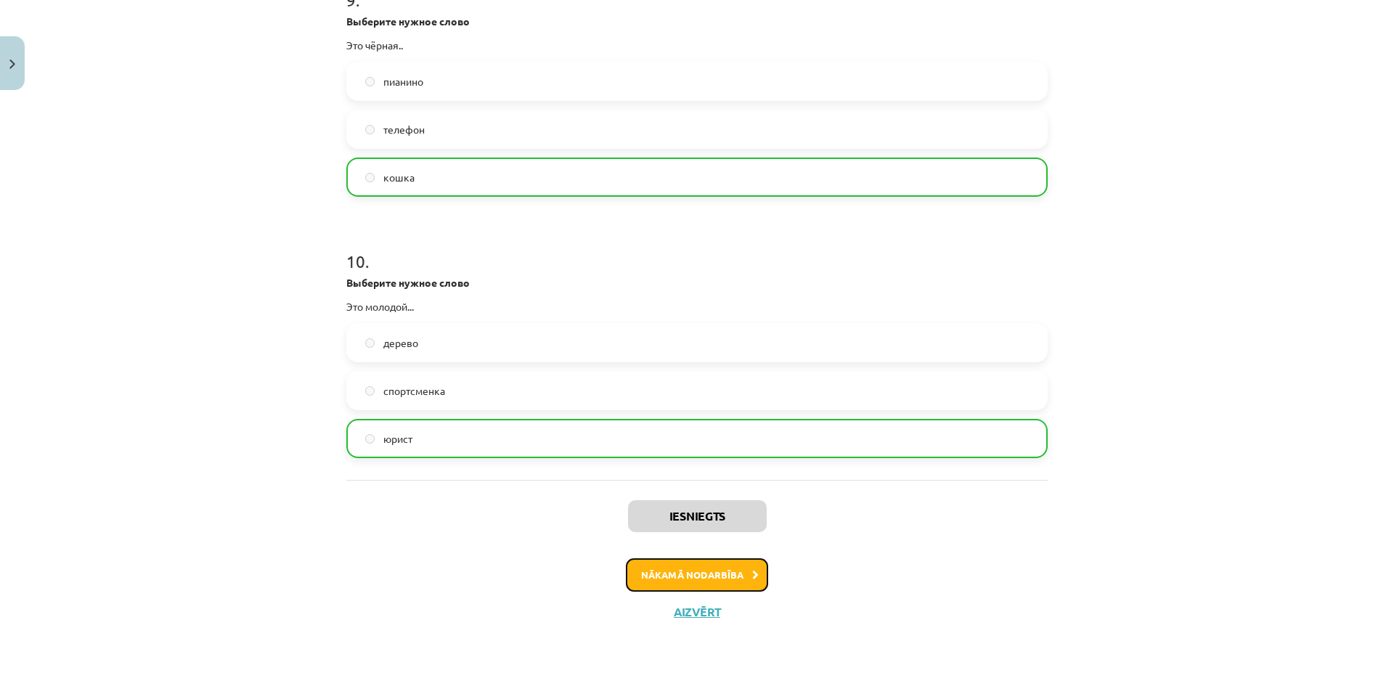
click at [761, 576] on button "Nākamā nodarbība" at bounding box center [697, 574] width 142 height 33
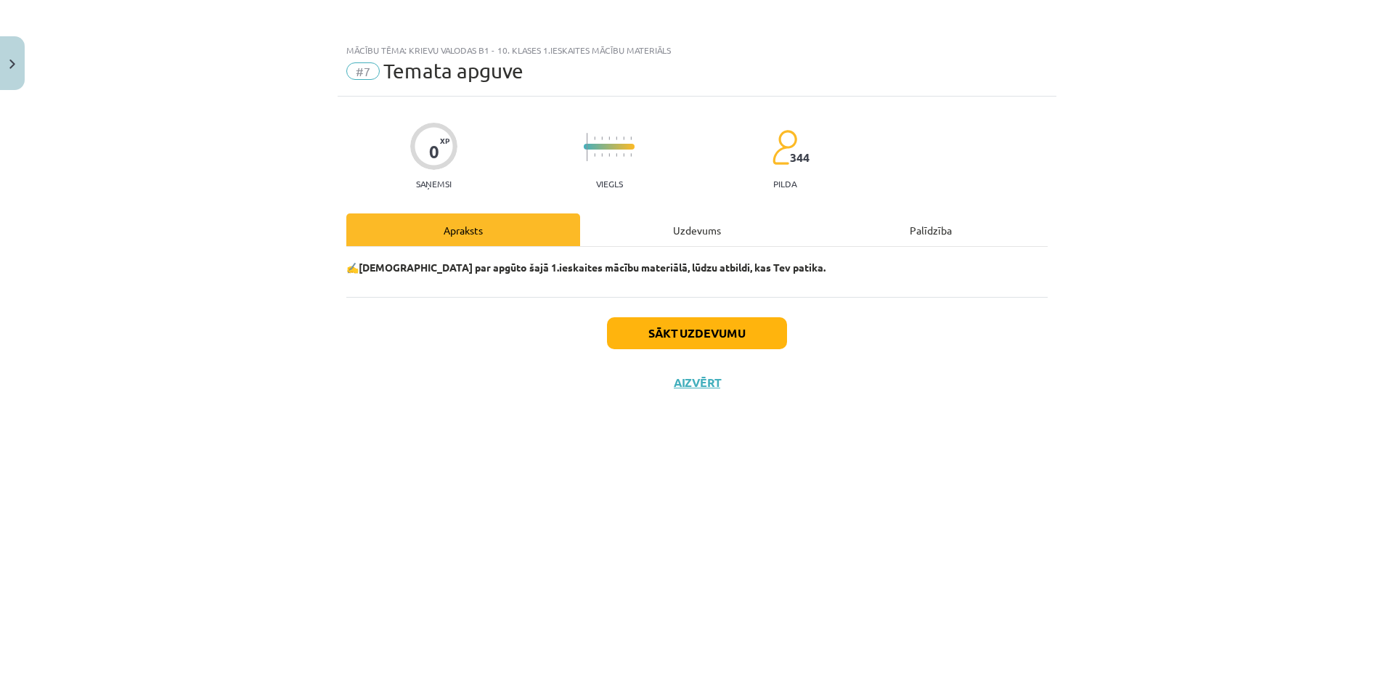
scroll to position [0, 0]
click at [740, 332] on button "Sākt uzdevumu" at bounding box center [697, 333] width 180 height 32
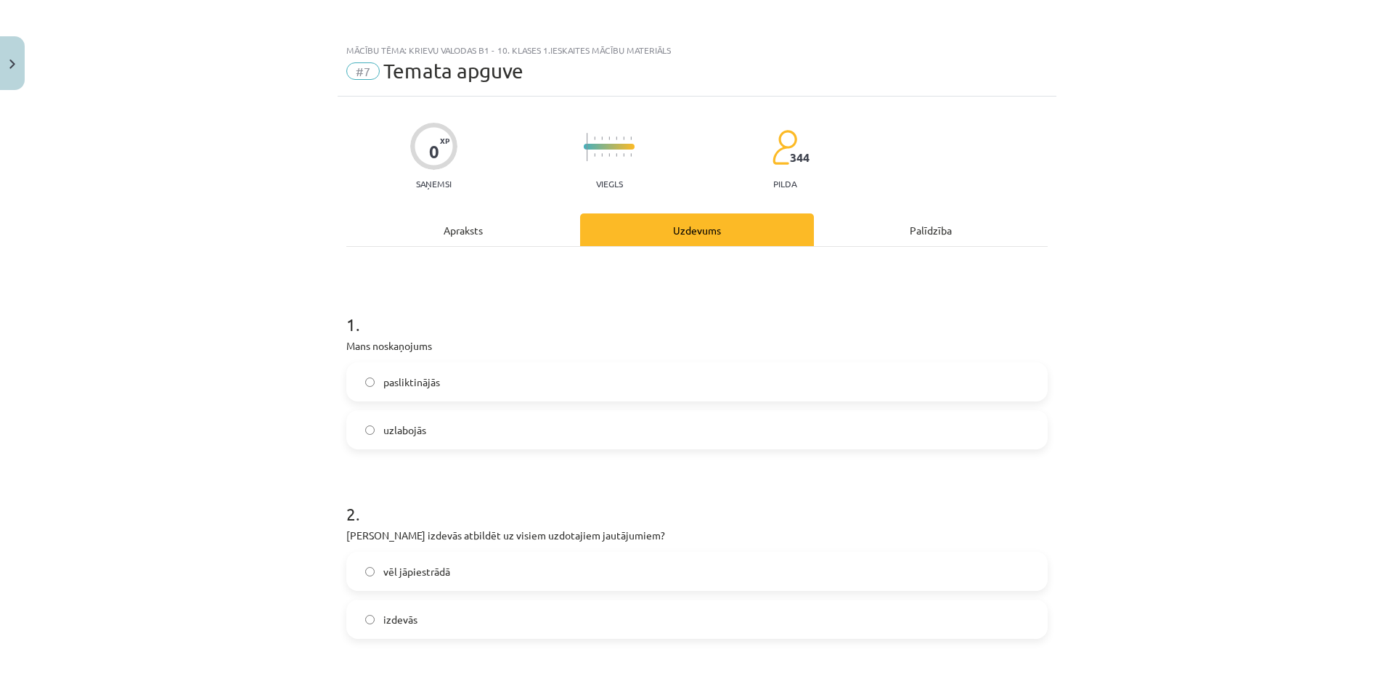
click at [398, 420] on label "uzlabojās" at bounding box center [697, 430] width 698 height 36
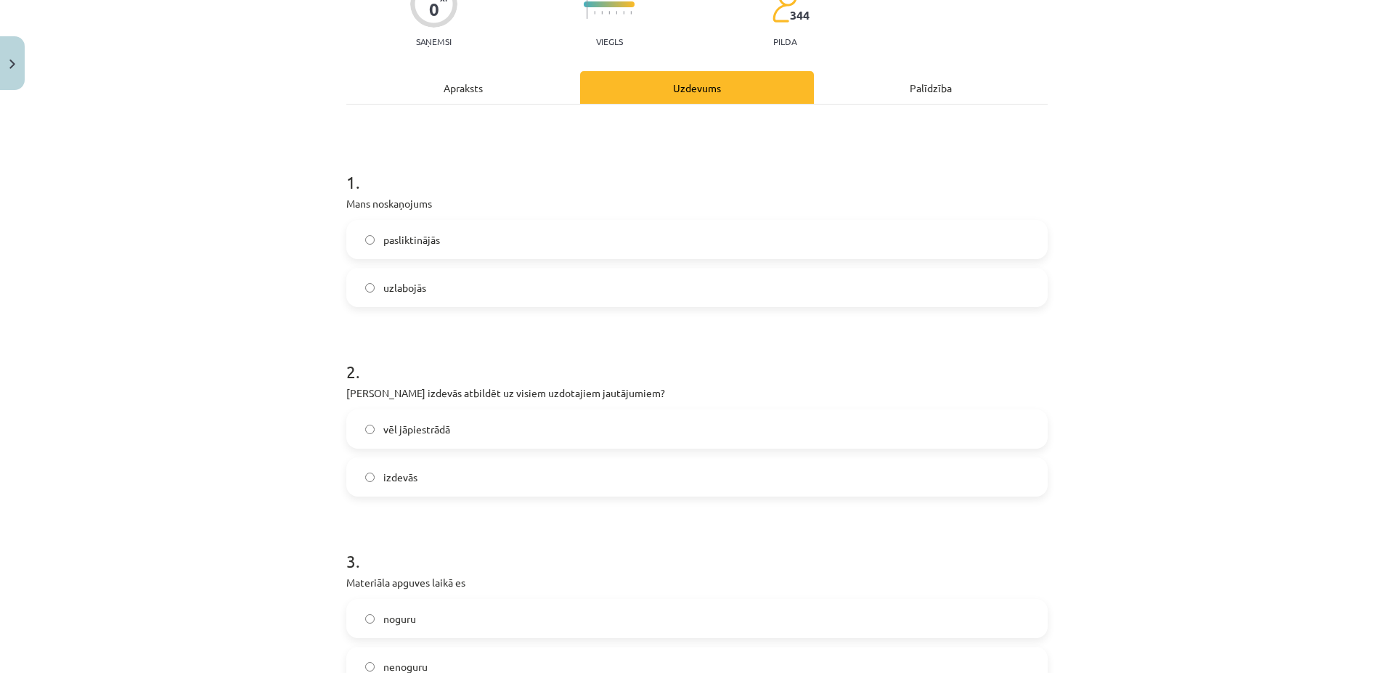
scroll to position [209, 0]
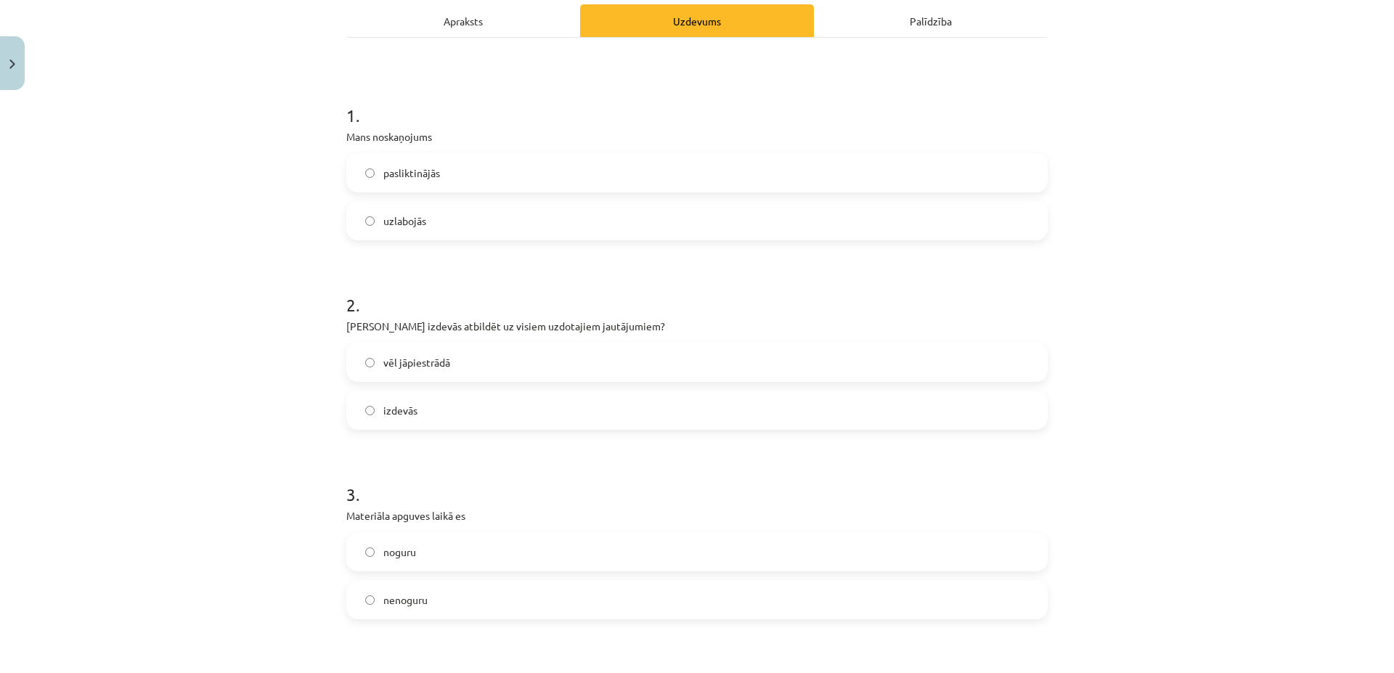
click at [429, 420] on label "izdevās" at bounding box center [697, 410] width 698 height 36
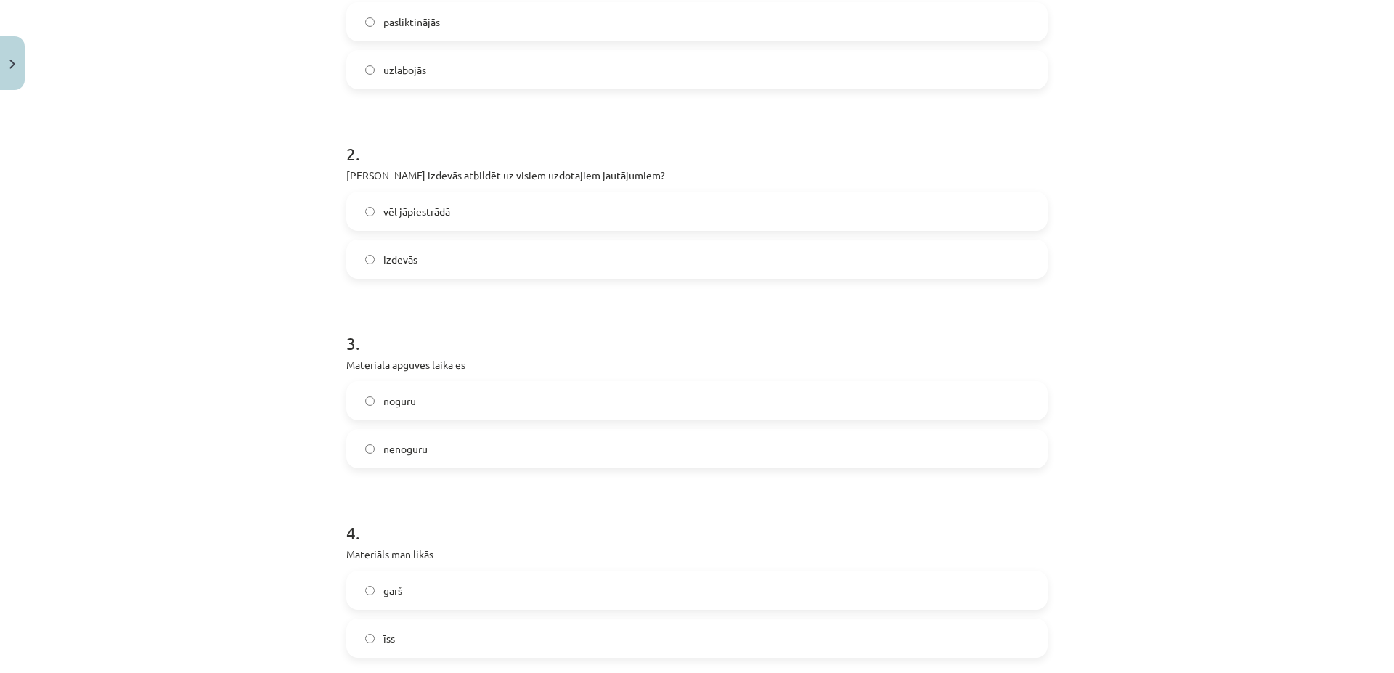
scroll to position [418, 0]
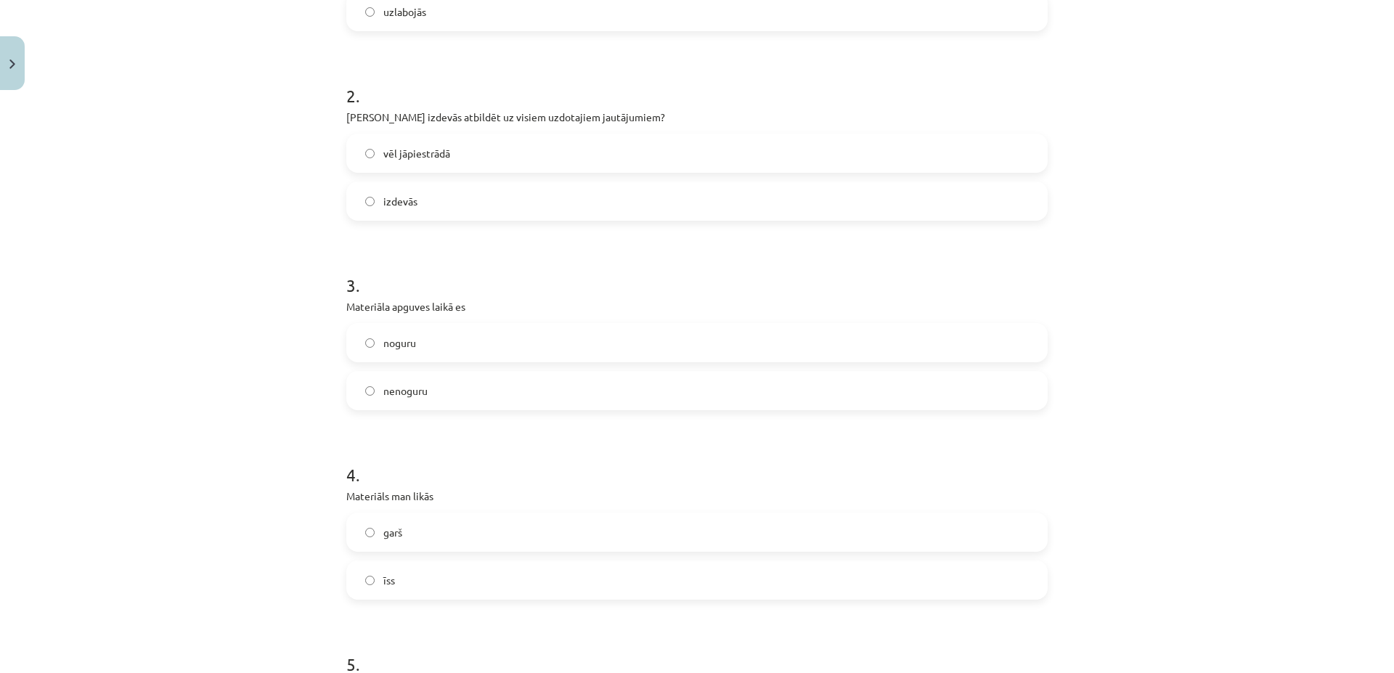
click at [445, 388] on label "nenoguru" at bounding box center [697, 390] width 698 height 36
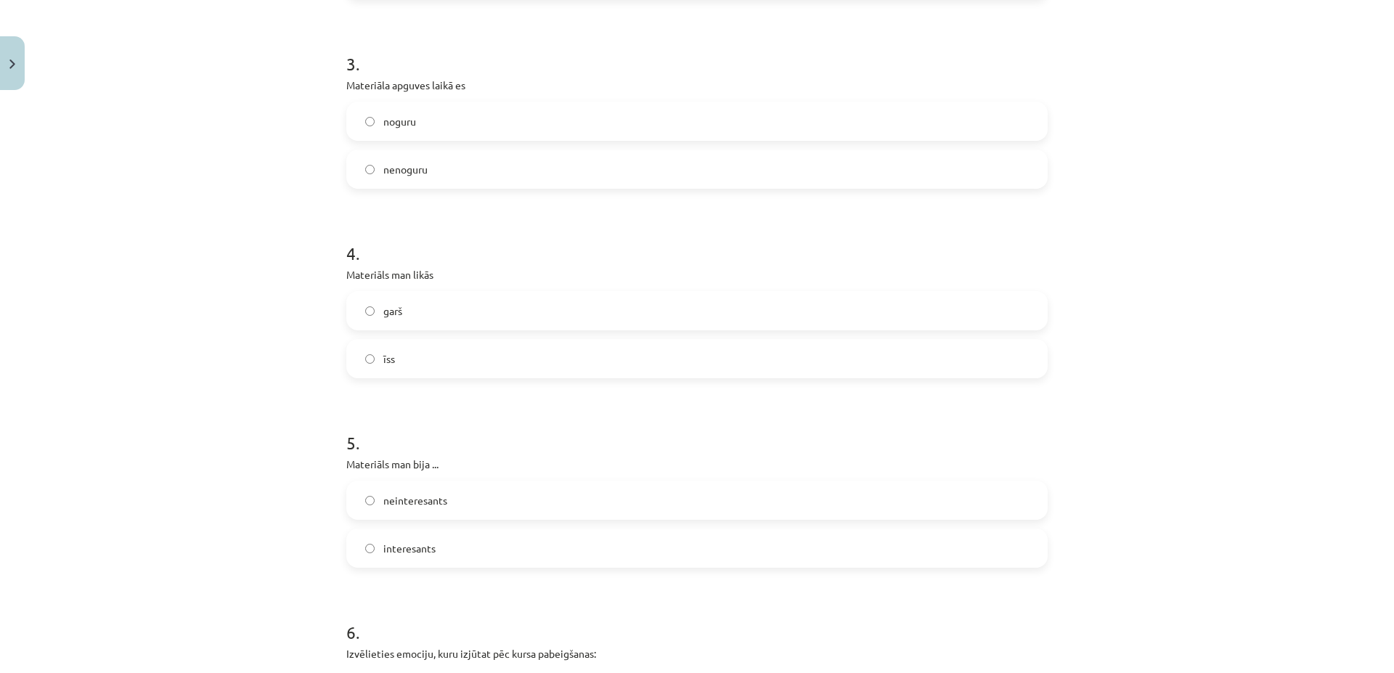
scroll to position [836, 0]
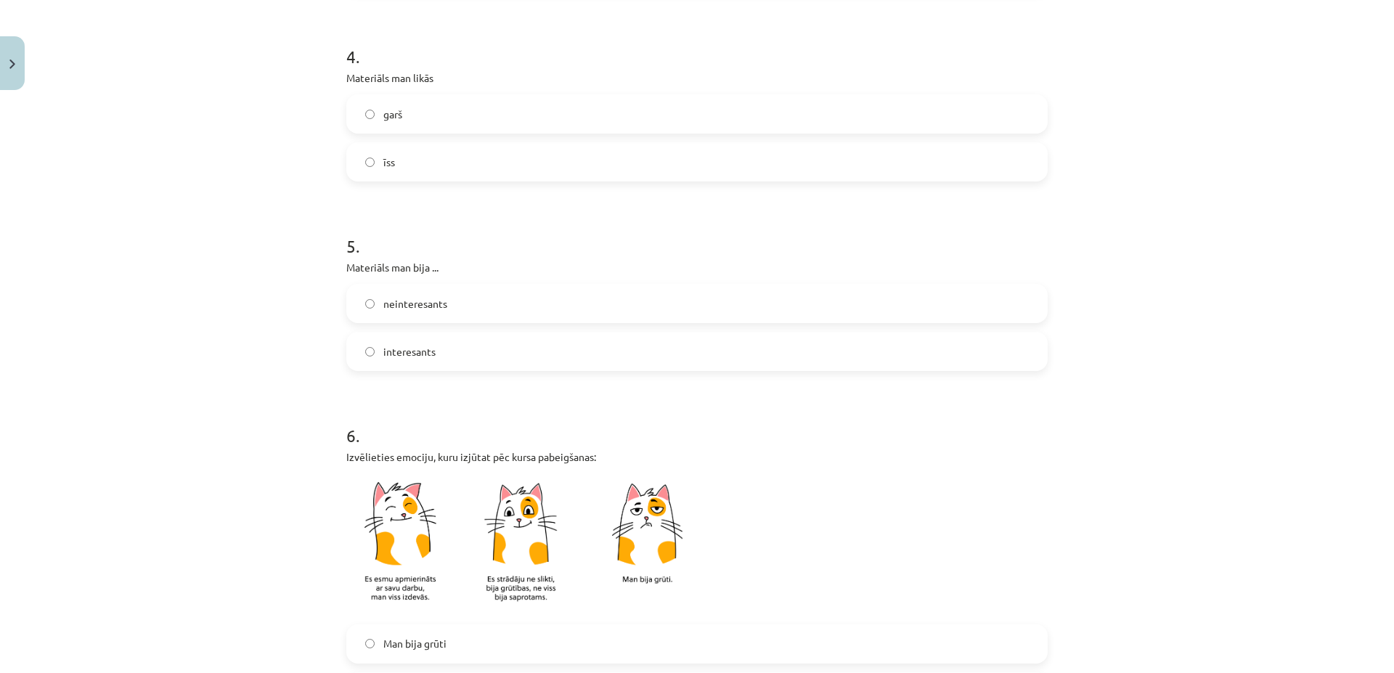
click at [385, 156] on span "īss" at bounding box center [389, 162] width 12 height 15
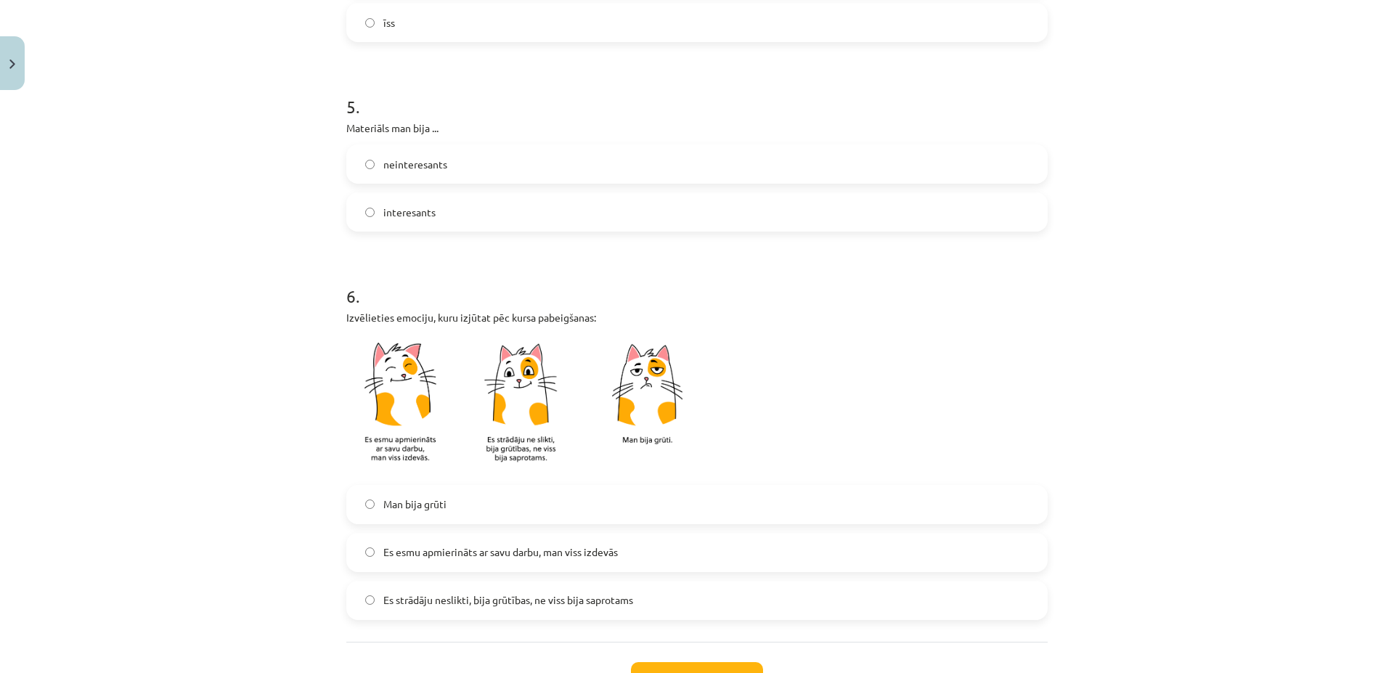
scroll to position [1045, 0]
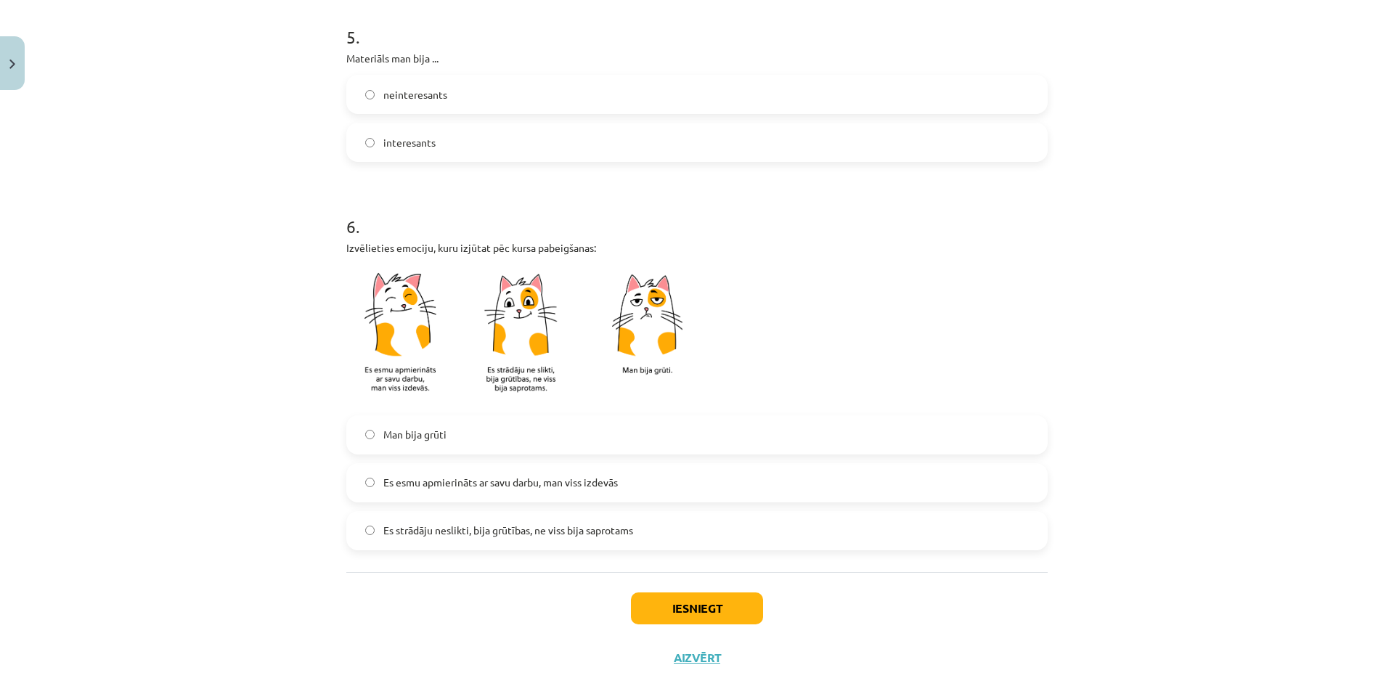
click at [392, 137] on span "interesants" at bounding box center [409, 142] width 52 height 15
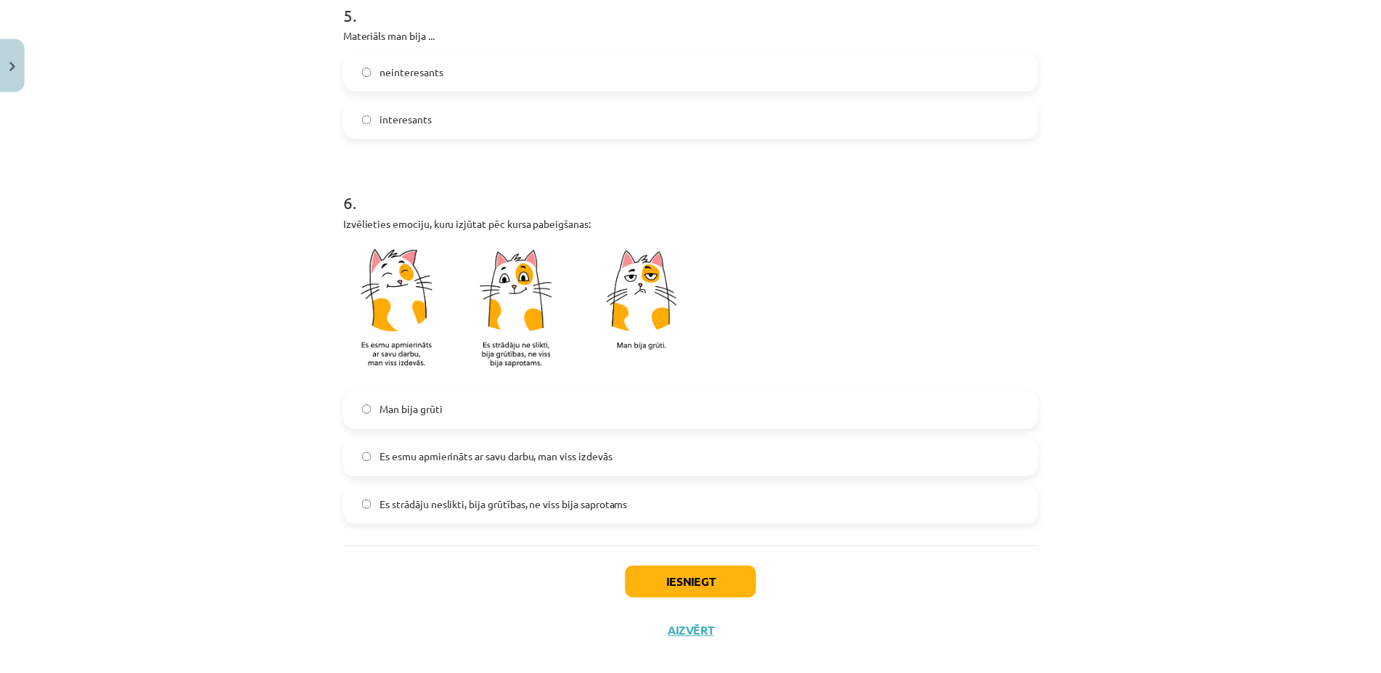
scroll to position [1091, 0]
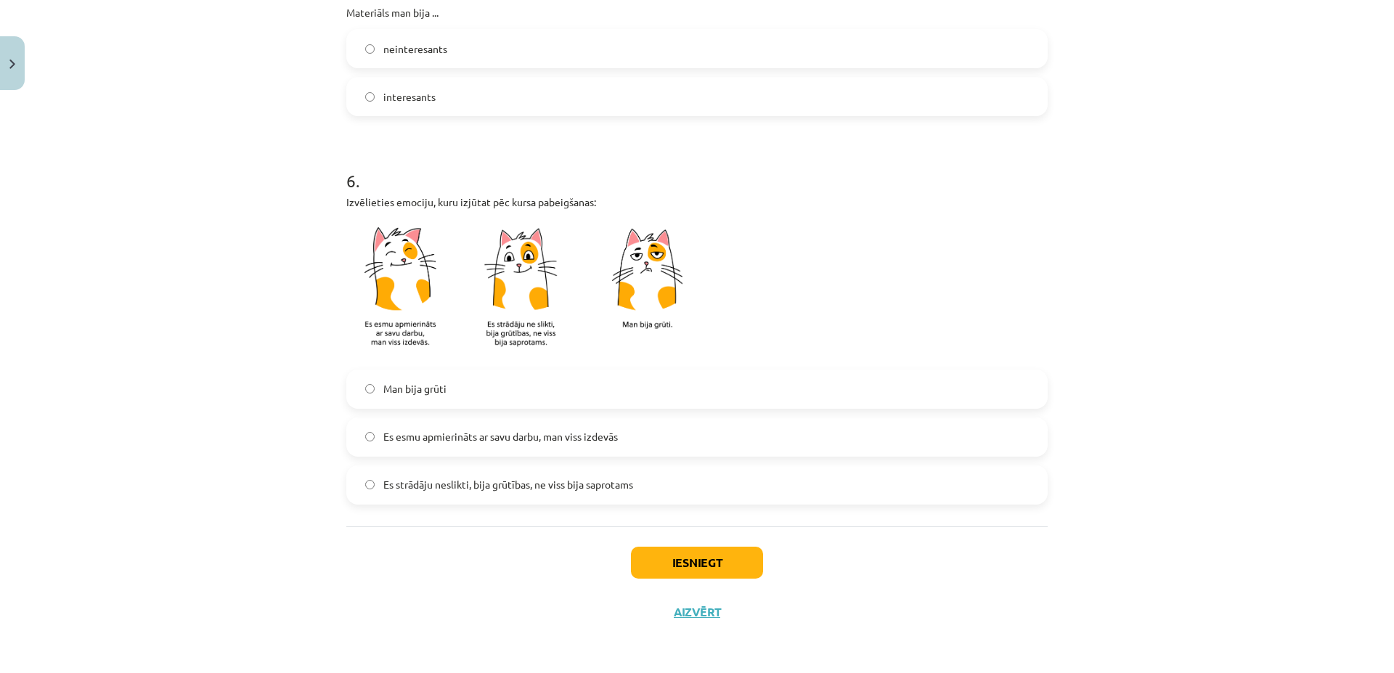
click at [395, 297] on img at bounding box center [527, 289] width 363 height 142
click at [383, 443] on span "Es esmu apmierināts ar savu darbu, man viss izdevās" at bounding box center [500, 436] width 234 height 15
click at [737, 576] on button "Iesniegt" at bounding box center [697, 563] width 132 height 32
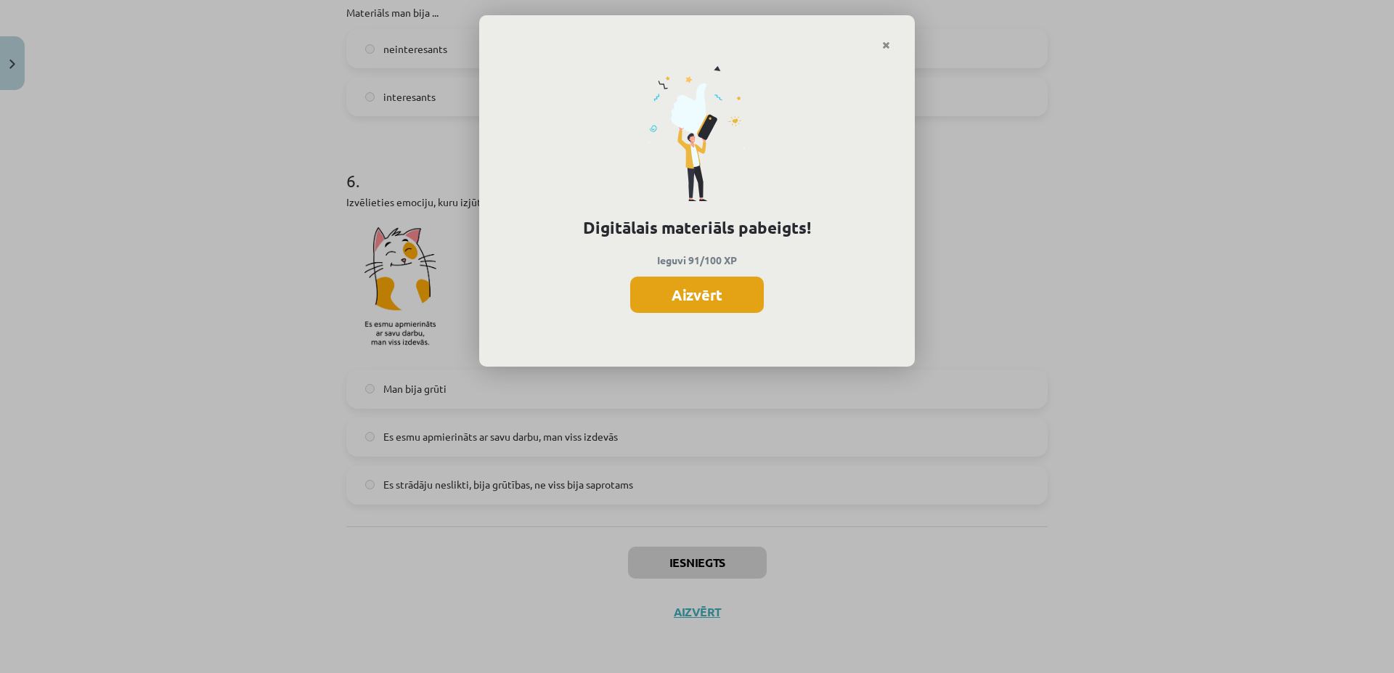
click at [674, 298] on button "Aizvērt" at bounding box center [697, 295] width 134 height 36
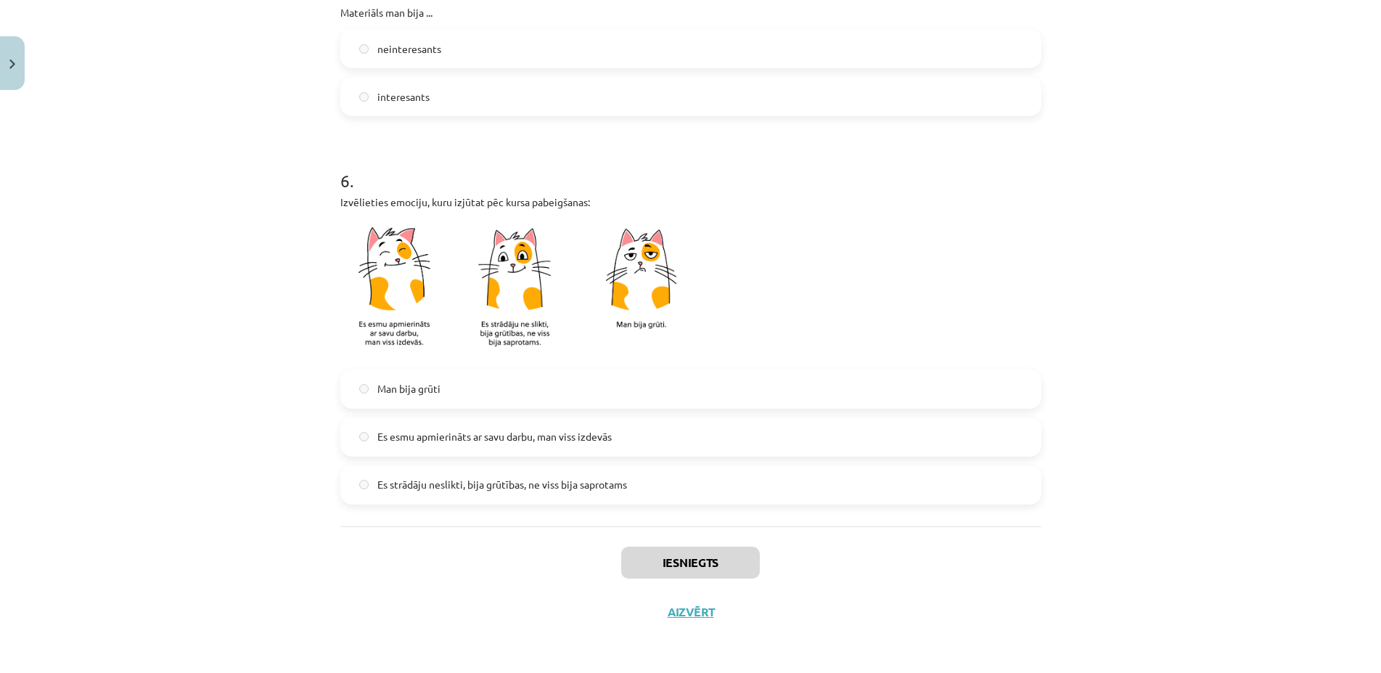
scroll to position [746, 0]
click at [687, 616] on button "Aizvērt" at bounding box center [690, 612] width 55 height 15
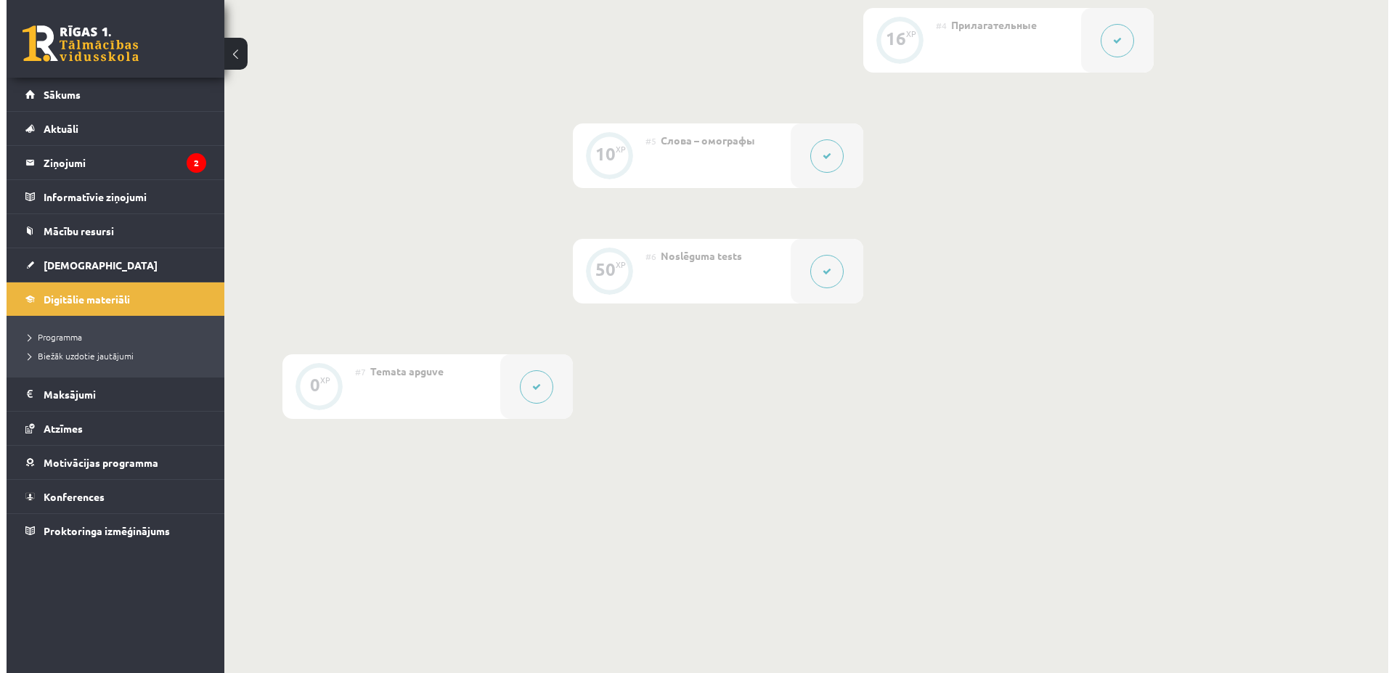
scroll to position [0, 0]
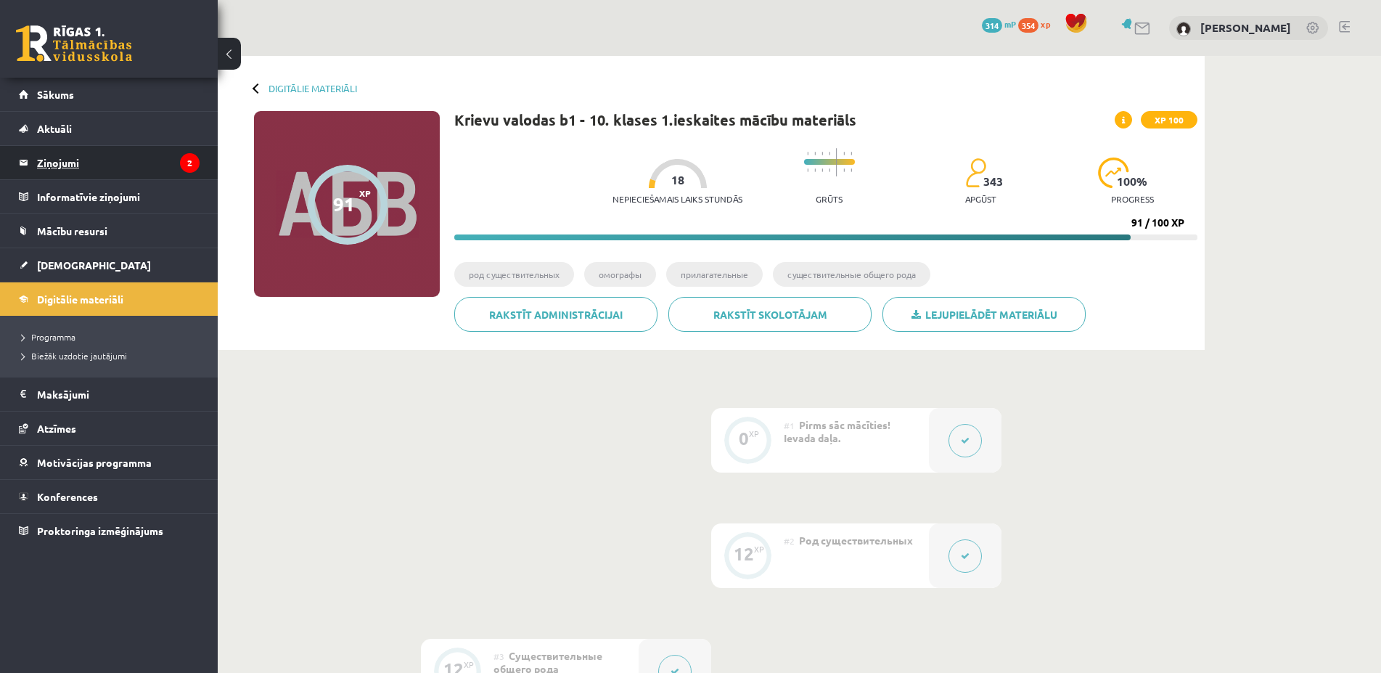
click at [38, 169] on legend "Ziņojumi 2" at bounding box center [118, 162] width 163 height 33
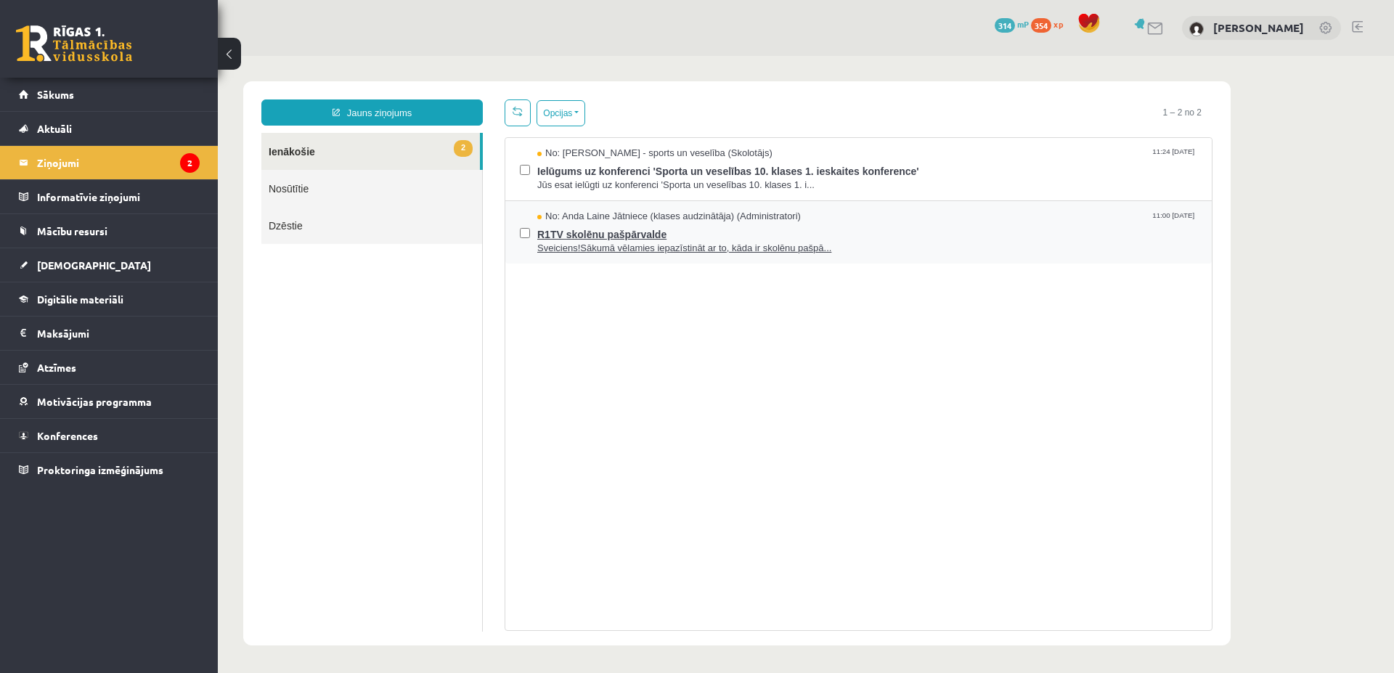
click at [753, 237] on span "R1TV skolēnu pašpārvalde" at bounding box center [867, 233] width 660 height 18
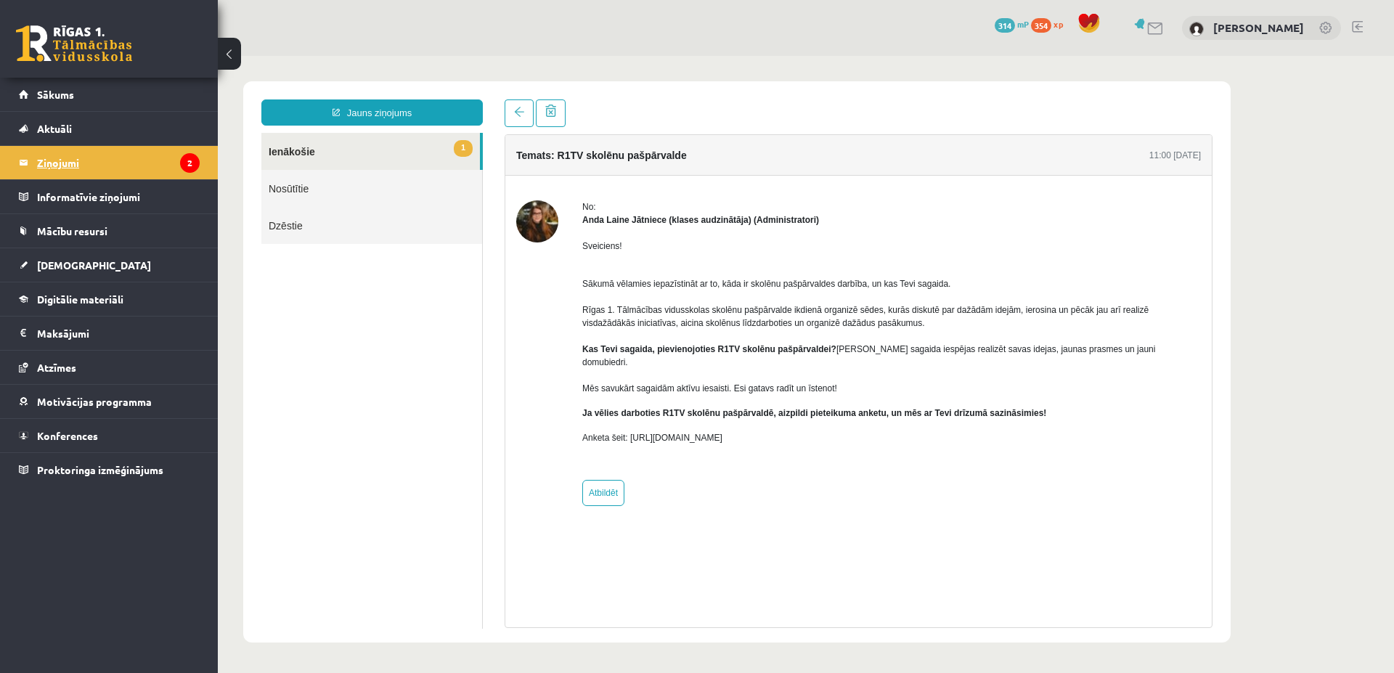
click at [119, 171] on legend "Ziņojumi 2" at bounding box center [118, 162] width 163 height 33
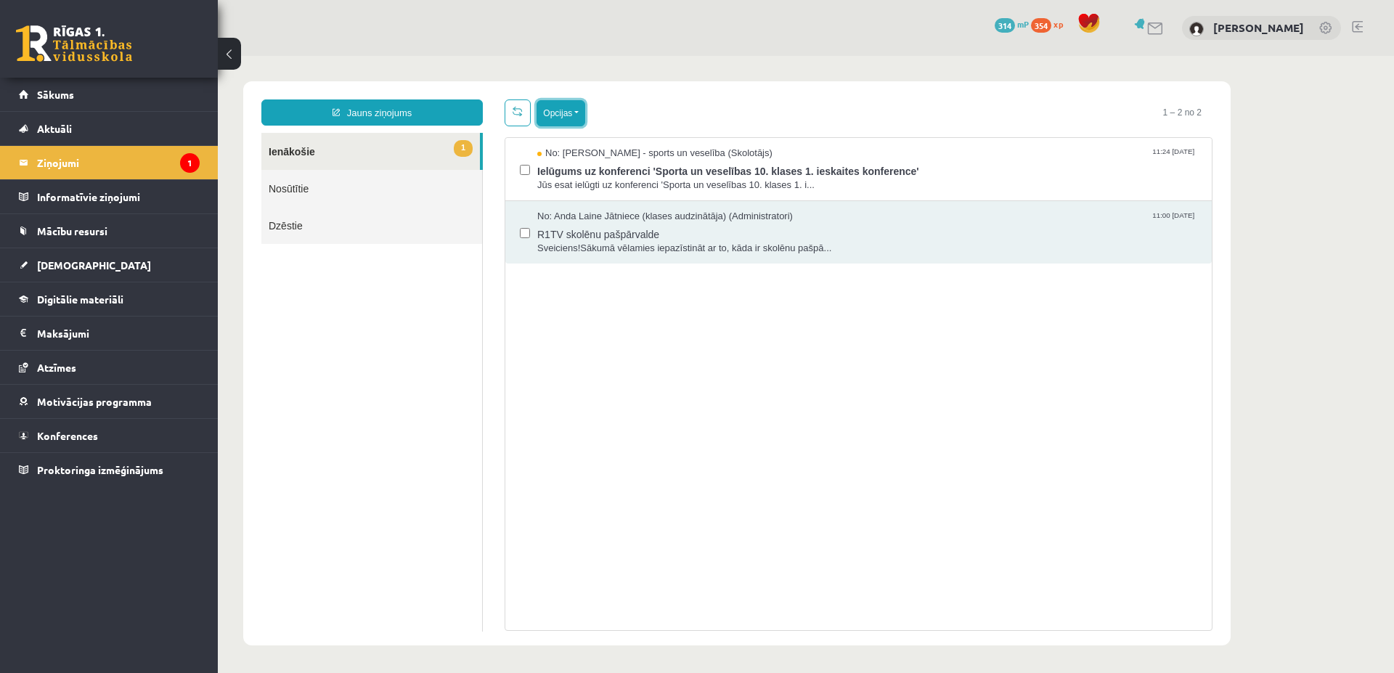
click at [575, 114] on button "Opcijas" at bounding box center [560, 113] width 49 height 26
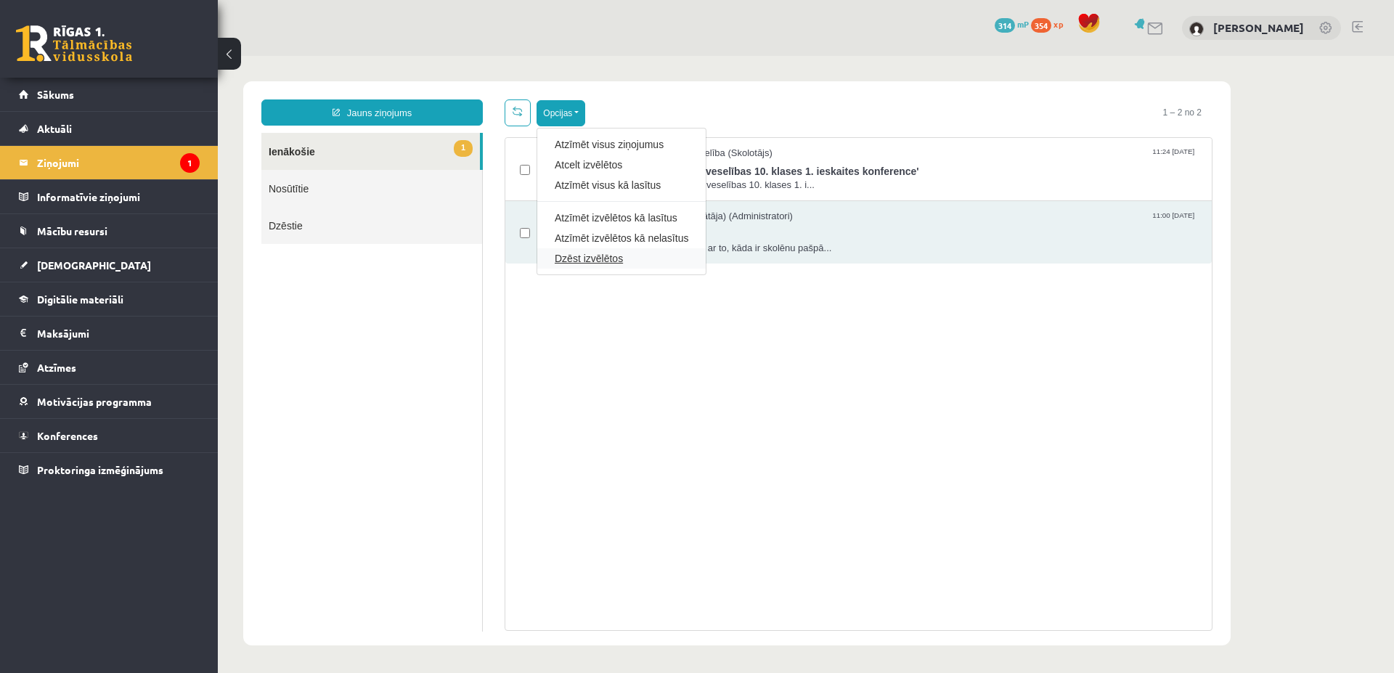
click at [585, 258] on link "Dzēst izvēlētos" at bounding box center [622, 258] width 134 height 15
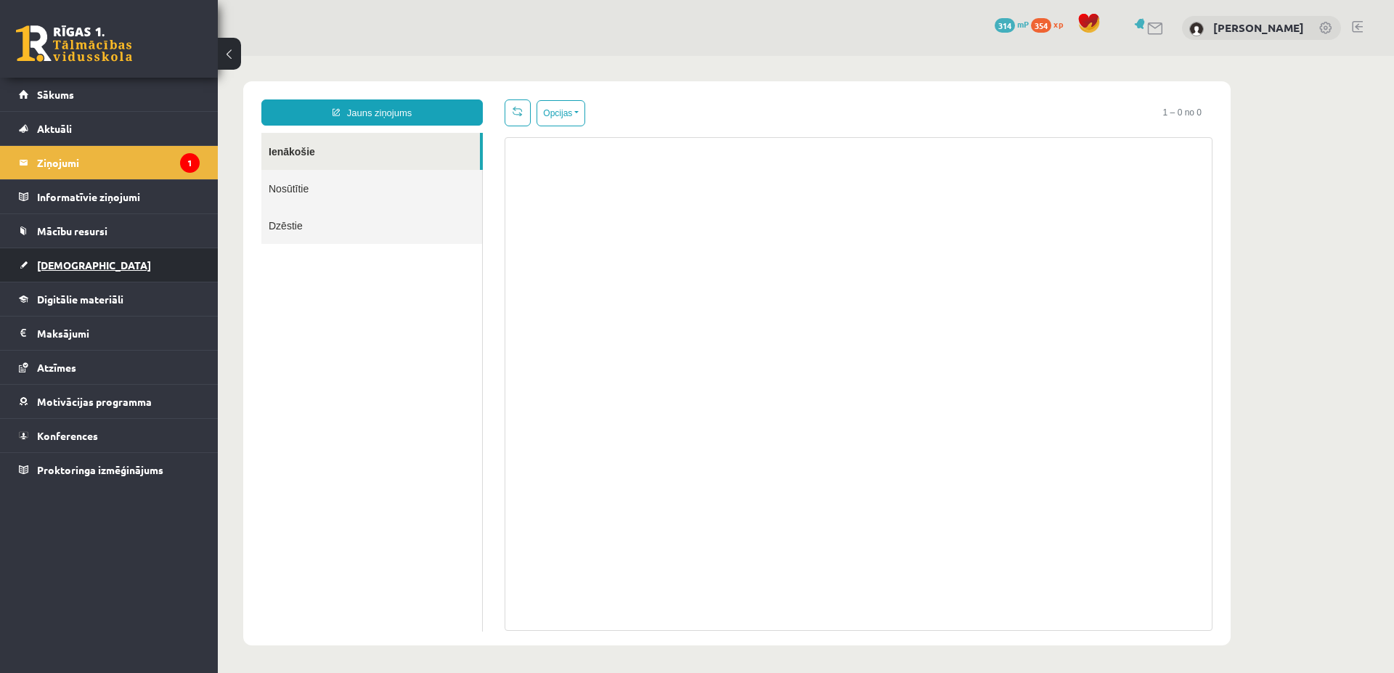
click at [70, 271] on link "[DEMOGRAPHIC_DATA]" at bounding box center [109, 264] width 181 height 33
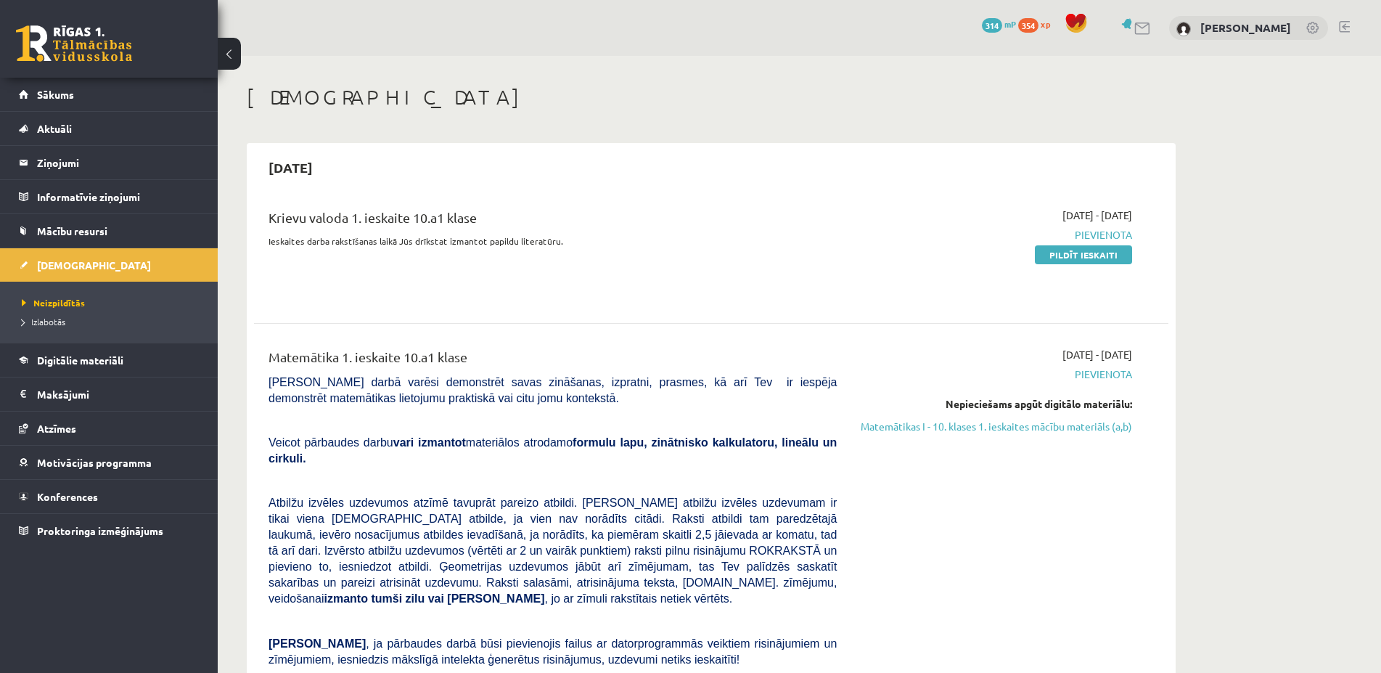
click at [1346, 25] on link at bounding box center [1344, 27] width 11 height 12
